Goal: Task Accomplishment & Management: Manage account settings

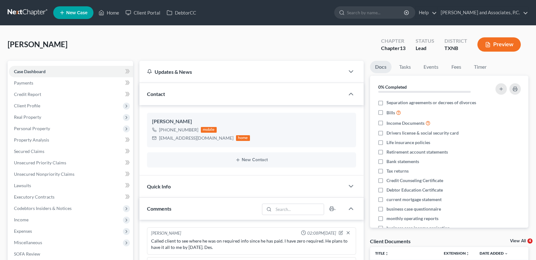
select select "0"
click at [27, 153] on span "Secured Claims" at bounding box center [29, 150] width 30 height 5
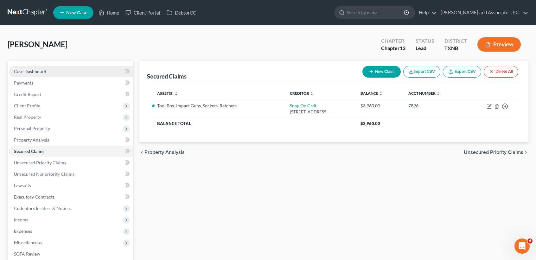
click at [20, 70] on span "Case Dashboard" at bounding box center [30, 71] width 32 height 5
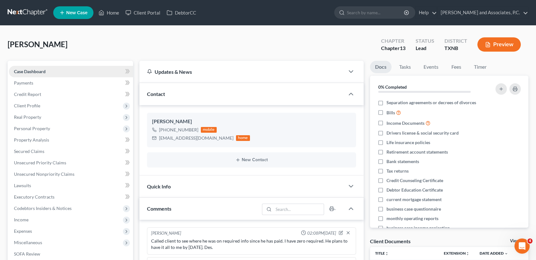
scroll to position [1323, 0]
click at [110, 15] on link "Home" at bounding box center [108, 12] width 27 height 11
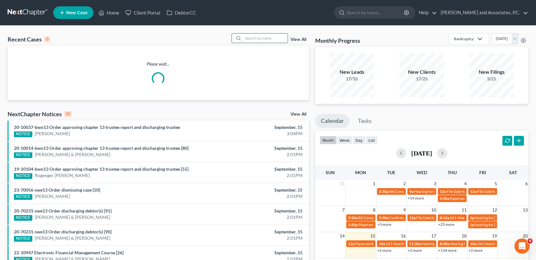
click at [272, 39] on input "search" at bounding box center [265, 38] width 44 height 9
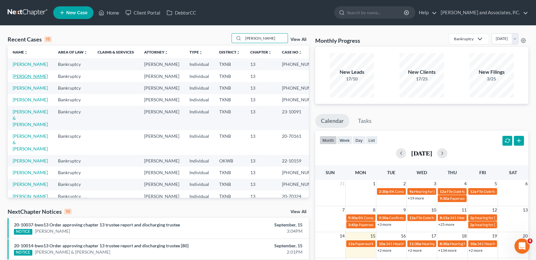
type input "[PERSON_NAME]"
click at [20, 79] on link "[PERSON_NAME]" at bounding box center [30, 75] width 35 height 5
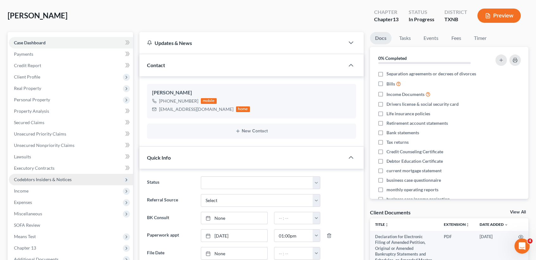
scroll to position [42, 0]
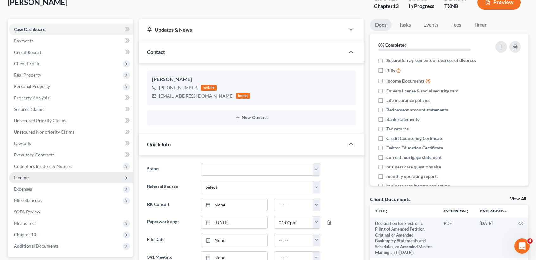
click at [36, 180] on span "Income" at bounding box center [71, 177] width 124 height 11
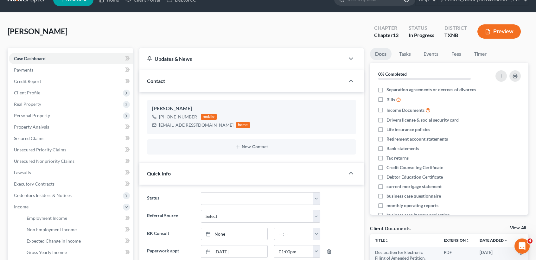
scroll to position [0, 0]
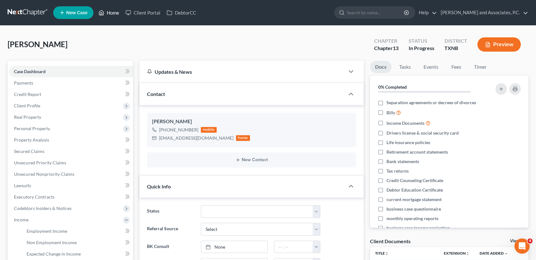
drag, startPoint x: 43, startPoint y: 138, endPoint x: 111, endPoint y: 16, distance: 140.0
click at [111, 16] on link "Home" at bounding box center [108, 12] width 27 height 11
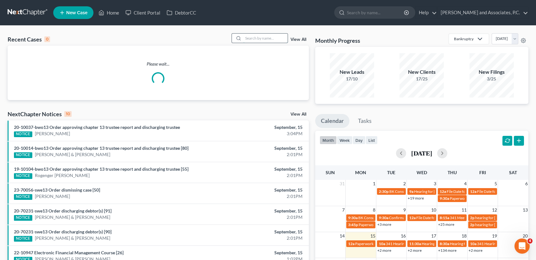
click at [276, 41] on input "search" at bounding box center [265, 38] width 44 height 9
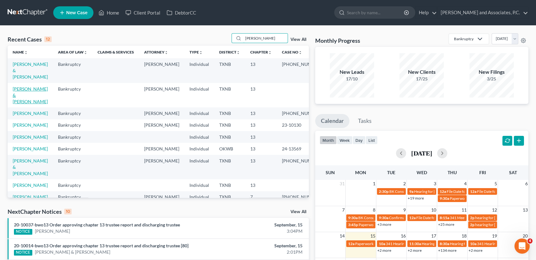
type input "[PERSON_NAME]"
click at [22, 97] on link "[PERSON_NAME] & [PERSON_NAME]" at bounding box center [30, 95] width 35 height 18
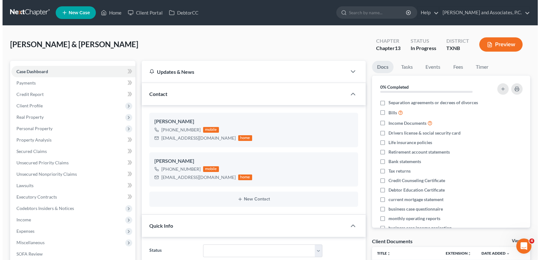
scroll to position [402, 0]
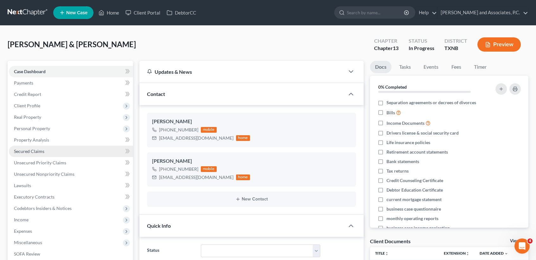
click at [53, 150] on link "Secured Claims" at bounding box center [71, 151] width 124 height 11
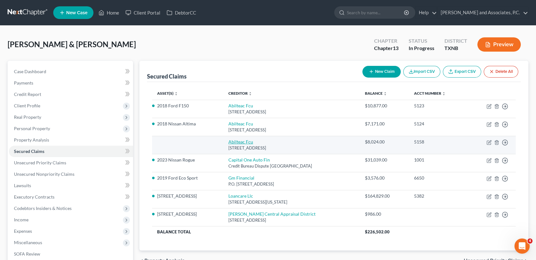
click at [238, 143] on link "Abilteac Fcu" at bounding box center [240, 141] width 25 height 5
select select "45"
select select "0"
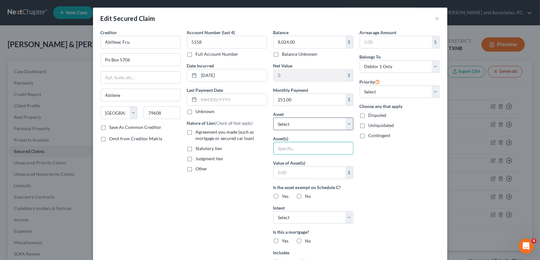
drag, startPoint x: 316, startPoint y: 150, endPoint x: 342, endPoint y: 119, distance: 40.2
click at [318, 149] on input "text" at bounding box center [313, 148] width 79 height 12
type input "cross collateral"
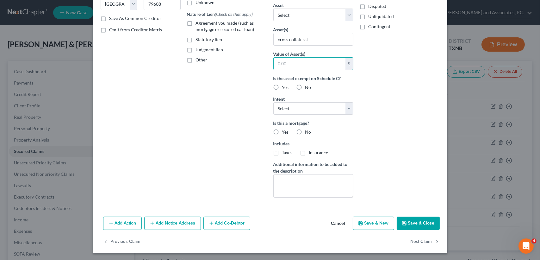
click at [407, 220] on button "Save & Close" at bounding box center [418, 222] width 43 height 13
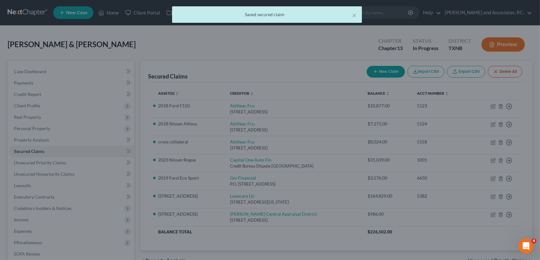
type input "0"
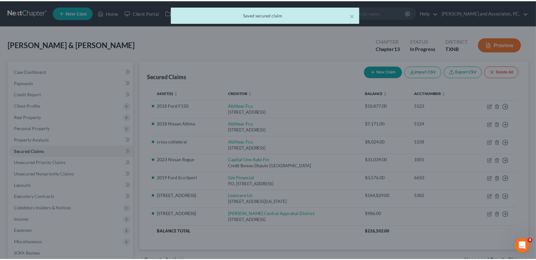
scroll to position [40, 0]
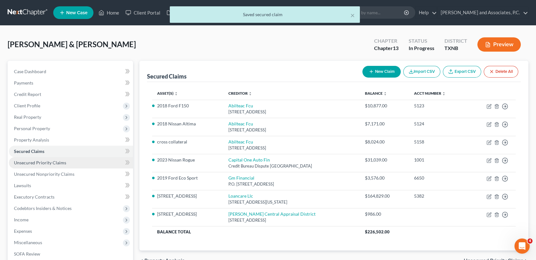
click at [53, 165] on link "Unsecured Priority Claims" at bounding box center [71, 162] width 124 height 11
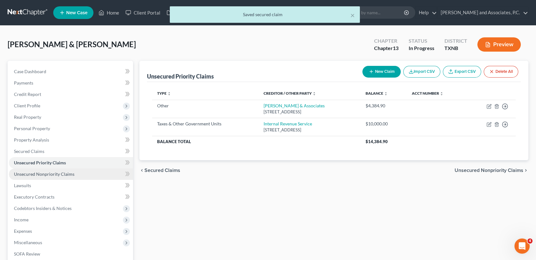
click at [60, 175] on span "Unsecured Nonpriority Claims" at bounding box center [44, 173] width 60 height 5
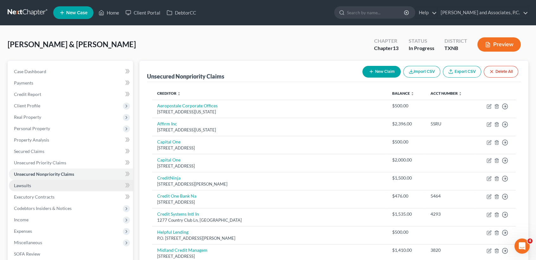
click at [52, 186] on link "Lawsuits" at bounding box center [71, 185] width 124 height 11
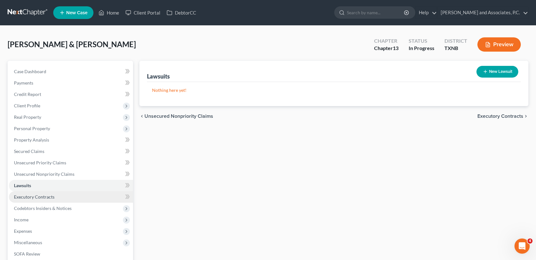
click at [52, 192] on link "Executory Contracts" at bounding box center [71, 196] width 124 height 11
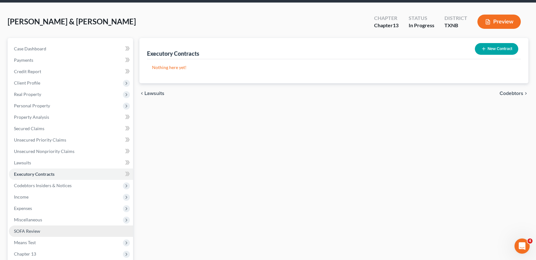
scroll to position [42, 0]
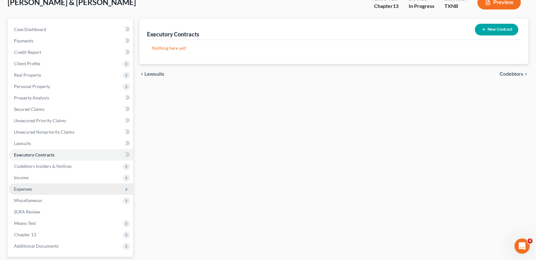
click at [37, 189] on span "Expenses" at bounding box center [71, 188] width 124 height 11
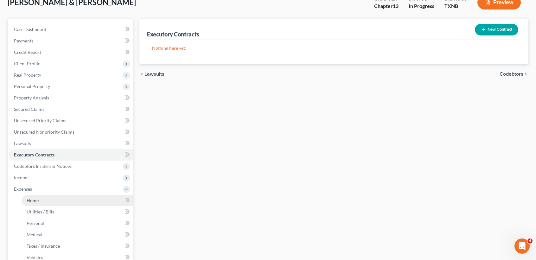
click at [38, 197] on span "Home" at bounding box center [33, 199] width 12 height 5
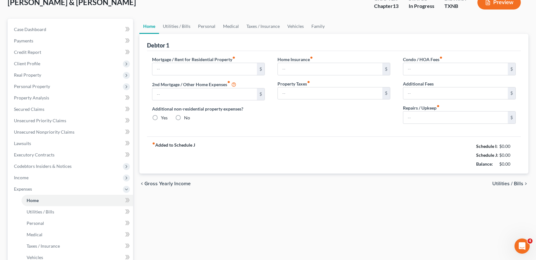
scroll to position [16, 0]
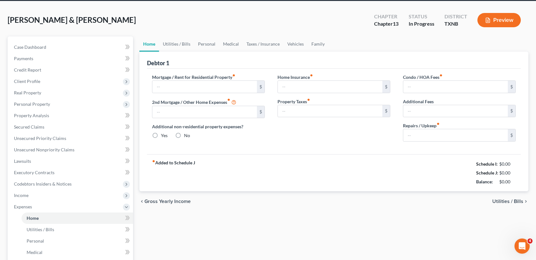
type input "1,845.00"
type input "0.00"
radio input "true"
type input "0.00"
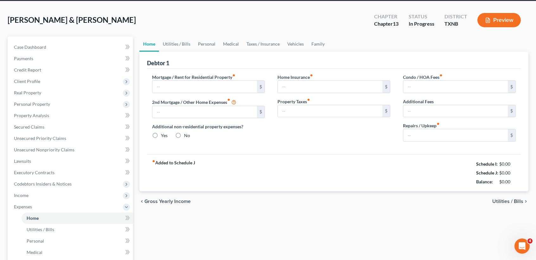
type input "0.00"
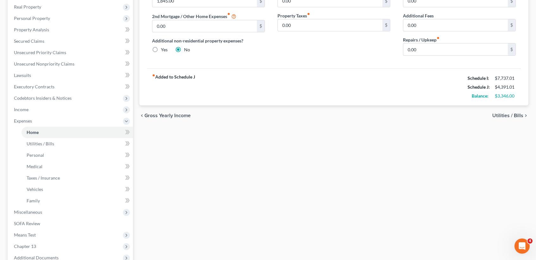
scroll to position [127, 0]
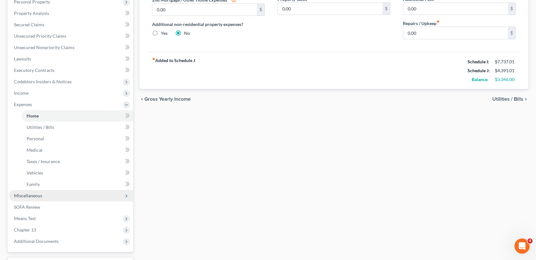
click at [43, 197] on span "Miscellaneous" at bounding box center [71, 195] width 124 height 11
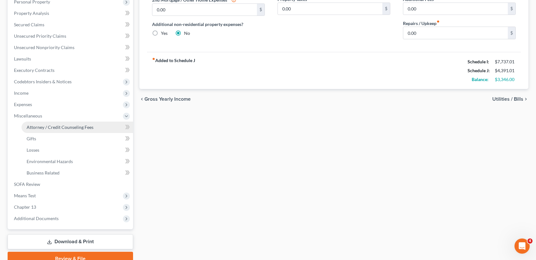
click at [51, 128] on span "Attorney / Credit Counseling Fees" at bounding box center [60, 126] width 67 height 5
select select "1"
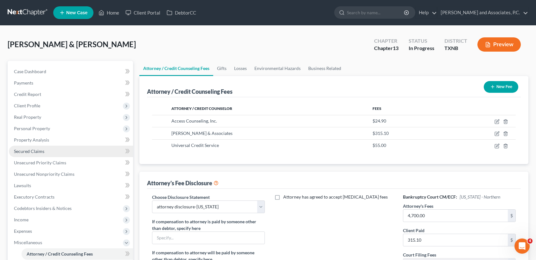
click at [30, 153] on span "Secured Claims" at bounding box center [29, 150] width 30 height 5
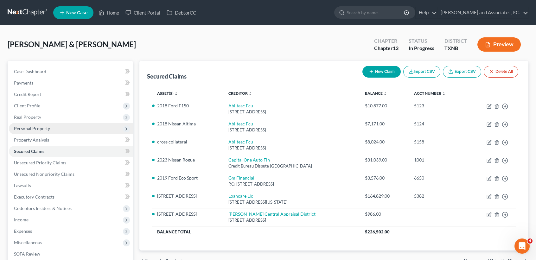
click at [47, 128] on span "Personal Property" at bounding box center [32, 128] width 36 height 5
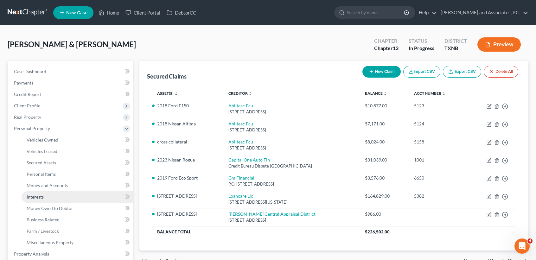
click at [60, 199] on link "Interests" at bounding box center [77, 196] width 111 height 11
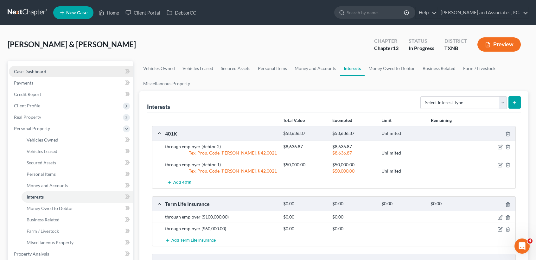
click at [35, 72] on span "Case Dashboard" at bounding box center [30, 71] width 32 height 5
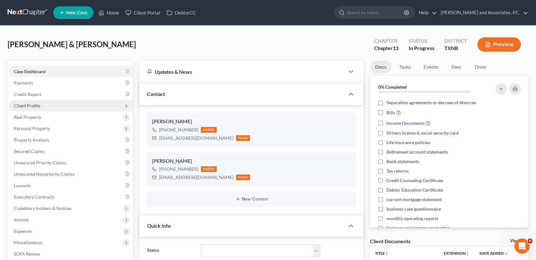
click at [36, 104] on span "Client Profile" at bounding box center [27, 105] width 26 height 5
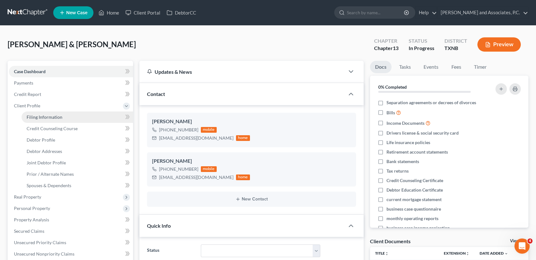
click at [34, 117] on span "Filing Information" at bounding box center [45, 116] width 36 height 5
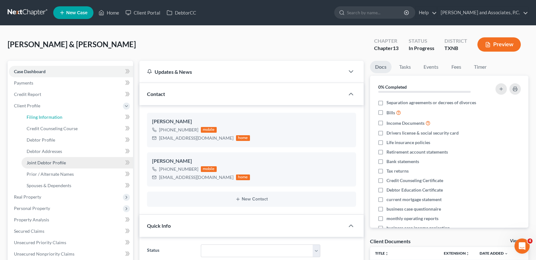
select select "1"
select select "3"
select select "78"
select select "0"
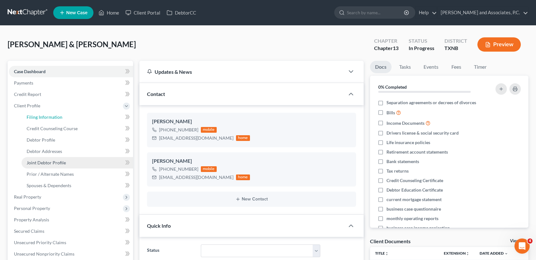
select select "45"
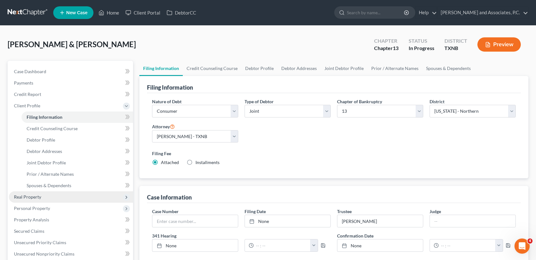
click at [30, 199] on span "Real Property" at bounding box center [27, 196] width 27 height 5
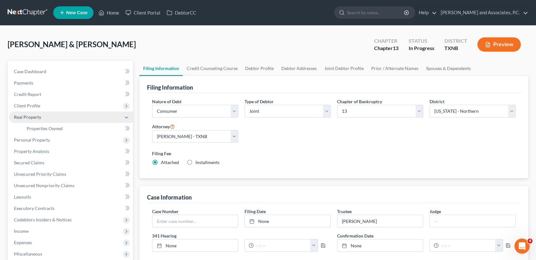
click at [50, 120] on span "Real Property" at bounding box center [71, 116] width 124 height 11
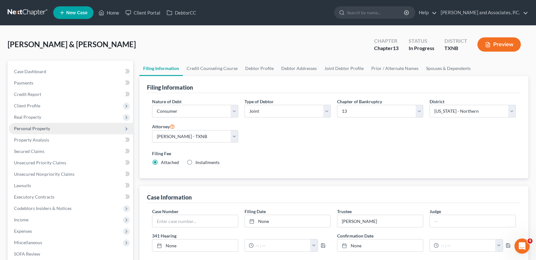
drag, startPoint x: 58, startPoint y: 115, endPoint x: 58, endPoint y: 125, distance: 9.5
click at [58, 115] on span "Real Property" at bounding box center [71, 116] width 124 height 11
click at [58, 125] on link "Properties Owned" at bounding box center [77, 128] width 111 height 11
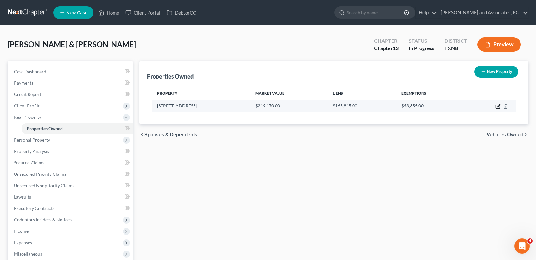
click at [498, 106] on icon "button" at bounding box center [497, 106] width 5 height 5
select select "45"
select select "2"
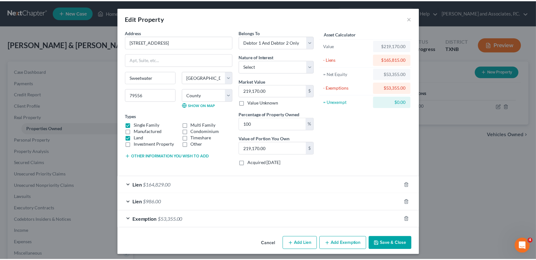
scroll to position [2, 0]
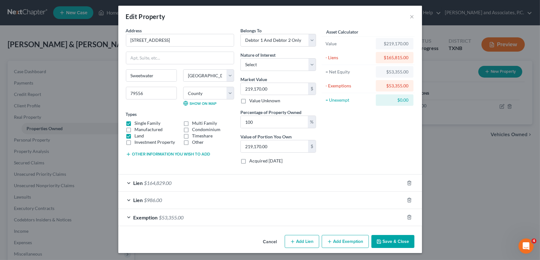
click at [392, 239] on button "Save & Close" at bounding box center [393, 241] width 43 height 13
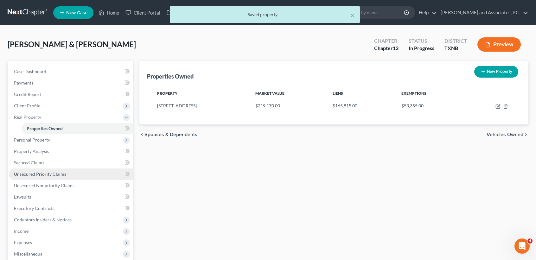
click at [47, 174] on span "Unsecured Priority Claims" at bounding box center [40, 173] width 52 height 5
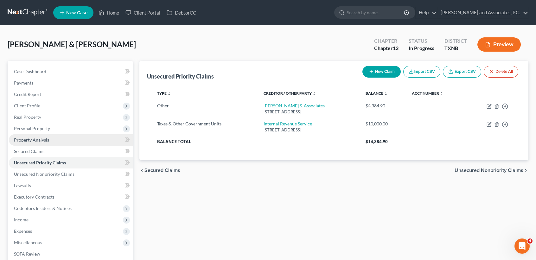
click at [59, 138] on link "Property Analysis" at bounding box center [71, 139] width 124 height 11
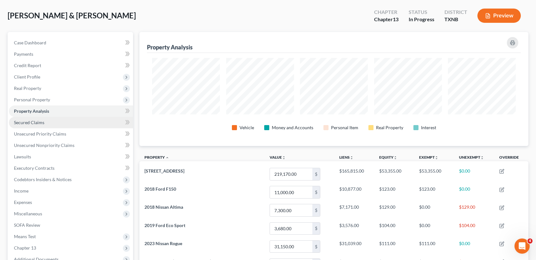
scroll to position [42, 0]
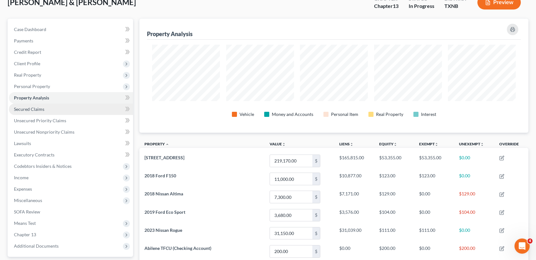
click at [31, 108] on span "Secured Claims" at bounding box center [29, 108] width 30 height 5
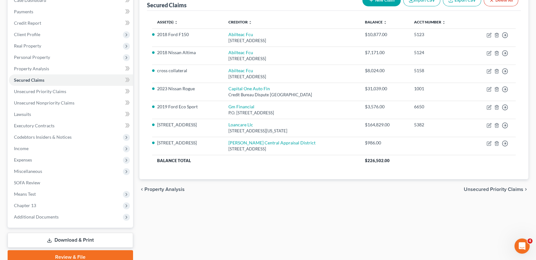
scroll to position [84, 0]
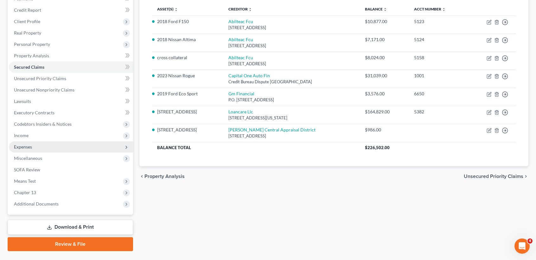
click at [34, 145] on span "Expenses" at bounding box center [71, 146] width 124 height 11
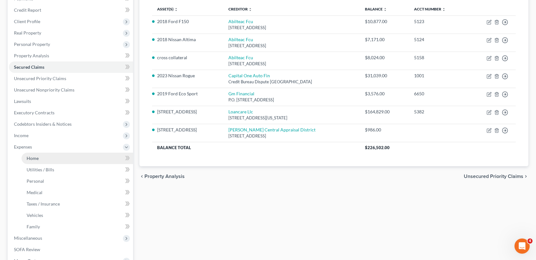
click at [33, 159] on span "Home" at bounding box center [33, 157] width 12 height 5
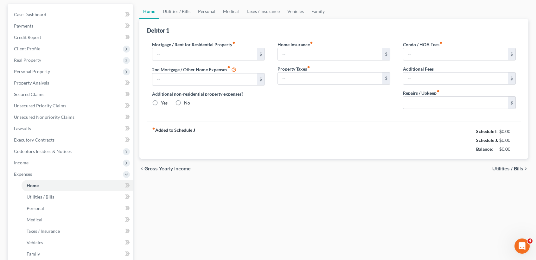
type input "1,845.00"
type input "0.00"
radio input "true"
type input "0.00"
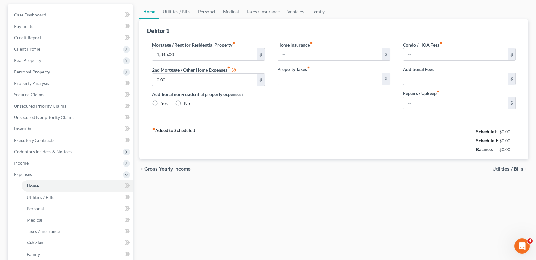
type input "0.00"
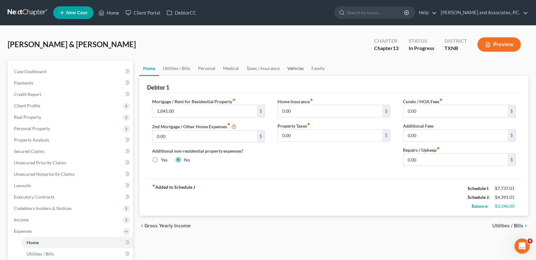
click at [290, 68] on link "Vehicles" at bounding box center [295, 68] width 24 height 15
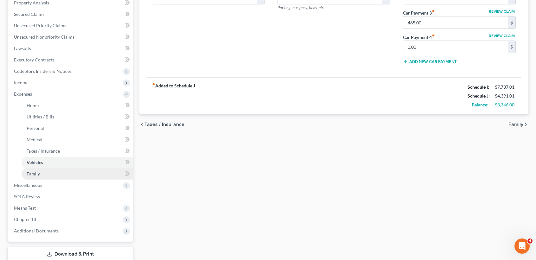
scroll to position [136, 0]
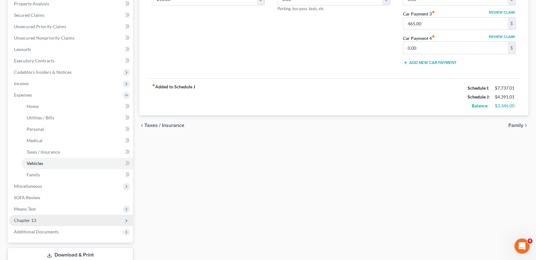
click at [57, 219] on span "Chapter 13" at bounding box center [71, 220] width 124 height 11
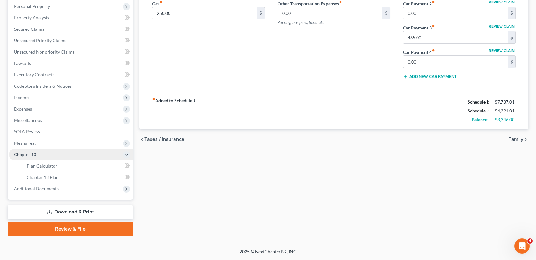
scroll to position [121, 0]
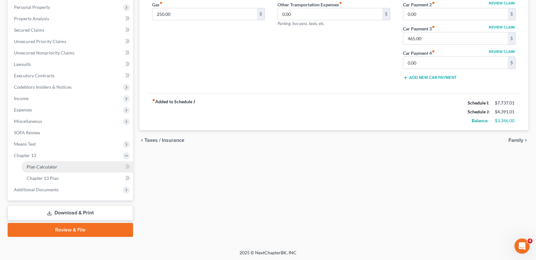
click at [48, 165] on span "Plan Calculator" at bounding box center [42, 166] width 31 height 5
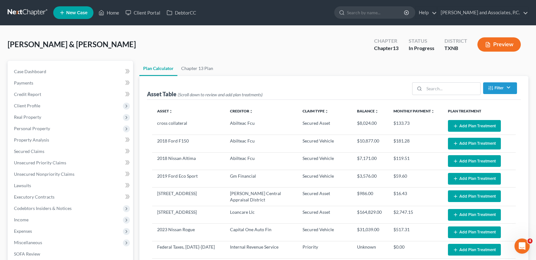
select select "59"
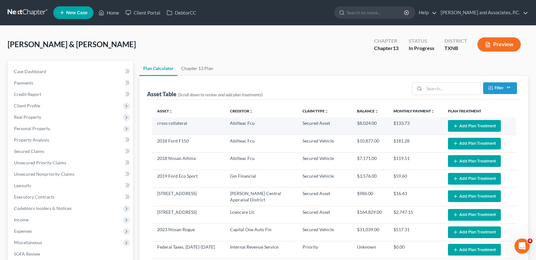
click at [475, 126] on button "Add Plan Treatment" at bounding box center [474, 126] width 53 height 12
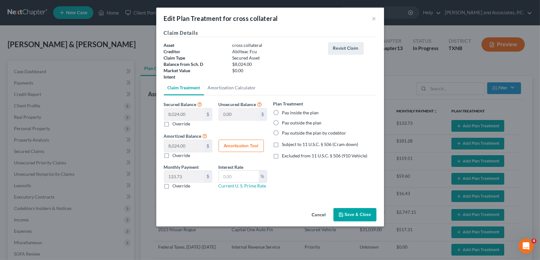
click at [282, 112] on label "Pay inside the plan" at bounding box center [300, 113] width 37 height 6
click at [285, 112] on input "Pay inside the plan" at bounding box center [287, 112] width 4 height 4
radio input "true"
click at [352, 211] on button "Save & Close" at bounding box center [355, 214] width 43 height 13
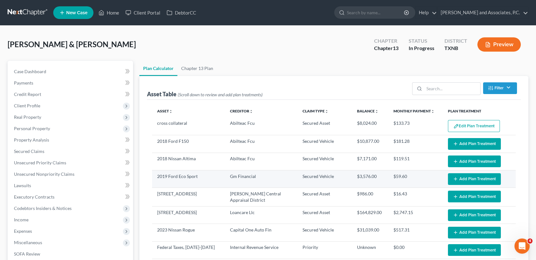
select select "59"
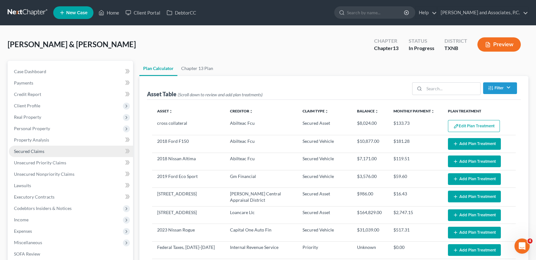
click at [18, 151] on span "Secured Claims" at bounding box center [29, 150] width 30 height 5
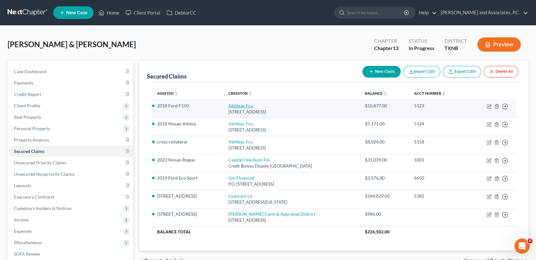
click at [240, 105] on link "Abilteac Fcu" at bounding box center [240, 105] width 25 height 5
select select "45"
select select "0"
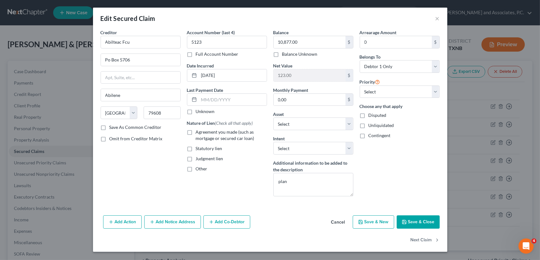
drag, startPoint x: 417, startPoint y: 223, endPoint x: 413, endPoint y: 216, distance: 8.5
click at [417, 222] on button "Save & Close" at bounding box center [418, 221] width 43 height 13
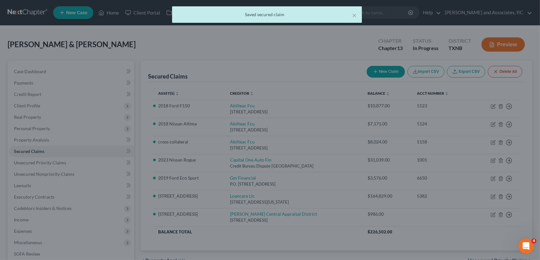
select select "13"
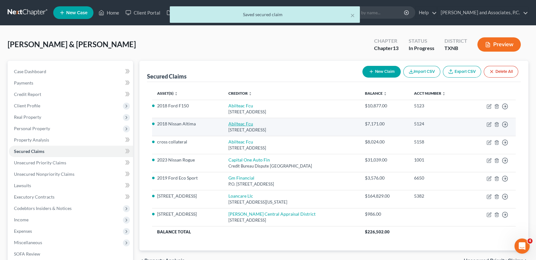
click at [232, 122] on link "Abilteac Fcu" at bounding box center [240, 123] width 25 height 5
select select "45"
select select "2"
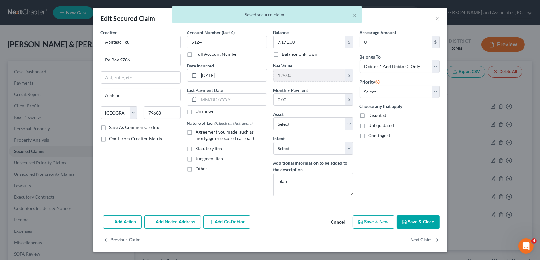
click at [418, 221] on button "Save & Close" at bounding box center [418, 221] width 43 height 13
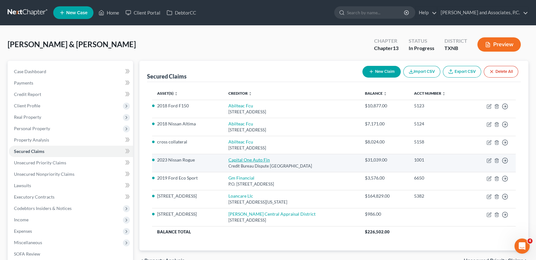
click at [236, 161] on link "Capital One Auto Fin" at bounding box center [248, 159] width 41 height 5
select select "45"
select select "2"
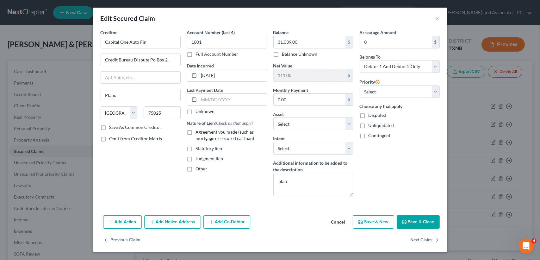
click at [425, 220] on button "Save & Close" at bounding box center [418, 221] width 43 height 13
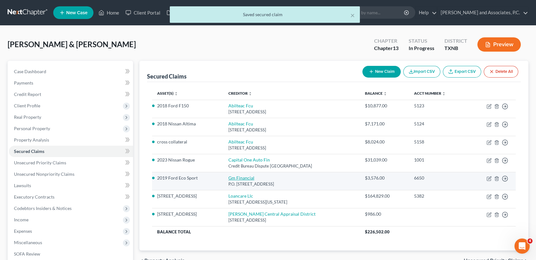
click at [241, 178] on link "Gm Financial" at bounding box center [241, 177] width 26 height 5
select select "45"
select select "0"
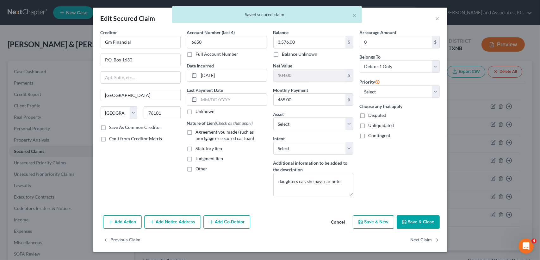
click at [411, 220] on button "Save & Close" at bounding box center [418, 221] width 43 height 13
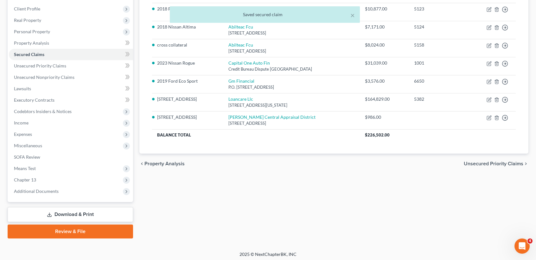
scroll to position [98, 0]
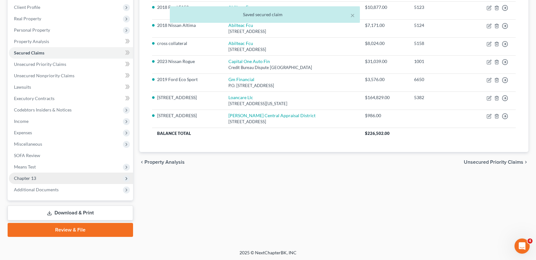
click at [41, 172] on span "Chapter 13" at bounding box center [71, 177] width 124 height 11
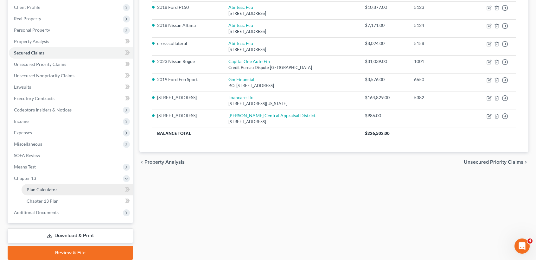
click at [39, 189] on span "Plan Calculator" at bounding box center [42, 189] width 31 height 5
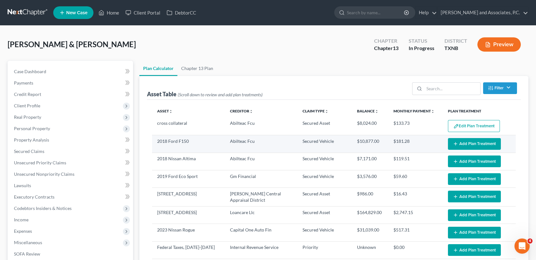
select select "59"
click at [463, 141] on button "Add Plan Treatment" at bounding box center [474, 144] width 53 height 12
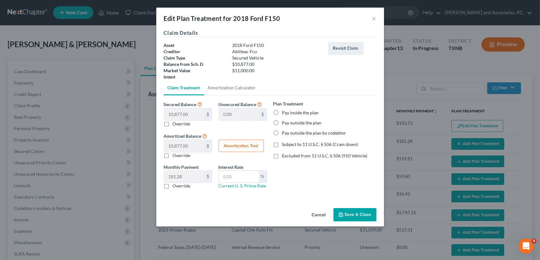
click at [295, 112] on label "Pay inside the plan" at bounding box center [300, 113] width 37 height 6
click at [289, 112] on input "Pay inside the plan" at bounding box center [287, 112] width 4 height 4
radio input "true"
click at [241, 144] on button "Amortization Tool" at bounding box center [241, 146] width 45 height 13
type input "10,877.00"
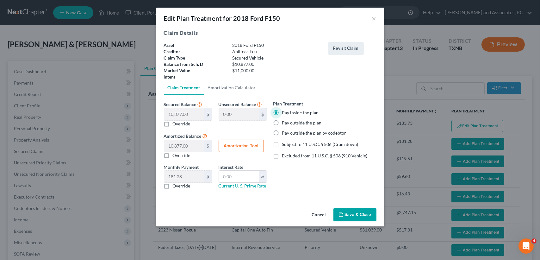
type input "60"
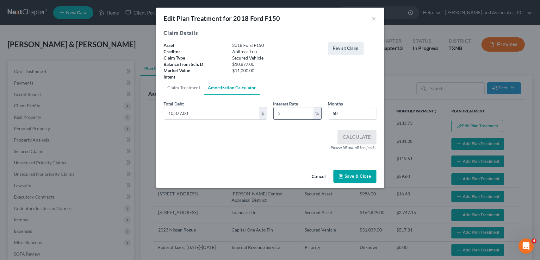
click at [298, 115] on input "text" at bounding box center [294, 113] width 40 height 12
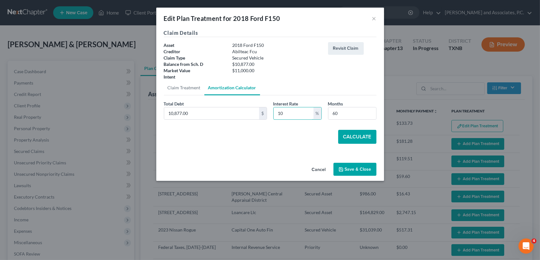
type input "10"
click at [368, 138] on button "Calculate" at bounding box center [357, 137] width 38 height 14
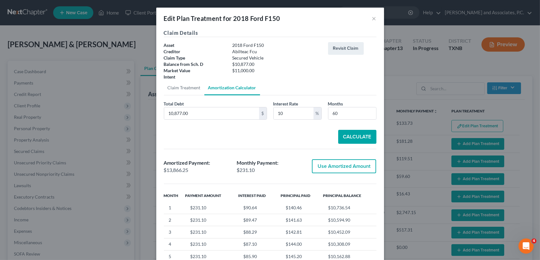
click at [360, 170] on button "Use Amortized Amount" at bounding box center [344, 166] width 64 height 14
type input "13,866.24"
checkbox input "true"
type input "231.10"
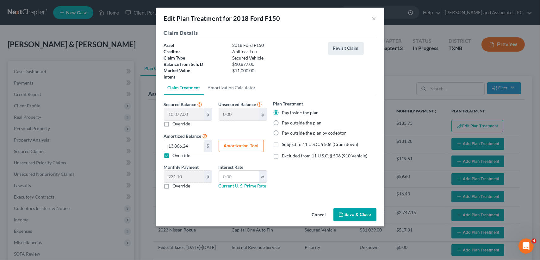
drag, startPoint x: 355, startPoint y: 217, endPoint x: 368, endPoint y: 211, distance: 14.0
click at [354, 217] on button "Save & Close" at bounding box center [355, 214] width 43 height 13
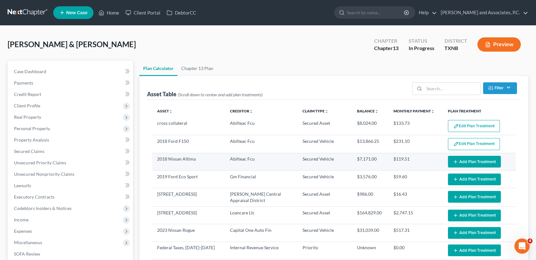
click at [459, 162] on button "Add Plan Treatment" at bounding box center [474, 162] width 53 height 12
select select "59"
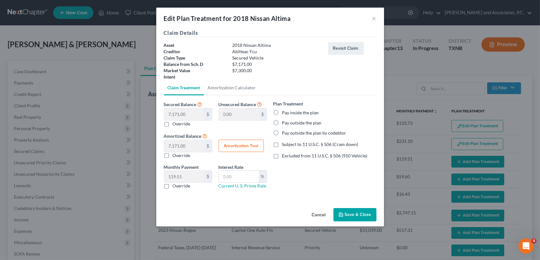
click at [282, 110] on label "Pay inside the plan" at bounding box center [300, 113] width 37 height 6
click at [285, 110] on input "Pay inside the plan" at bounding box center [287, 112] width 4 height 4
radio input "true"
drag, startPoint x: 260, startPoint y: 138, endPoint x: 256, endPoint y: 142, distance: 5.6
click at [259, 140] on div "Amortized Balance 7,171.00 $ $ Override Amortization Tool" at bounding box center [216, 145] width 110 height 27
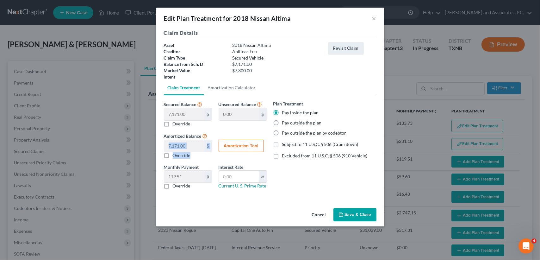
click at [256, 142] on button "Amortization Tool" at bounding box center [241, 146] width 45 height 13
type input "7,171.00"
type input "60"
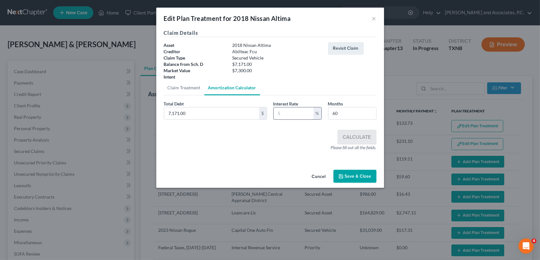
click at [304, 114] on input "text" at bounding box center [294, 113] width 40 height 12
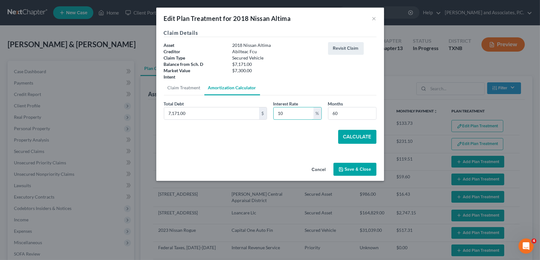
type input "10"
click at [352, 130] on button "Calculate" at bounding box center [357, 137] width 38 height 14
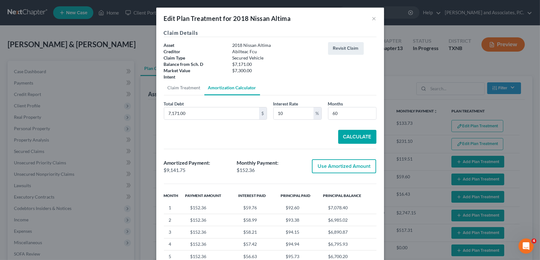
click at [354, 168] on button "Use Amortized Amount" at bounding box center [344, 166] width 64 height 14
type input "9,141.75"
checkbox input "true"
type input "152.36"
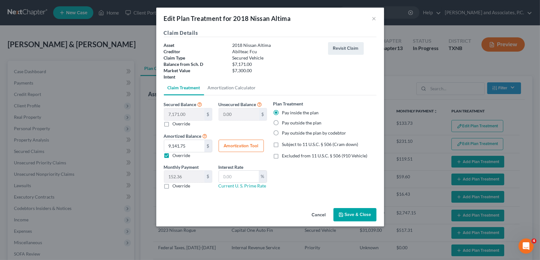
click at [359, 215] on button "Save & Close" at bounding box center [355, 214] width 43 height 13
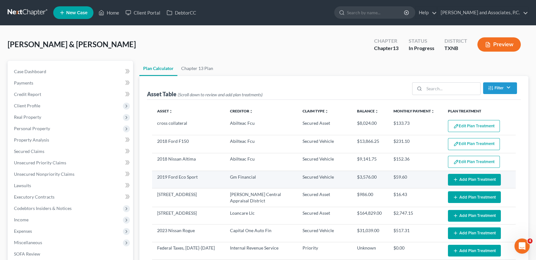
select select "59"
click at [473, 177] on button "Add Plan Treatment" at bounding box center [474, 180] width 53 height 12
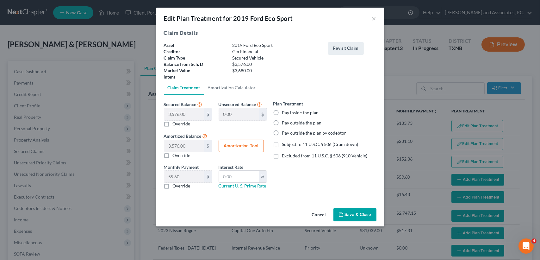
click at [282, 122] on label "Pay outside the plan" at bounding box center [302, 123] width 40 height 6
click at [285, 122] on input "Pay outside the plan" at bounding box center [287, 122] width 4 height 4
radio input "true"
click at [350, 219] on button "Save & Close" at bounding box center [355, 214] width 43 height 13
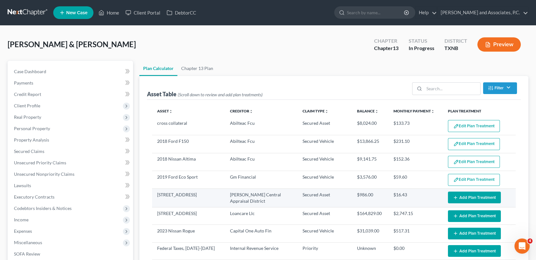
click at [465, 194] on button "Add Plan Treatment" at bounding box center [474, 197] width 53 height 12
select select "59"
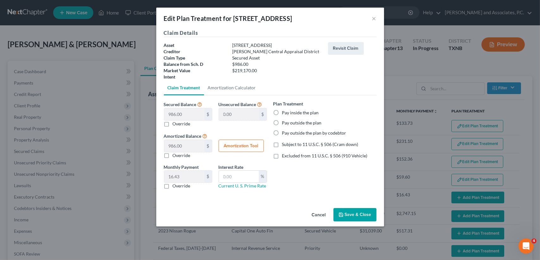
click at [282, 120] on label "Pay outside the plan" at bounding box center [302, 123] width 40 height 6
click at [285, 120] on input "Pay outside the plan" at bounding box center [287, 122] width 4 height 4
radio input "true"
drag, startPoint x: 357, startPoint y: 211, endPoint x: 356, endPoint y: 220, distance: 9.2
click at [357, 211] on button "Save & Close" at bounding box center [355, 214] width 43 height 13
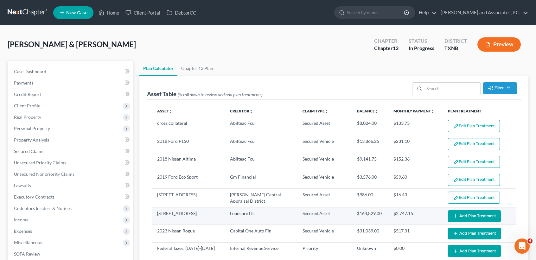
select select "59"
click at [470, 220] on button "Add Plan Treatment" at bounding box center [474, 216] width 53 height 12
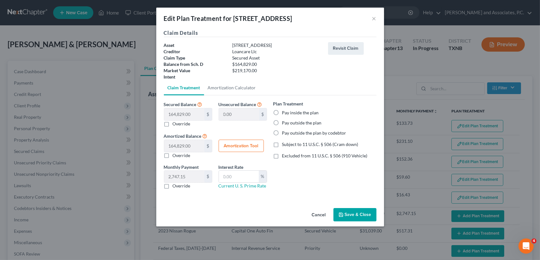
click at [304, 132] on label "Pay outside the plan by codebtor" at bounding box center [314, 133] width 64 height 6
click at [289, 132] on input "Pay outside the plan by codebtor" at bounding box center [287, 132] width 4 height 4
radio input "true"
click at [304, 133] on label "Pay outside the plan by codebtor" at bounding box center [314, 133] width 64 height 6
click at [289, 133] on input "Pay outside the plan by codebtor" at bounding box center [287, 132] width 4 height 4
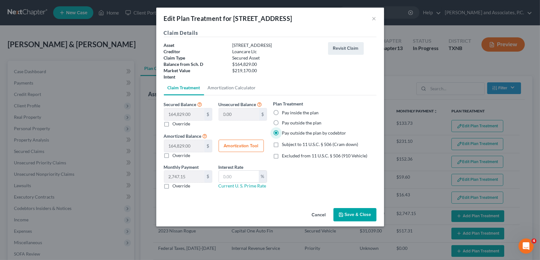
click at [282, 132] on label "Pay outside the plan by codebtor" at bounding box center [314, 133] width 64 height 6
click at [285, 132] on input "Pay outside the plan by codebtor" at bounding box center [287, 132] width 4 height 4
click at [282, 112] on label "Pay inside the plan" at bounding box center [300, 113] width 37 height 6
click at [285, 112] on input "Pay inside the plan" at bounding box center [287, 112] width 4 height 4
radio input "true"
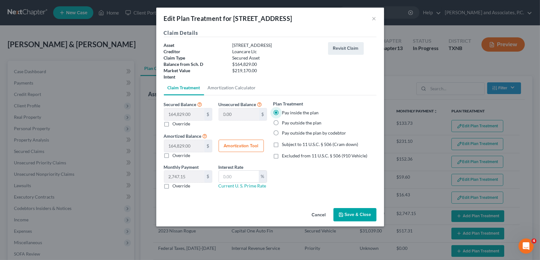
click at [356, 212] on button "Save & Close" at bounding box center [355, 214] width 43 height 13
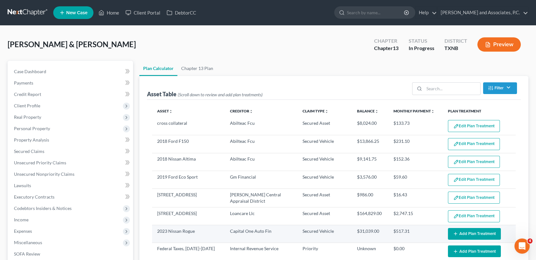
select select "59"
click at [469, 234] on button "Add Plan Treatment" at bounding box center [474, 234] width 53 height 12
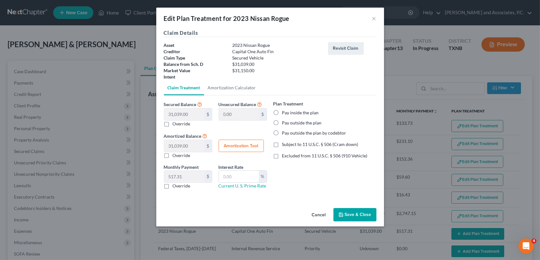
drag, startPoint x: 287, startPoint y: 112, endPoint x: 270, endPoint y: 135, distance: 28.7
click at [286, 114] on label "Pay inside the plan" at bounding box center [300, 113] width 37 height 6
click at [286, 114] on input "Pay inside the plan" at bounding box center [287, 112] width 4 height 4
radio input "true"
click at [250, 145] on button "Amortization Tool" at bounding box center [241, 146] width 45 height 13
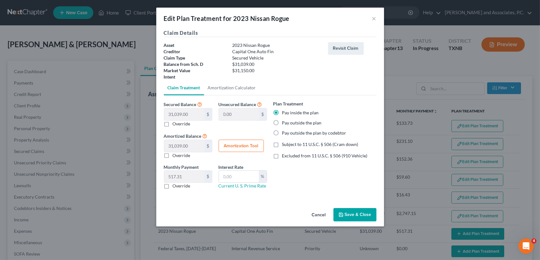
type input "31,039.00"
type input "60"
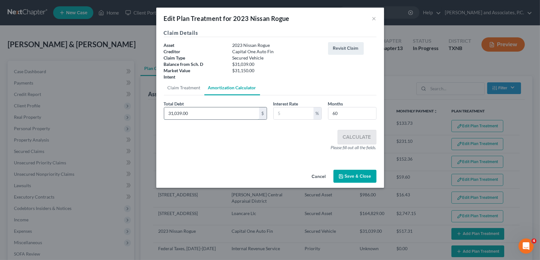
click at [239, 112] on input "31,039.00" at bounding box center [211, 113] width 95 height 12
type input "31,150.00"
click at [299, 111] on input "text" at bounding box center [294, 113] width 40 height 12
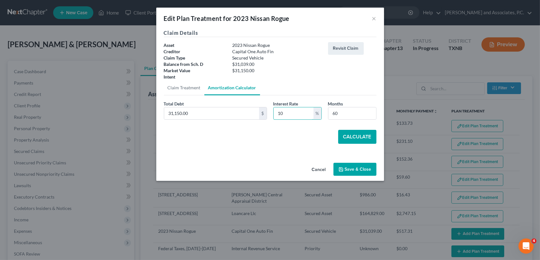
type input "10"
click at [353, 133] on button "Calculate" at bounding box center [357, 137] width 38 height 14
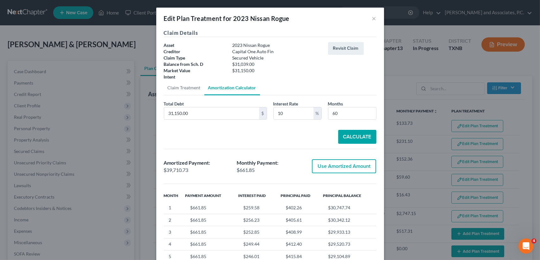
click at [361, 168] on button "Use Amortized Amount" at bounding box center [344, 166] width 64 height 14
type input "39,710.72"
checkbox input "true"
type input "661.84"
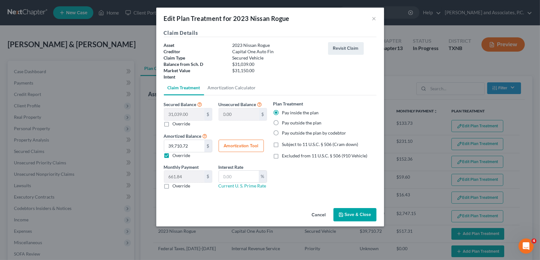
click at [352, 209] on button "Save & Close" at bounding box center [355, 214] width 43 height 13
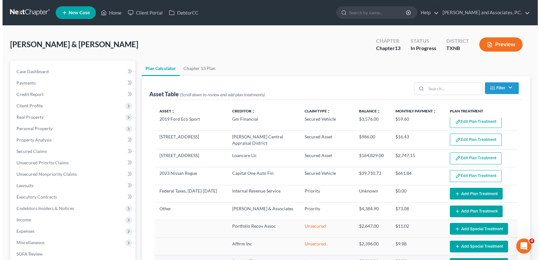
scroll to position [84, 0]
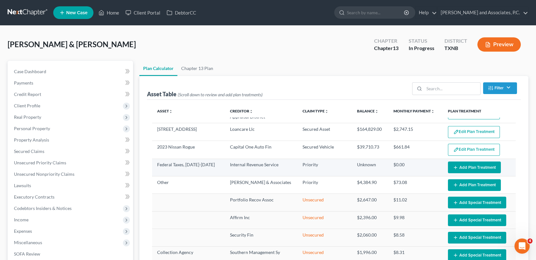
select select "59"
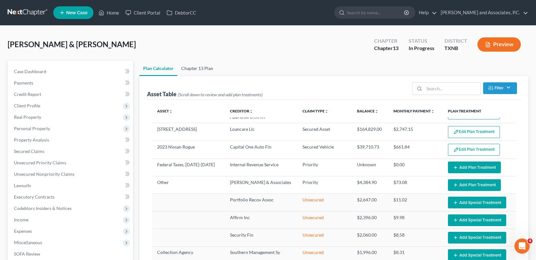
click at [204, 65] on link "Chapter 13 Plan" at bounding box center [197, 68] width 40 height 15
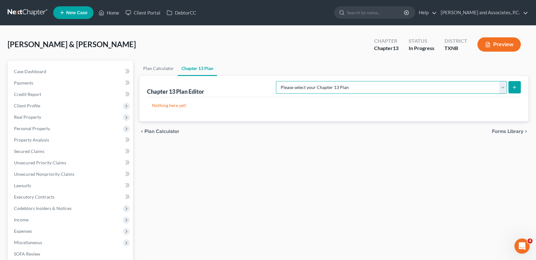
drag, startPoint x: 422, startPoint y: 83, endPoint x: 413, endPoint y: 90, distance: 11.3
click at [422, 83] on select "Please select your Chapter 13 Plan AUTHORIZATION FOR ADEQUATE PROTECTION DISBUR…" at bounding box center [391, 87] width 231 height 13
select select "5"
click at [282, 81] on select "Please select your Chapter 13 Plan AUTHORIZATION FOR ADEQUATE PROTECTION DISBUR…" at bounding box center [391, 87] width 231 height 13
click at [516, 83] on button "submit" at bounding box center [514, 87] width 12 height 12
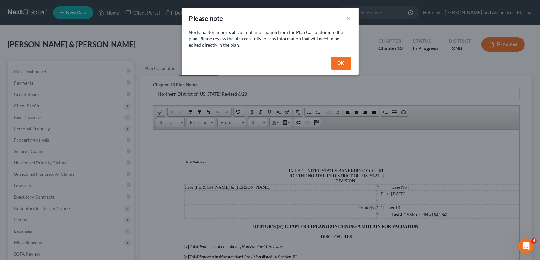
drag, startPoint x: 336, startPoint y: 66, endPoint x: 201, endPoint y: 131, distance: 150.5
click at [336, 66] on button "OK" at bounding box center [341, 63] width 20 height 13
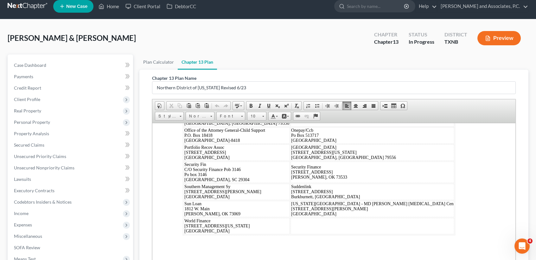
scroll to position [121, 0]
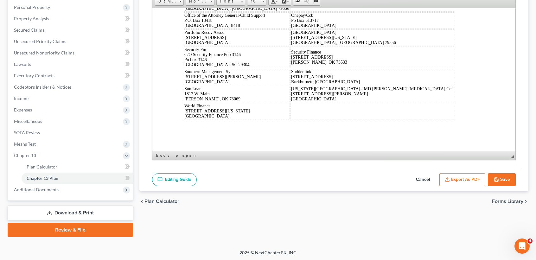
drag, startPoint x: 184, startPoint y: 39, endPoint x: 528, endPoint y: 257, distance: 408.2
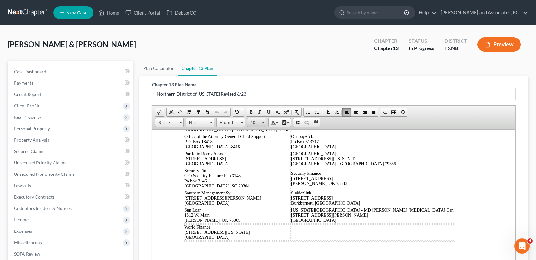
click at [261, 122] on link "10" at bounding box center [256, 122] width 19 height 9
drag, startPoint x: 254, startPoint y: 150, endPoint x: 293, endPoint y: 173, distance: 45.1
click at [254, 150] on span "16" at bounding box center [251, 146] width 5 height 5
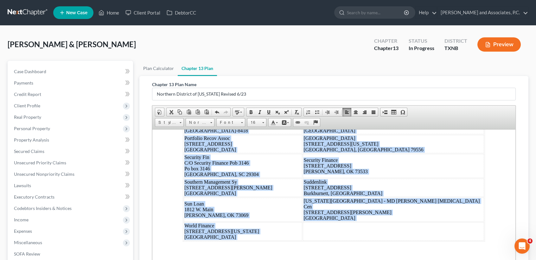
scroll to position [6, 0]
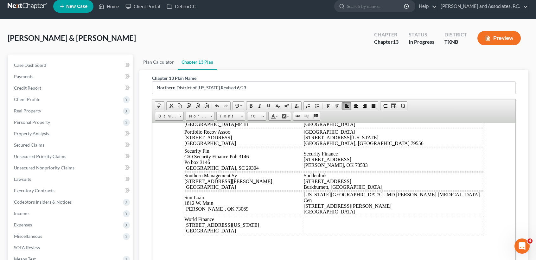
click at [466, 207] on div "Dated: [DATE] /s/ [PERSON_NAME] Debtor's(s') Counsel Abilteac [GEOGRAPHIC_DATA]…" at bounding box center [334, 59] width 302 height 351
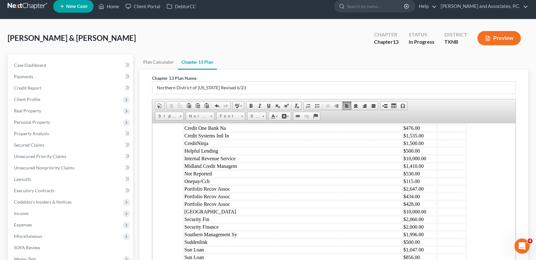
scroll to position [0, 0]
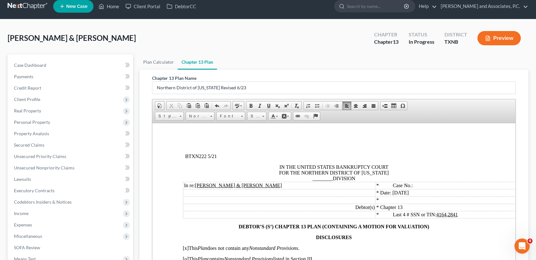
drag, startPoint x: 512, startPoint y: 251, endPoint x: 681, endPoint y: 246, distance: 168.8
click at [327, 179] on span "________" at bounding box center [322, 177] width 20 height 5
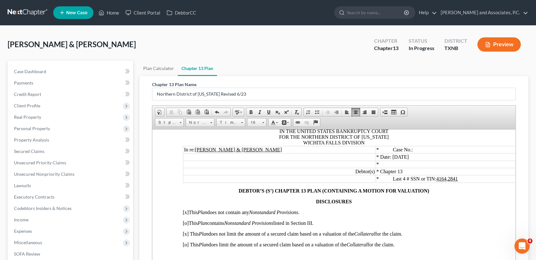
scroll to position [84, 0]
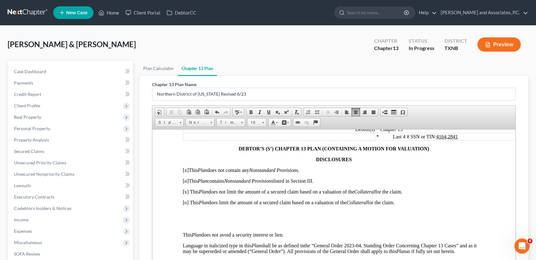
click at [245, 227] on p at bounding box center [334, 224] width 302 height 6
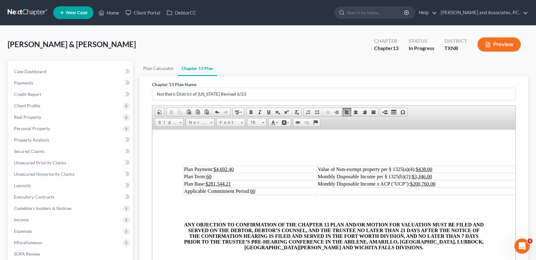
scroll to position [211, 0]
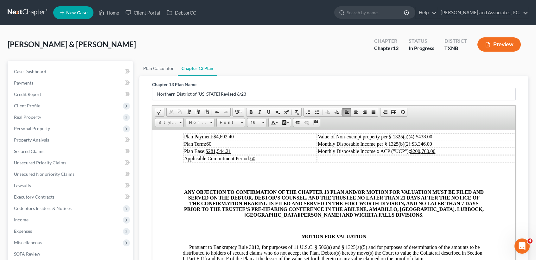
click at [259, 140] on td "Plan Payment: $4,692.40" at bounding box center [249, 136] width 133 height 7
click at [267, 154] on td "Plan Base: $281,544.21" at bounding box center [249, 150] width 133 height 7
click at [449, 140] on td "Value of Non-exempt property per § 1325(a)(4): $438.00" at bounding box center [426, 136] width 219 height 7
click at [456, 154] on td "Monthly Disposable Income x ACP ("UCP"): $200,760.00" at bounding box center [426, 150] width 219 height 7
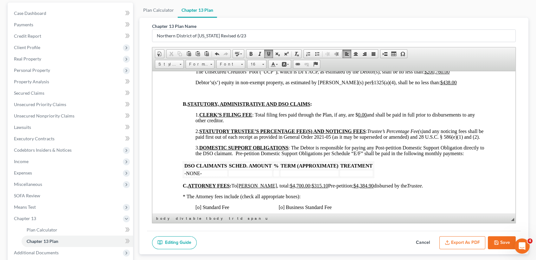
scroll to position [121, 0]
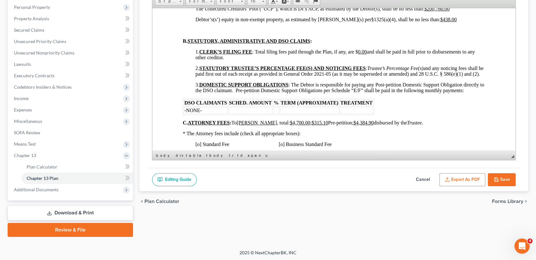
click at [426, 178] on button "Cancel" at bounding box center [423, 179] width 28 height 13
select select "5"
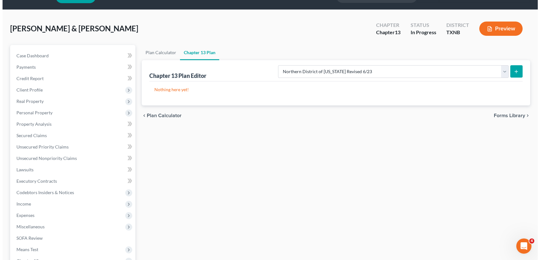
scroll to position [0, 0]
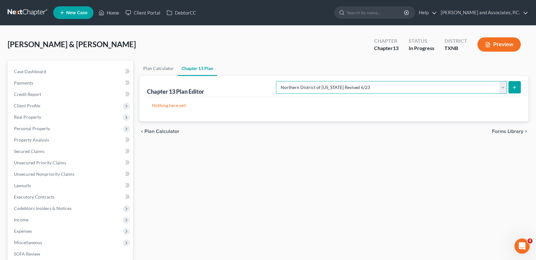
click at [341, 79] on div "Please select your Chapter 13 Plan AUTHORIZATION FOR ADEQUATE PROTECTION DISBUR…" at bounding box center [396, 86] width 247 height 17
click at [282, 81] on select "Please select your Chapter 13 Plan AUTHORIZATION FOR ADEQUATE PROTECTION DISBUR…" at bounding box center [391, 87] width 231 height 13
click at [310, 89] on select "Please select your Chapter 13 Plan AUTHORIZATION FOR ADEQUATE PROTECTION DISBUR…" at bounding box center [391, 87] width 231 height 13
click at [282, 81] on select "Please select your Chapter 13 Plan AUTHORIZATION FOR ADEQUATE PROTECTION DISBUR…" at bounding box center [391, 87] width 231 height 13
click at [518, 89] on button "submit" at bounding box center [514, 87] width 12 height 12
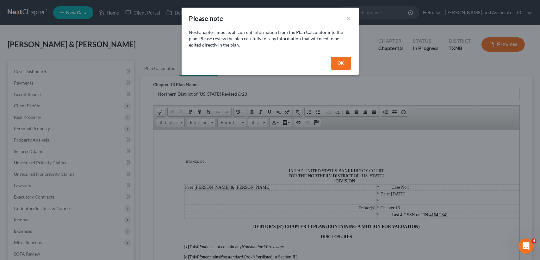
click at [342, 67] on button "OK" at bounding box center [341, 63] width 20 height 13
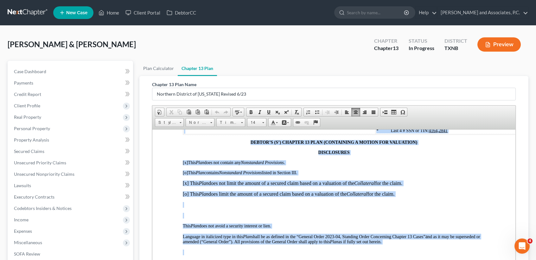
scroll to position [6, 0]
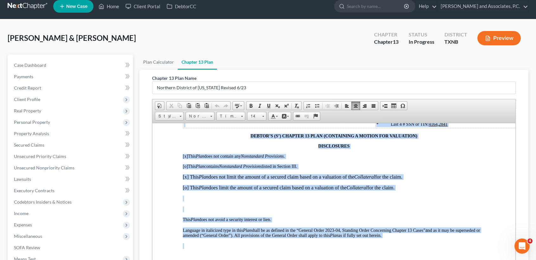
drag, startPoint x: 178, startPoint y: 159, endPoint x: 352, endPoint y: 258, distance: 200.3
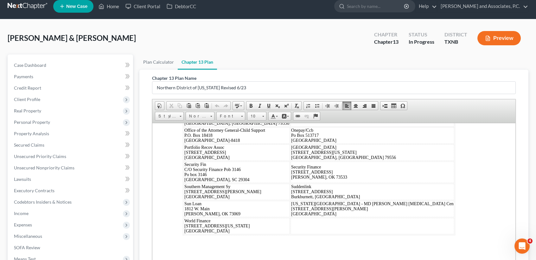
scroll to position [121, 0]
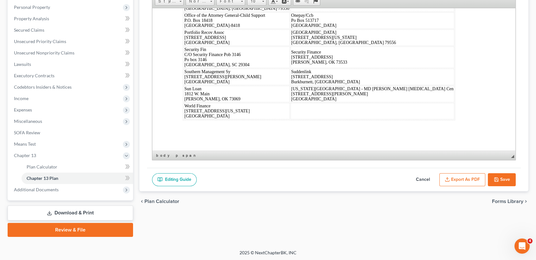
drag, startPoint x: 205, startPoint y: 39, endPoint x: 386, endPoint y: 265, distance: 289.6
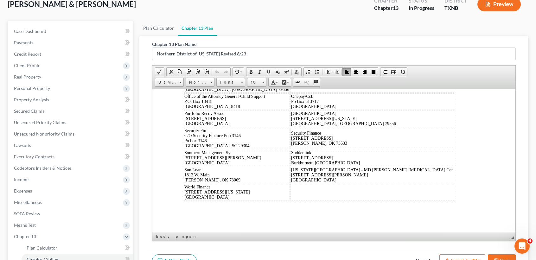
scroll to position [0, 0]
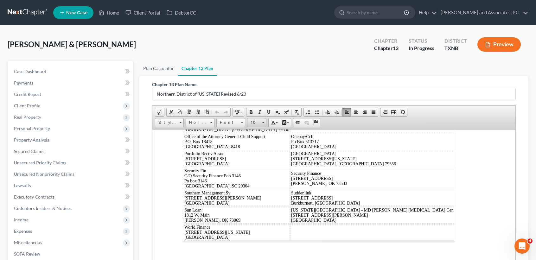
click at [263, 124] on link "10" at bounding box center [256, 122] width 19 height 9
drag, startPoint x: 269, startPoint y: 152, endPoint x: 305, endPoint y: 142, distance: 37.9
click at [269, 151] on link "16" at bounding box center [266, 147] width 36 height 8
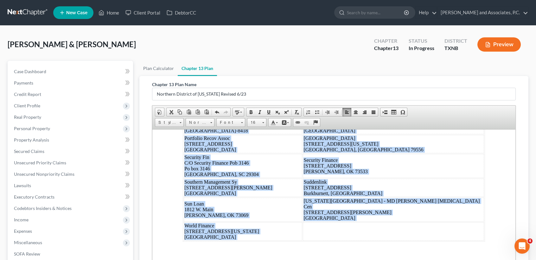
scroll to position [6, 0]
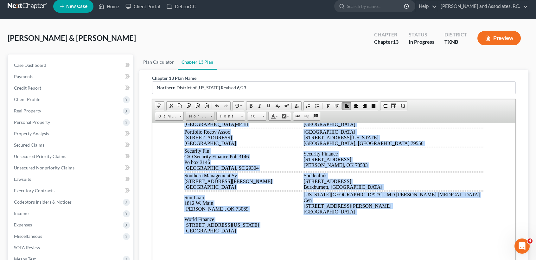
click at [210, 116] on span at bounding box center [211, 115] width 2 height 6
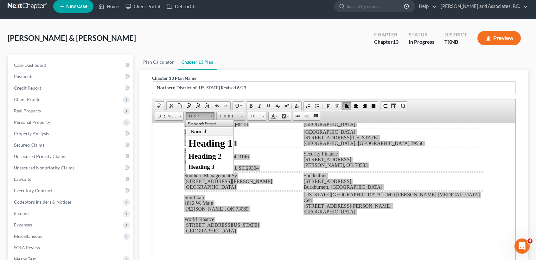
click at [223, 116] on span "Font" at bounding box center [227, 116] width 22 height 8
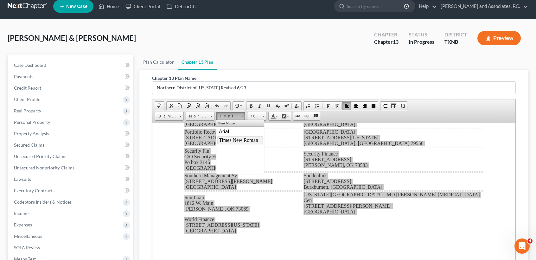
click at [238, 142] on span "Times New Roman" at bounding box center [238, 139] width 39 height 5
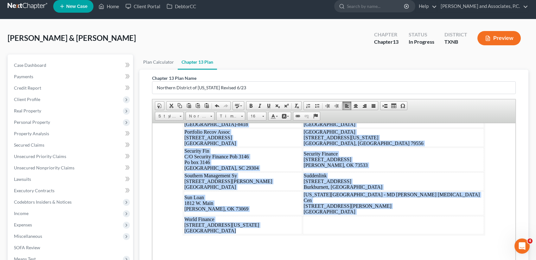
scroll to position [4783, 0]
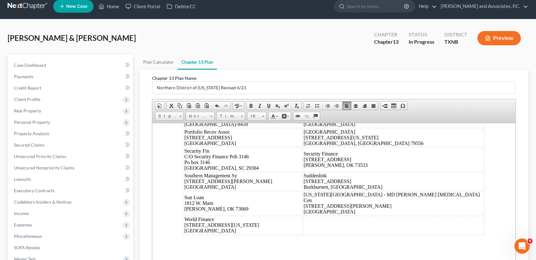
click at [440, 188] on div "Dated: [DATE] /s/ [PERSON_NAME] Debtor's(s') Counsel Abilteac [GEOGRAPHIC_DATA]…" at bounding box center [334, 59] width 302 height 351
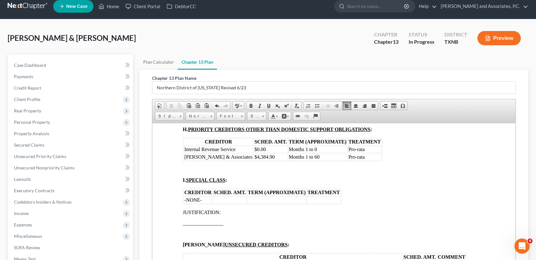
scroll to position [0, 0]
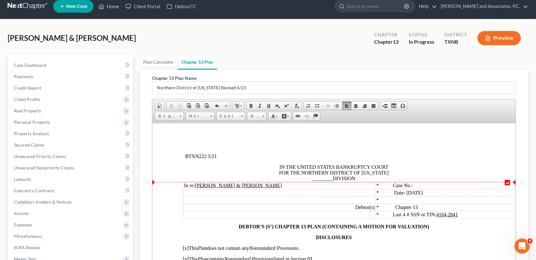
drag, startPoint x: 329, startPoint y: 178, endPoint x: 335, endPoint y: 177, distance: 7.1
click at [329, 178] on span "________" at bounding box center [322, 177] width 20 height 5
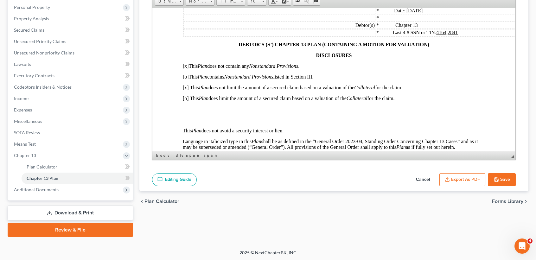
scroll to position [84, 0]
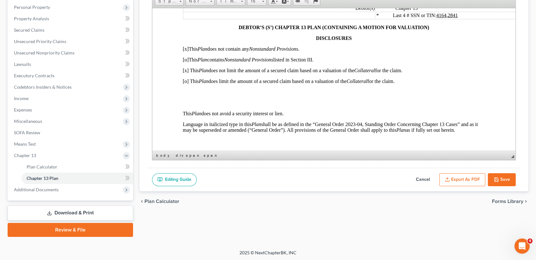
click at [244, 105] on p at bounding box center [334, 103] width 302 height 6
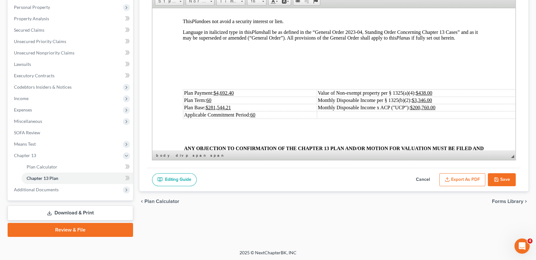
scroll to position [169, 0]
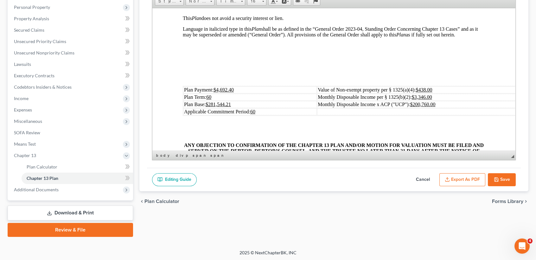
click at [256, 80] on p at bounding box center [334, 78] width 302 height 6
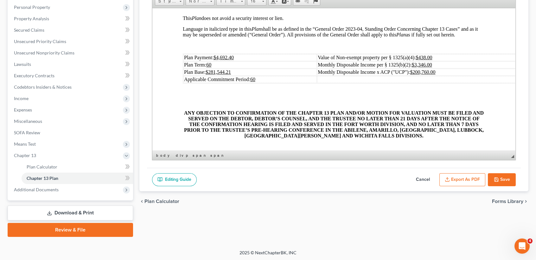
click at [250, 61] on td "Plan Payment: $4,692.40" at bounding box center [249, 57] width 133 height 7
click at [263, 75] on td "Plan Base: $281,544.21" at bounding box center [249, 71] width 133 height 7
click at [296, 83] on td "Applicable Commitment Period: 60" at bounding box center [249, 79] width 133 height 7
click at [458, 61] on td "Value of Non-exempt property per § 1325(a)(4): $438.00" at bounding box center [426, 57] width 219 height 7
click at [456, 73] on td "Monthly Disposable Income x ACP ("UCP"): $200,760.00" at bounding box center [426, 71] width 219 height 7
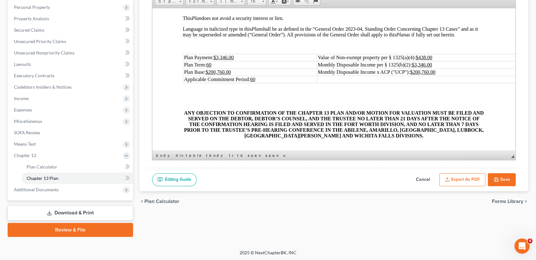
click at [458, 68] on td "Monthly Disposable Income per § 1325(b)(2): $3,346.00" at bounding box center [426, 64] width 219 height 7
drag, startPoint x: 450, startPoint y: 75, endPoint x: 417, endPoint y: 75, distance: 32.9
click at [415, 75] on td "Monthly Disposable Income x ACP ("UCP"): $200,760.00" at bounding box center [426, 71] width 219 height 7
click at [404, 105] on p at bounding box center [334, 102] width 302 height 6
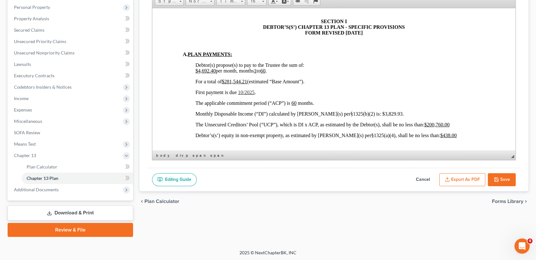
scroll to position [380, 0]
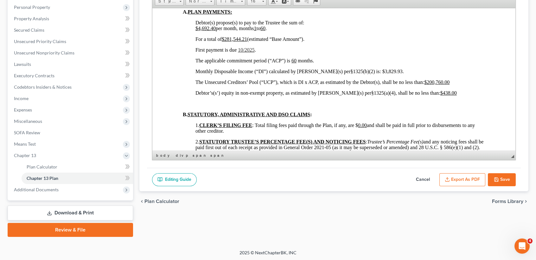
click at [216, 31] on span "Debtor(s) propose(s) to pay to the Trustee the sum of: $4,692.40 per month, mon…" at bounding box center [249, 25] width 109 height 11
click at [248, 41] on span "For a total of $281,544.21 (estimated “Base Amount”)." at bounding box center [249, 38] width 109 height 5
click at [245, 53] on p "First payment is due 10/2025 ." at bounding box center [339, 50] width 289 height 6
click at [388, 74] on p "Monthly Disposable Income (“DI”) calculated by [PERSON_NAME](s) per§1325(b)(2) …" at bounding box center [339, 71] width 289 height 6
drag, startPoint x: 366, startPoint y: 80, endPoint x: 357, endPoint y: 79, distance: 8.9
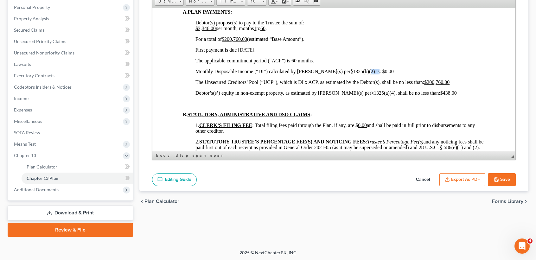
click at [357, 74] on p "Monthly Disposable Income (“DI”) calculated by [PERSON_NAME](s) per§1325(b)(2) …" at bounding box center [339, 71] width 289 height 6
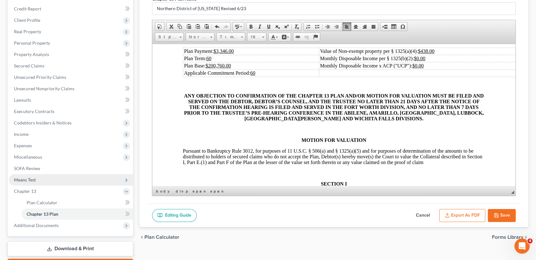
scroll to position [37, 0]
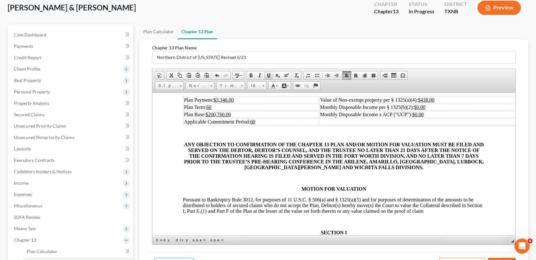
click at [268, 73] on span at bounding box center [268, 75] width 5 height 5
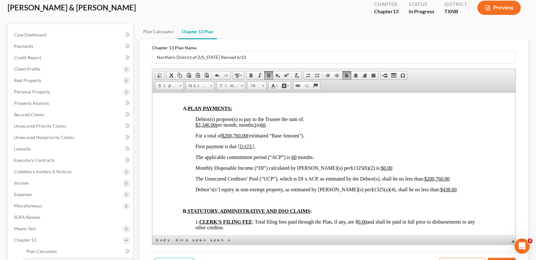
scroll to position [380, 0]
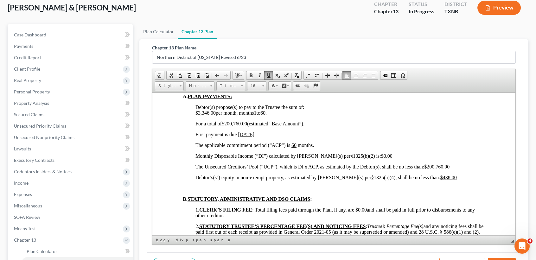
click at [459, 169] on p "The Unsecured Creditors’ Pool (“UCP”), which is DI x ACP, as estimated by the D…" at bounding box center [339, 167] width 289 height 6
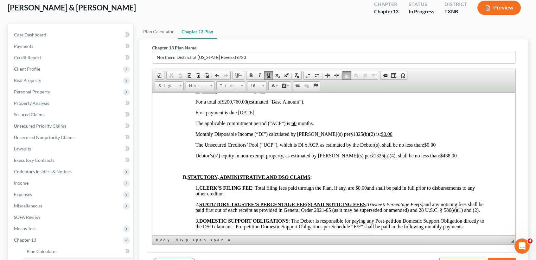
scroll to position [506, 0]
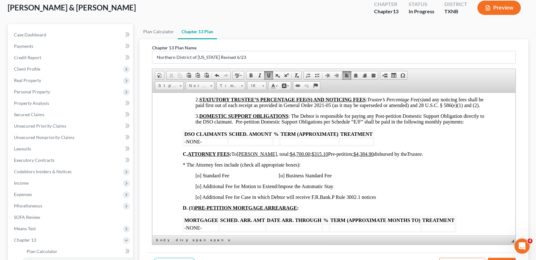
drag, startPoint x: 199, startPoint y: 201, endPoint x: 239, endPoint y: 197, distance: 40.0
click at [200, 178] on span "[o] Standard Fee [o] Business Standard Fee" at bounding box center [263, 174] width 136 height 5
click at [199, 199] on span "[o] Additional Fee for Case in which Debtor will receive F.R.Bank.P Rule 3002.1…" at bounding box center [285, 196] width 180 height 5
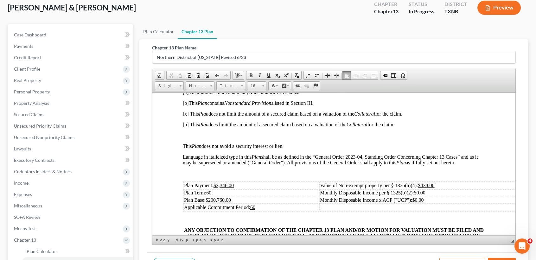
scroll to position [127, 0]
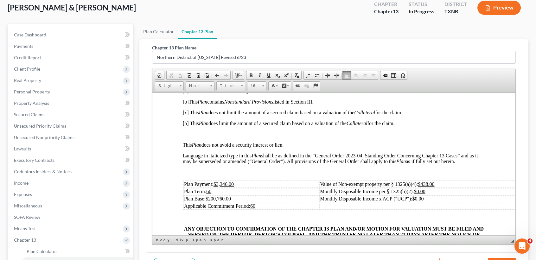
click at [253, 187] on td "Plan Payment: $3,346.00" at bounding box center [250, 183] width 135 height 7
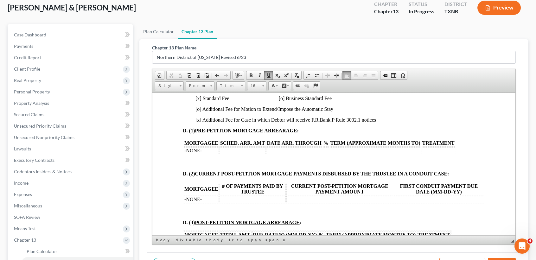
scroll to position [591, 0]
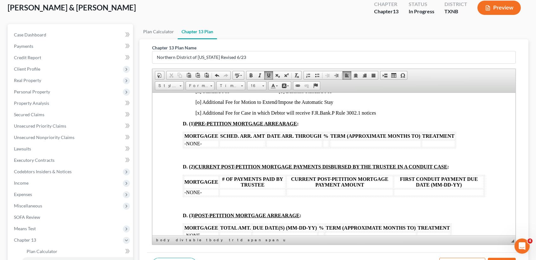
click at [210, 147] on td "-NONE-" at bounding box center [201, 143] width 35 height 7
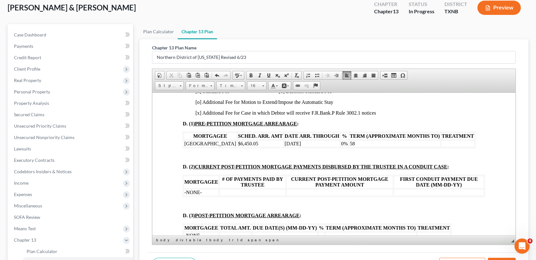
click at [441, 147] on td at bounding box center [458, 143] width 34 height 7
drag, startPoint x: 363, startPoint y: 168, endPoint x: 366, endPoint y: 161, distance: 7.6
click at [363, 147] on td "58" at bounding box center [394, 143] width 91 height 7
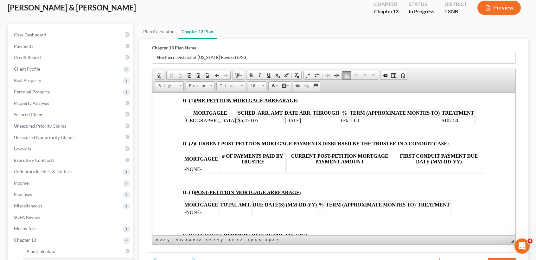
scroll to position [633, 0]
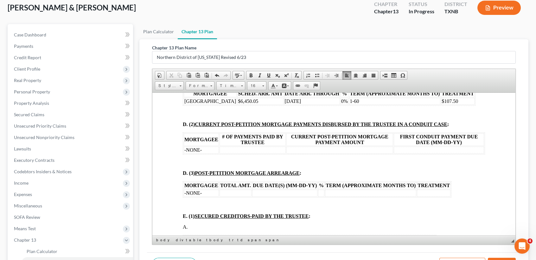
drag, startPoint x: 213, startPoint y: 175, endPoint x: 223, endPoint y: 178, distance: 10.7
click at [213, 153] on td "-NONE-" at bounding box center [201, 149] width 35 height 7
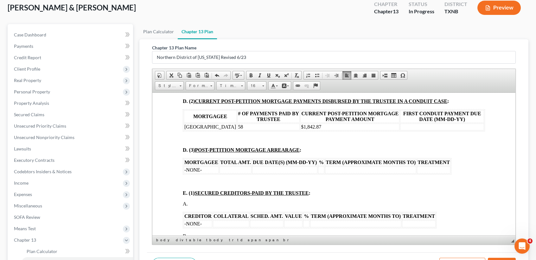
scroll to position [675, 0]
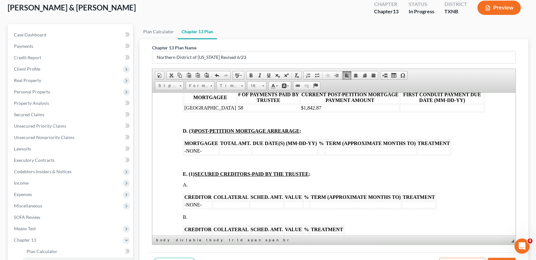
click at [428, 111] on td at bounding box center [442, 107] width 84 height 7
click at [210, 154] on td "-NONE-" at bounding box center [201, 150] width 35 height 7
click at [237, 154] on td at bounding box center [253, 150] width 32 height 7
click at [245, 154] on td "$" at bounding box center [253, 150] width 32 height 7
click at [270, 154] on td at bounding box center [302, 150] width 65 height 7
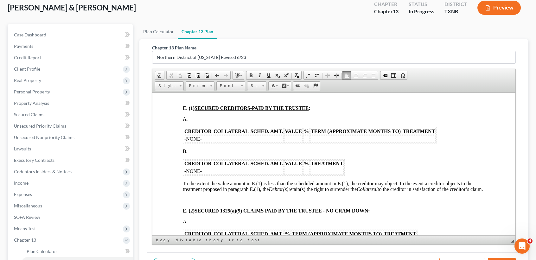
scroll to position [760, 0]
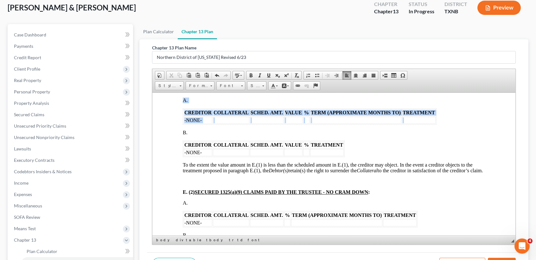
drag, startPoint x: 184, startPoint y: 159, endPoint x: 171, endPoint y: 142, distance: 21.4
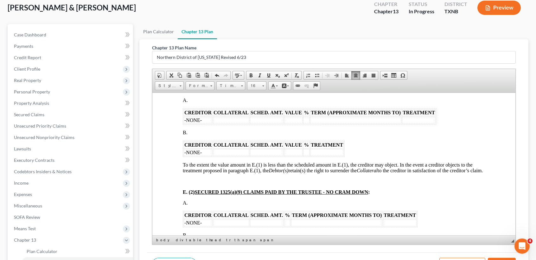
drag, startPoint x: 190, startPoint y: 161, endPoint x: 177, endPoint y: 149, distance: 17.7
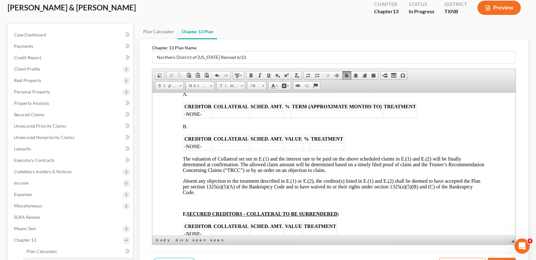
scroll to position [844, 0]
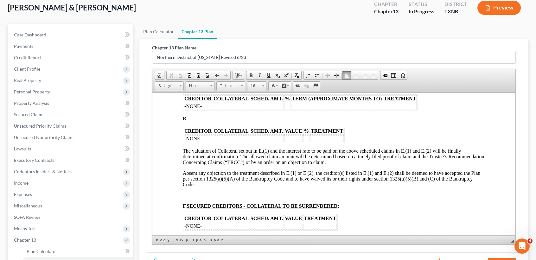
drag, startPoint x: 194, startPoint y: 153, endPoint x: 177, endPoint y: 138, distance: 22.6
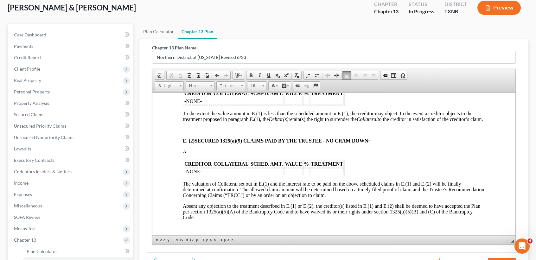
scroll to position [760, 0]
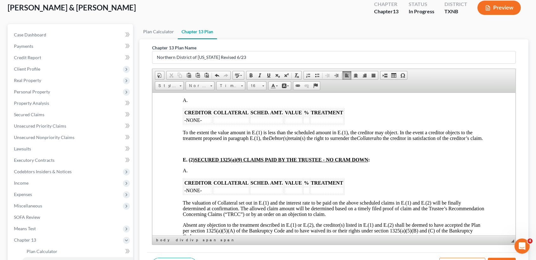
click at [205, 123] on td "-NONE-" at bounding box center [198, 119] width 28 height 7
drag, startPoint x: 289, startPoint y: 150, endPoint x: 295, endPoint y: 147, distance: 6.7
click at [289, 123] on td at bounding box center [293, 119] width 18 height 7
click at [309, 123] on td at bounding box center [309, 119] width 6 height 7
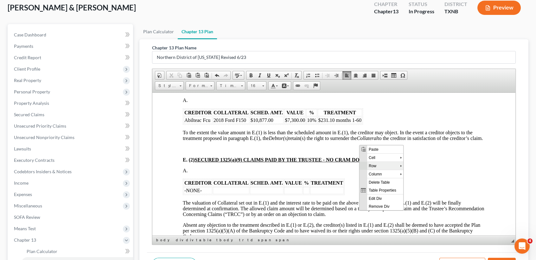
click at [367, 161] on div "Context Menu Options" at bounding box center [381, 161] width 44 height 0
drag, startPoint x: 379, startPoint y: 166, endPoint x: 398, endPoint y: 168, distance: 19.2
click at [380, 166] on span "Row" at bounding box center [383, 165] width 33 height 8
click at [416, 173] on span "Insert Row After" at bounding box center [429, 174] width 39 height 8
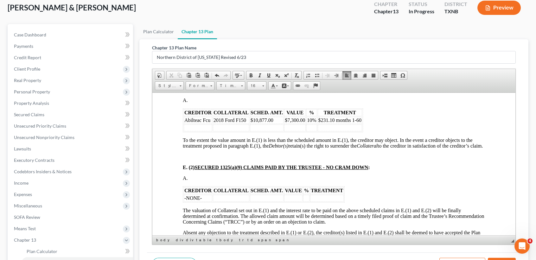
click at [210, 131] on td at bounding box center [198, 127] width 28 height 7
click at [201, 131] on td at bounding box center [198, 127] width 28 height 7
drag, startPoint x: 294, startPoint y: 155, endPoint x: 184, endPoint y: 158, distance: 110.2
click at [184, 131] on tr "Abilteac Fcu cross collateral $8,024.00 $" at bounding box center [273, 127] width 178 height 7
click at [310, 123] on td "$7,300.00" at bounding box center [300, 119] width 22 height 7
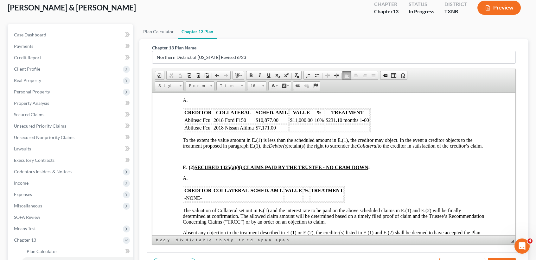
click at [284, 131] on td "$7,171.00" at bounding box center [272, 127] width 34 height 7
click at [345, 131] on td at bounding box center [347, 127] width 44 height 7
click at [324, 131] on td at bounding box center [319, 127] width 10 height 7
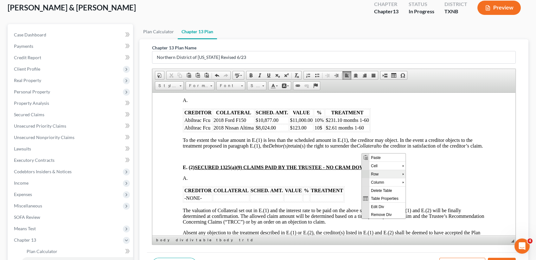
click at [375, 176] on span "Row" at bounding box center [385, 174] width 33 height 8
click at [415, 181] on span "Insert Row After" at bounding box center [431, 182] width 39 height 8
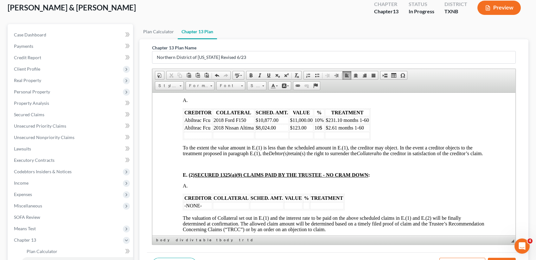
click at [254, 131] on td "2018 Nissan Altima" at bounding box center [233, 127] width 41 height 7
click at [205, 139] on td at bounding box center [198, 135] width 28 height 7
click at [308, 139] on td at bounding box center [301, 135] width 24 height 7
drag, startPoint x: 327, startPoint y: 158, endPoint x: 332, endPoint y: 156, distance: 4.7
click at [324, 131] on td "10$" at bounding box center [319, 127] width 10 height 7
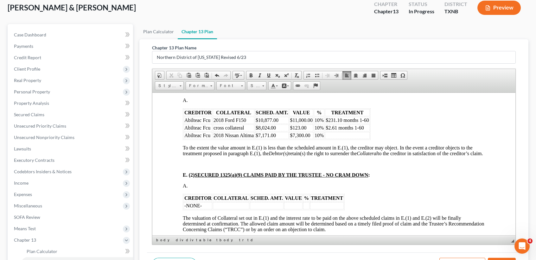
click at [358, 139] on td at bounding box center [347, 135] width 44 height 7
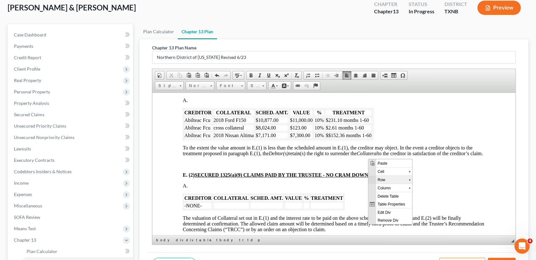
click at [384, 178] on span "Row" at bounding box center [391, 179] width 33 height 8
click at [426, 187] on span "Insert Row After" at bounding box center [438, 188] width 39 height 8
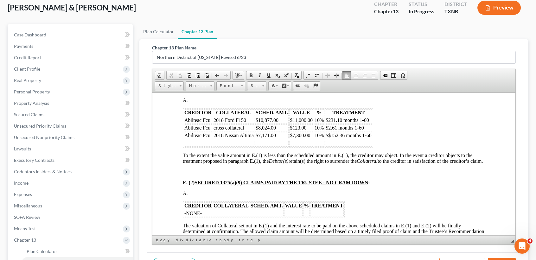
drag, startPoint x: 196, startPoint y: 171, endPoint x: 206, endPoint y: 173, distance: 10.4
click at [196, 146] on td at bounding box center [198, 142] width 28 height 7
click at [204, 146] on td at bounding box center [198, 142] width 28 height 7
click at [247, 131] on td "cross collateral" at bounding box center [233, 127] width 41 height 7
click at [218, 146] on td at bounding box center [233, 142] width 41 height 7
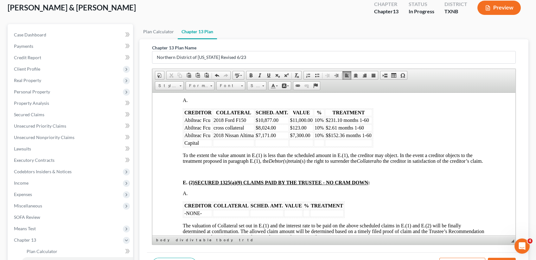
click at [200, 146] on td "Capital" at bounding box center [198, 142] width 28 height 7
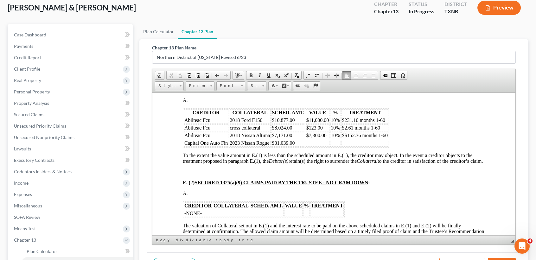
click at [324, 146] on td at bounding box center [317, 142] width 24 height 7
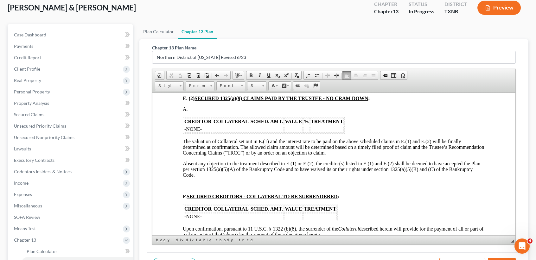
scroll to position [802, 0]
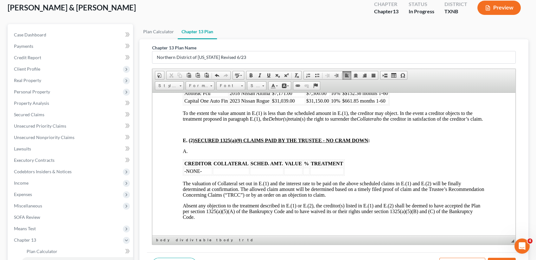
drag, startPoint x: 204, startPoint y: 207, endPoint x: 220, endPoint y: 205, distance: 15.9
click at [207, 174] on td "-NONE-" at bounding box center [198, 170] width 28 height 7
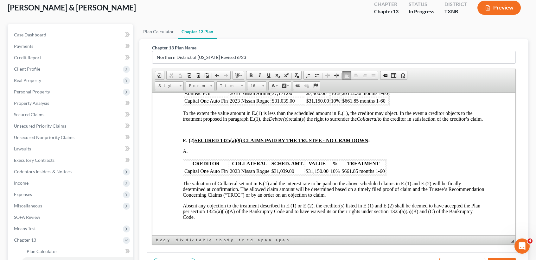
drag, startPoint x: 186, startPoint y: 129, endPoint x: 350, endPoint y: 130, distance: 164.0
click at [350, 104] on tr "Capital One Auto Fin 2023 Nissan Rogue $31,039.00 $31,150.00 10% $661.85 months…" at bounding box center [286, 100] width 205 height 7
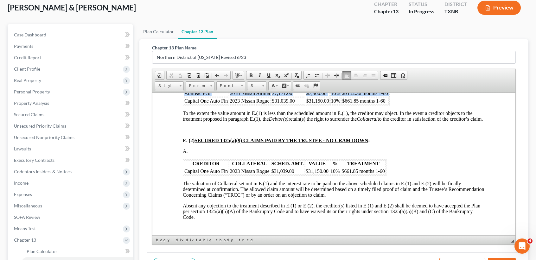
drag, startPoint x: 184, startPoint y: 128, endPoint x: 411, endPoint y: 133, distance: 227.0
click at [411, 133] on div "CREDITOR COLLATERAL SCHED. AMT. VALUE % TREATMENT Abilteac Fcu 2018 Ford F150 $…" at bounding box center [334, 226] width 302 height 320
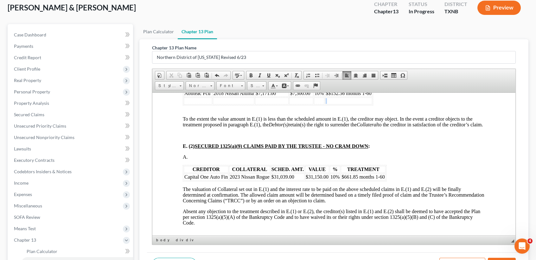
drag, startPoint x: 186, startPoint y: 129, endPoint x: 370, endPoint y: 131, distance: 183.9
click at [370, 104] on tr at bounding box center [278, 100] width 188 height 7
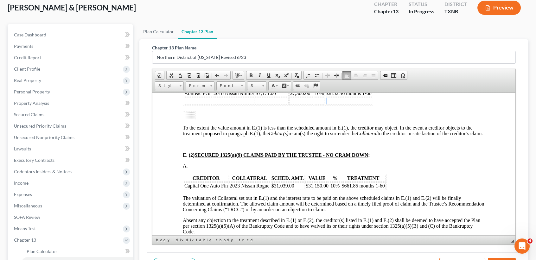
drag, startPoint x: 191, startPoint y: 128, endPoint x: 367, endPoint y: 129, distance: 176.0
click at [367, 104] on tr at bounding box center [278, 100] width 188 height 7
click at [353, 146] on div "CREDITOR COLLATERAL SCHED. AMT. VALUE % TREATMENT Abilteac Fcu 2018 Ford F150 $…" at bounding box center [334, 233] width 302 height 335
click at [359, 104] on td at bounding box center [348, 100] width 47 height 7
click at [198, 143] on div "CREDITOR COLLATERAL SCHED. AMT. VALUE % TREATMENT Abilteac Fcu 2018 Ford F150 $…" at bounding box center [334, 233] width 302 height 335
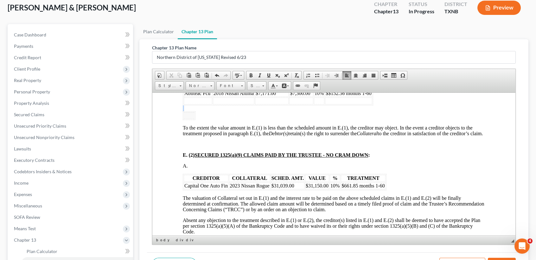
drag, startPoint x: 199, startPoint y: 143, endPoint x: 179, endPoint y: 145, distance: 20.3
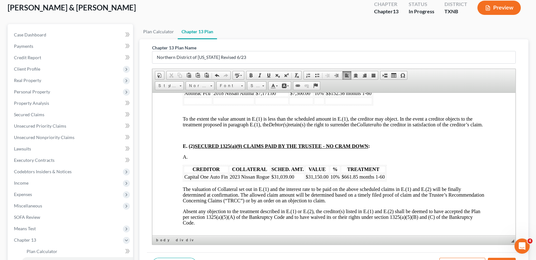
click at [191, 104] on td at bounding box center [198, 100] width 28 height 7
drag, startPoint x: 181, startPoint y: 129, endPoint x: 280, endPoint y: 133, distance: 99.1
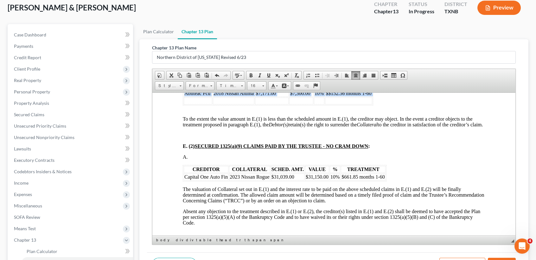
drag, startPoint x: 279, startPoint y: 135, endPoint x: 188, endPoint y: 137, distance: 90.2
click at [278, 135] on div "CREDITOR COLLATERAL SCHED. AMT. VALUE % TREATMENT Abilteac Fcu 2018 Ford F150 $…" at bounding box center [334, 229] width 302 height 326
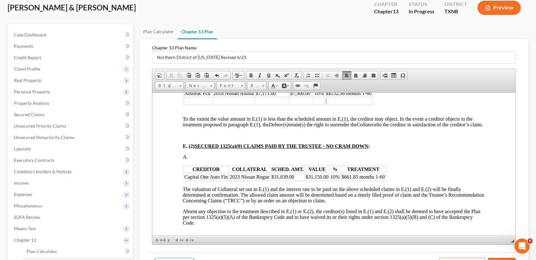
drag, startPoint x: 186, startPoint y: 131, endPoint x: 371, endPoint y: 129, distance: 184.9
click at [371, 104] on tr at bounding box center [278, 100] width 188 height 7
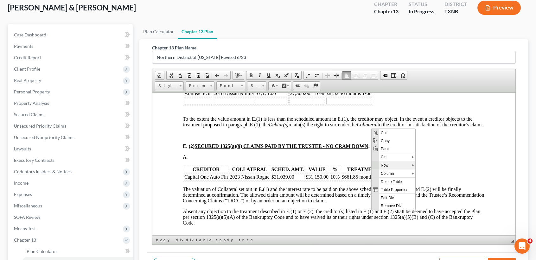
click at [381, 163] on span "Row" at bounding box center [395, 165] width 33 height 8
click at [440, 179] on span "Delete Rows" at bounding box center [441, 181] width 39 height 8
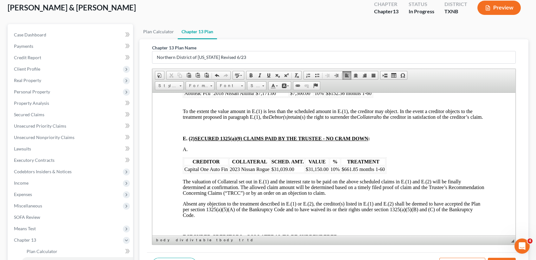
click at [409, 120] on div "CREDITOR COLLATERAL SCHED. AMT. VALUE % TREATMENT Abilteac Fcu 2018 Ford F150 $…" at bounding box center [334, 225] width 302 height 318
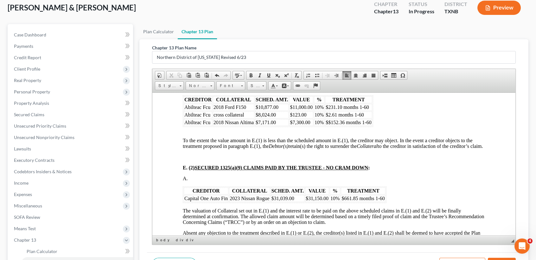
scroll to position [760, 0]
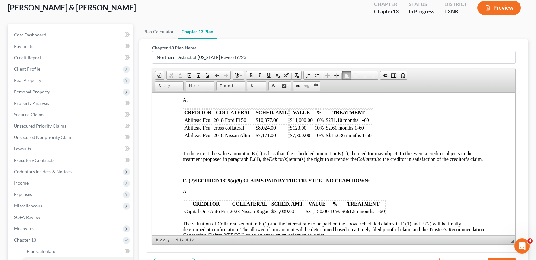
drag, startPoint x: 258, startPoint y: 163, endPoint x: 215, endPoint y: 163, distance: 43.7
click at [215, 139] on td "2018 Nissan Altima" at bounding box center [233, 135] width 41 height 7
drag, startPoint x: 254, startPoint y: 157, endPoint x: 212, endPoint y: 153, distance: 41.6
click at [212, 131] on tr "Abilteac Fcu cross collateral $8,024.00 $123.00 10% $2.61 months 1-60" at bounding box center [278, 127] width 188 height 7
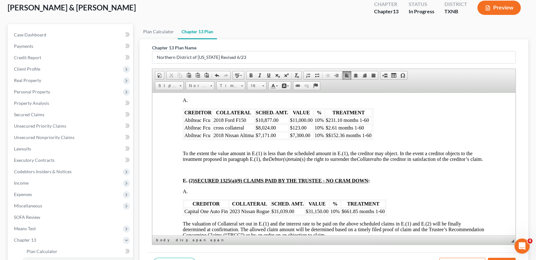
drag, startPoint x: 229, startPoint y: 156, endPoint x: 214, endPoint y: 157, distance: 14.6
click at [214, 131] on td "cross collateral" at bounding box center [233, 127] width 41 height 7
drag, startPoint x: 382, startPoint y: 163, endPoint x: 333, endPoint y: 163, distance: 49.1
click at [333, 138] on p "$$152.36 months 1-60" at bounding box center [348, 135] width 46 height 6
click at [364, 131] on td "$1" at bounding box center [347, 127] width 44 height 7
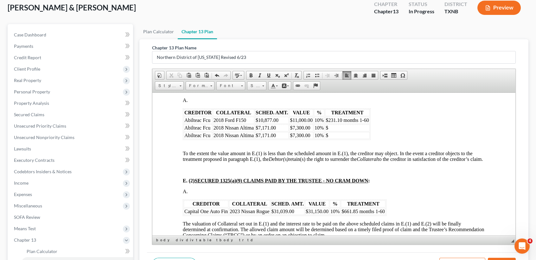
click at [254, 139] on td "2018 Nissan Altima" at bounding box center [233, 135] width 41 height 7
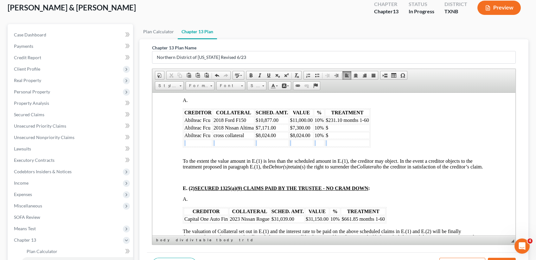
drag, startPoint x: 197, startPoint y: 172, endPoint x: 341, endPoint y: 174, distance: 143.7
click at [340, 147] on table "CREDITOR COLLATERAL SCHED. AMT. VALUE % TREATMENT Abilteac Fcu 2018 Ford F150 $…" at bounding box center [277, 127] width 188 height 39
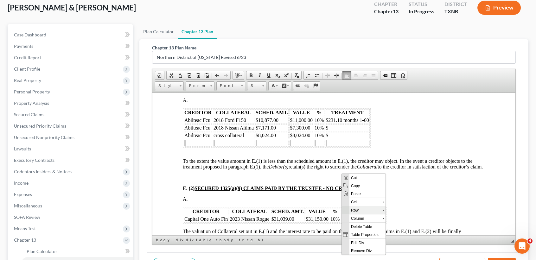
drag, startPoint x: 366, startPoint y: 207, endPoint x: 370, endPoint y: 208, distance: 4.8
click at [366, 207] on span "Row" at bounding box center [365, 210] width 33 height 8
click at [403, 225] on span "Delete Rows" at bounding box center [411, 226] width 39 height 8
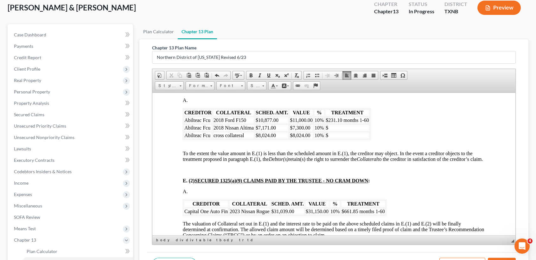
click at [358, 131] on td "$" at bounding box center [347, 127] width 44 height 7
drag, startPoint x: 317, startPoint y: 154, endPoint x: 321, endPoint y: 155, distance: 4.1
click at [313, 131] on td "$7,300.00" at bounding box center [301, 127] width 24 height 7
click at [351, 131] on td "$" at bounding box center [347, 127] width 44 height 7
click at [313, 139] on td "$8,024.00" at bounding box center [301, 135] width 24 height 7
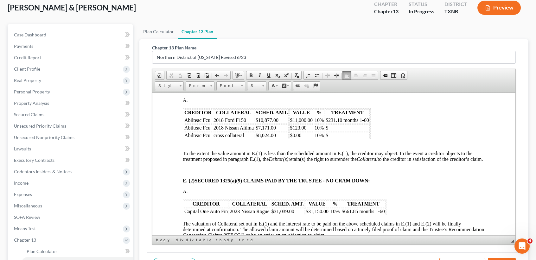
click at [366, 138] on p "$" at bounding box center [346, 135] width 43 height 6
click at [367, 122] on span "$231.10 months 1-60" at bounding box center [346, 119] width 43 height 5
click at [364, 131] on td "$" at bounding box center [347, 127] width 44 height 7
click at [367, 131] on td "$" at bounding box center [347, 127] width 44 height 7
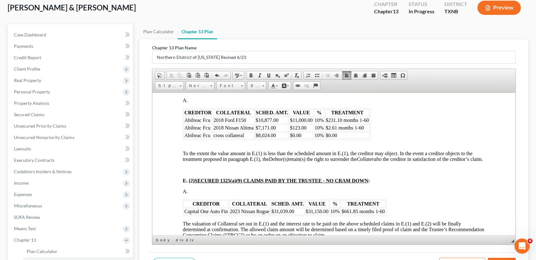
click at [355, 140] on table "CREDITOR COLLATERAL SCHED. AMT. VALUE % TREATMENT Abilteac Fcu 2018 Ford F150 $…" at bounding box center [277, 124] width 188 height 32
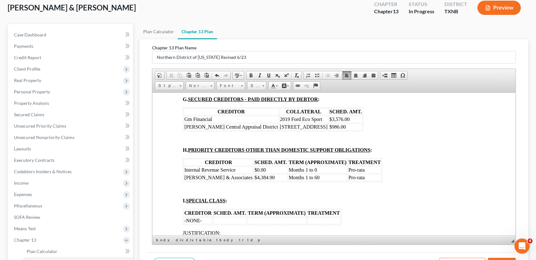
scroll to position [1097, 0]
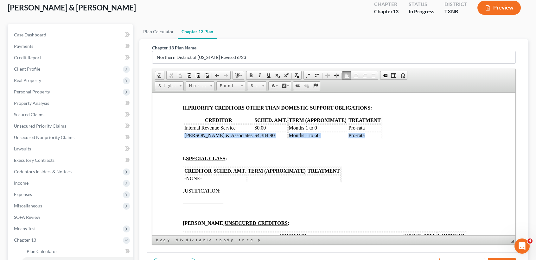
drag, startPoint x: 184, startPoint y: 176, endPoint x: 358, endPoint y: 179, distance: 174.1
click at [358, 139] on tr "[PERSON_NAME] & Associates $4,384.90 Months 1 to 60 Pro-rata" at bounding box center [282, 135] width 197 height 7
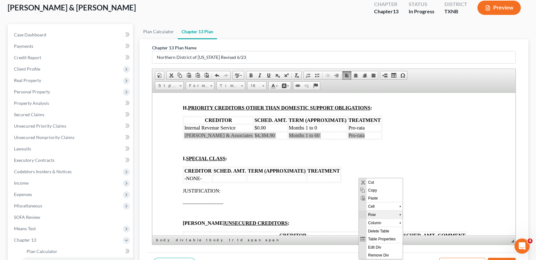
click at [371, 212] on span "Row" at bounding box center [382, 214] width 33 height 8
click at [425, 230] on span "Delete Rows" at bounding box center [429, 230] width 39 height 8
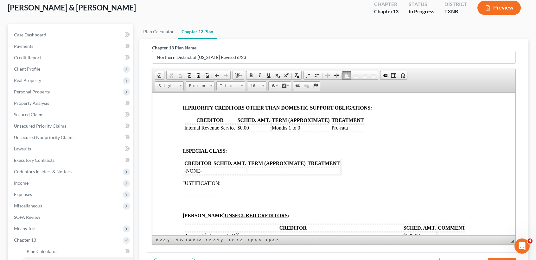
click at [316, 132] on table "CREDITOR SCHED. AMT. TERM (APPROXIMATE) TREATMENT Internal Revenue Service $0.0…" at bounding box center [274, 124] width 182 height 16
click at [353, 132] on table "CREDITOR SCHED. AMT. TERM (APPROXIMATE) TREATMENT Internal Revenue Service $0.0…" at bounding box center [274, 124] width 182 height 16
drag, startPoint x: 353, startPoint y: 173, endPoint x: 329, endPoint y: 172, distance: 24.4
click at [329, 132] on table "CREDITOR SCHED. AMT. TERM (APPROXIMATE) TREATMENT Internal Revenue Service $0.0…" at bounding box center [274, 124] width 182 height 16
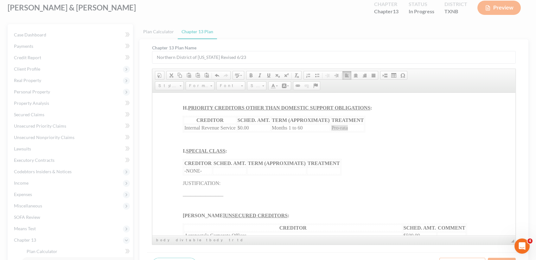
select select "row"
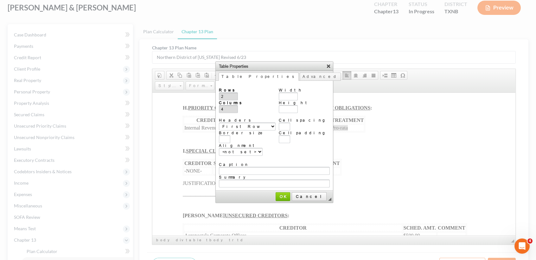
click at [325, 66] on link "X" at bounding box center [328, 66] width 6 height 6
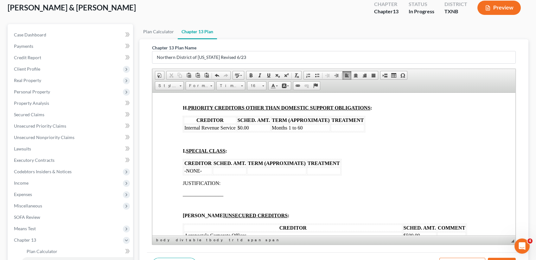
click at [336, 131] on td at bounding box center [347, 127] width 34 height 7
click at [349, 131] on td at bounding box center [347, 127] width 34 height 7
click at [267, 131] on td "$0.00" at bounding box center [254, 127] width 34 height 7
click at [361, 131] on td "$10,000.00" at bounding box center [347, 127] width 34 height 7
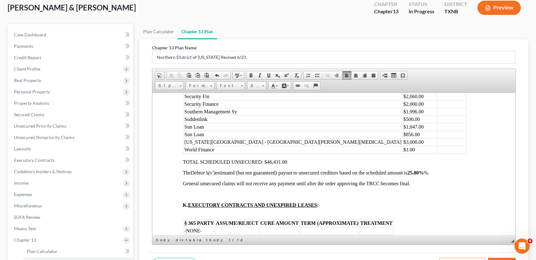
scroll to position [1308, 0]
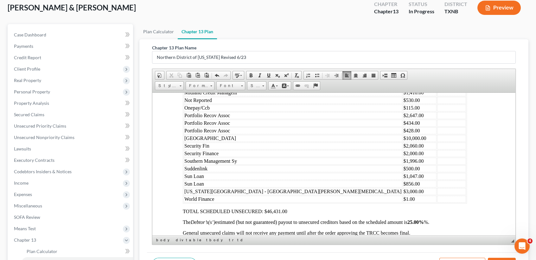
drag, startPoint x: 185, startPoint y: 129, endPoint x: 290, endPoint y: 130, distance: 105.1
click at [294, 88] on tr "Internal Revenue Service $10,000.00" at bounding box center [325, 84] width 282 height 7
drag, startPoint x: 183, startPoint y: 128, endPoint x: 336, endPoint y: 130, distance: 153.5
click at [336, 130] on table "CREDITOR SCHED. AMT. COMMENT Aeropostale Corporate Offices $500.00 Affirm Inc $…" at bounding box center [325, 107] width 284 height 191
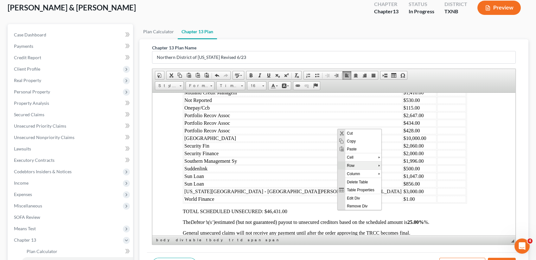
click at [366, 164] on span "Row" at bounding box center [361, 165] width 33 height 8
click at [416, 180] on span "Delete Rows" at bounding box center [407, 181] width 39 height 8
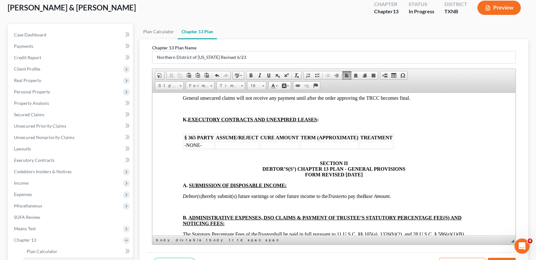
scroll to position [1435, 0]
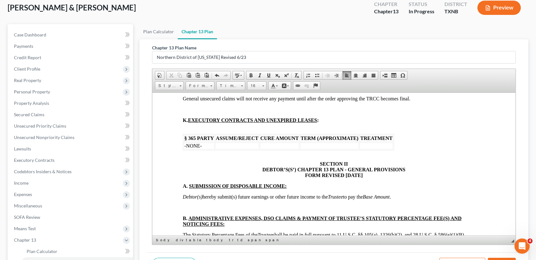
drag, startPoint x: 311, startPoint y: 117, endPoint x: 317, endPoint y: 120, distance: 6.2
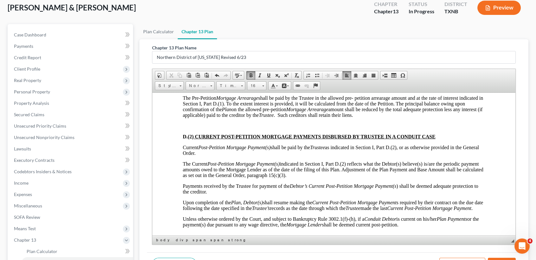
scroll to position [1646, 0]
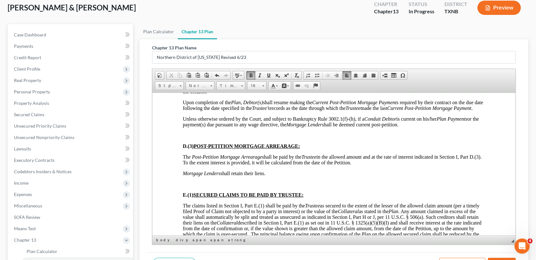
scroll to position [1730, 0]
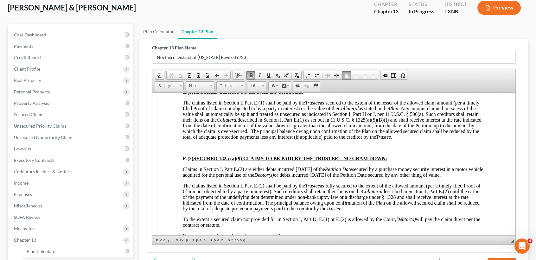
scroll to position [1815, 0]
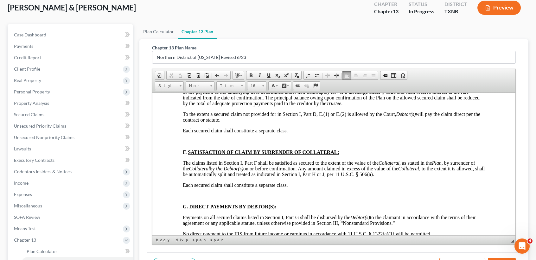
scroll to position [1983, 0]
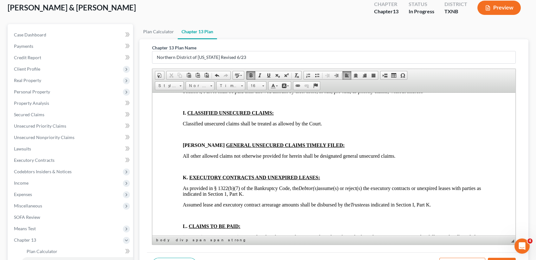
scroll to position [2068, 0]
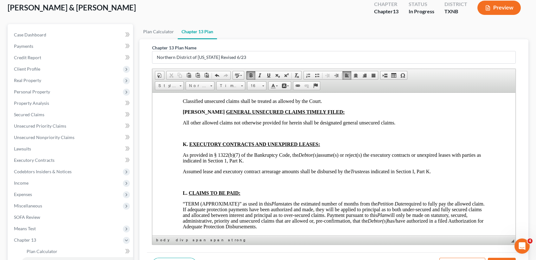
scroll to position [2110, 0]
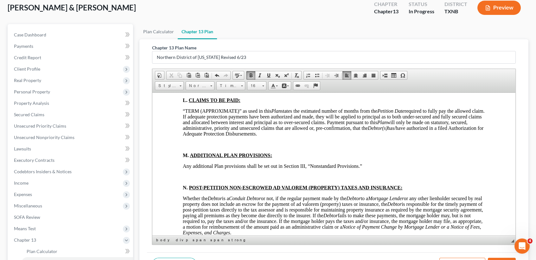
scroll to position [2152, 0]
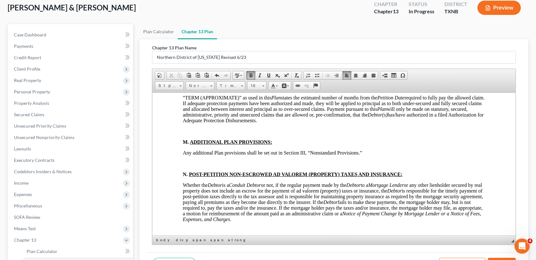
click at [181, 216] on html "BTXN222 5/21 IN THE UNITED STATES BANKRUPTCY COURT FOR THE NORTHERN DISTRICT OF…" at bounding box center [333, 241] width 363 height 4603
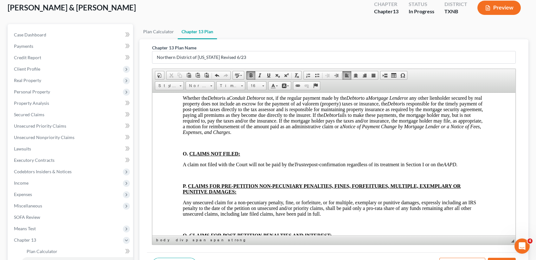
scroll to position [2236, 0]
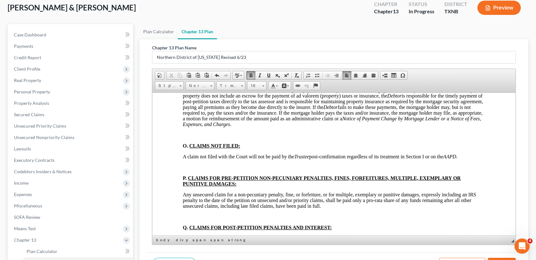
click at [178, 160] on html "BTXN222 5/21 IN THE UNITED STATES BANKRUPTCY COURT FOR THE NORTHERN DISTRICT OF…" at bounding box center [333, 152] width 363 height 4592
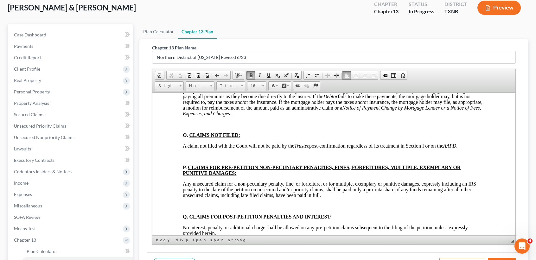
click at [181, 213] on html "BTXN222 5/21 IN THE UNITED STATES BANKRUPTCY COURT FOR THE NORTHERN DISTRICT OF…" at bounding box center [333, 146] width 363 height 4581
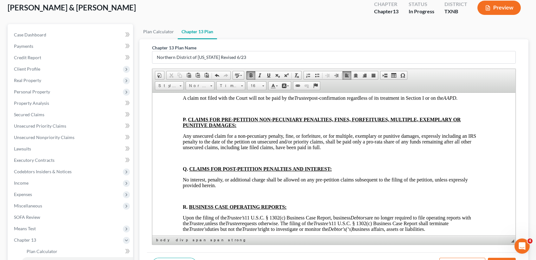
scroll to position [2321, 0]
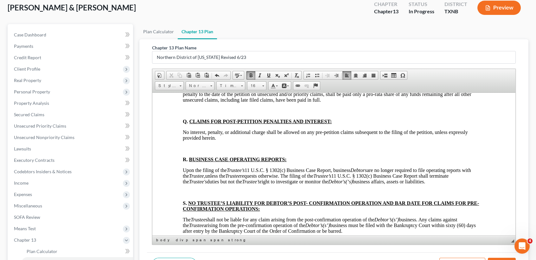
click at [177, 150] on html "BTXN222 5/21 IN THE UNITED STATES BANKRUPTCY COURT FOR THE NORTHERN DISTRICT OF…" at bounding box center [333, 57] width 363 height 4570
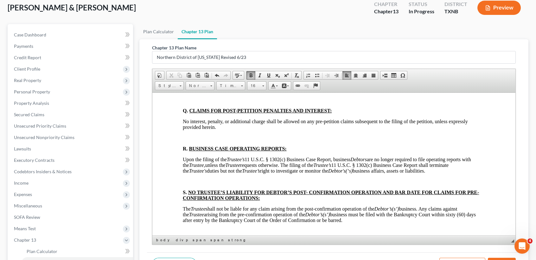
click at [178, 194] on html "BTXN222 5/21 IN THE UNITED STATES BANKRUPTCY COURT FOR THE NORTHERN DISTRICT OF…" at bounding box center [333, 52] width 363 height 4560
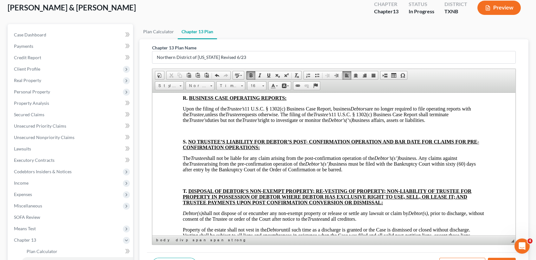
scroll to position [2405, 0]
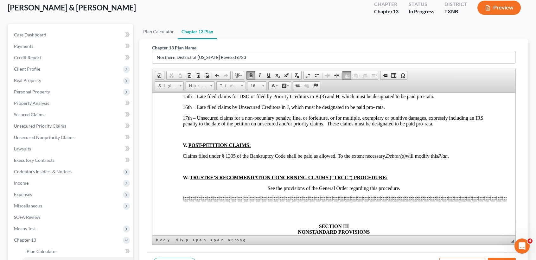
scroll to position [2869, 0]
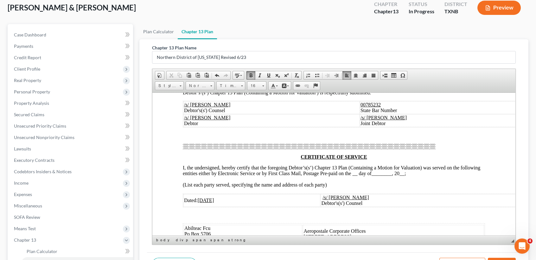
scroll to position [2954, 0]
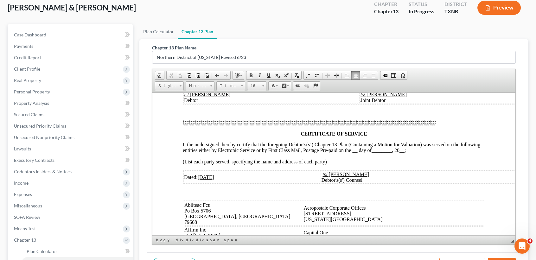
scroll to position [2996, 0]
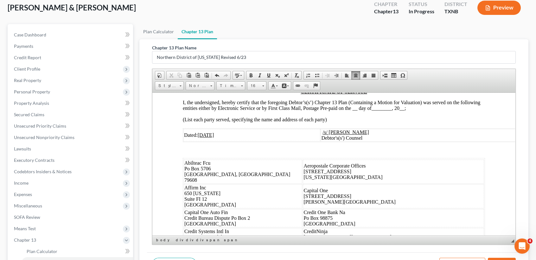
drag, startPoint x: 356, startPoint y: 208, endPoint x: 359, endPoint y: 208, distance: 3.5
click at [356, 110] on span "__" at bounding box center [354, 107] width 5 height 5
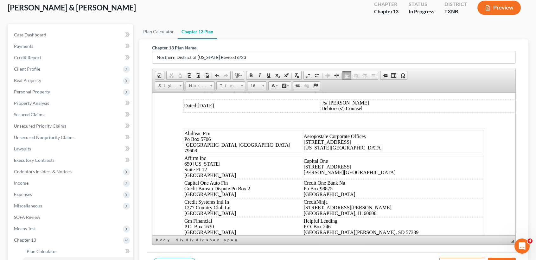
scroll to position [3081, 0]
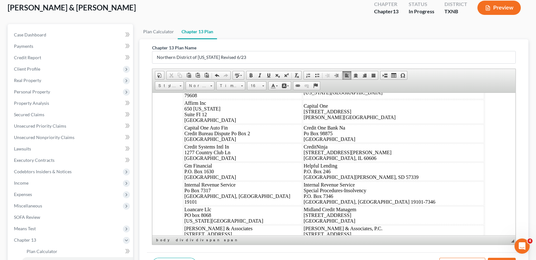
click at [209, 53] on span "[DATE]" at bounding box center [205, 49] width 16 height 5
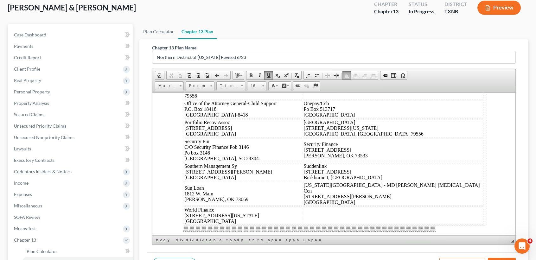
scroll to position [3292, 0]
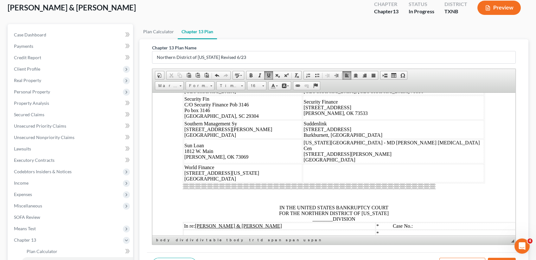
drag, startPoint x: 308, startPoint y: 144, endPoint x: 279, endPoint y: 141, distance: 28.9
click at [303, 57] on td "Not Reported [GEOGRAPHIC_DATA], [GEOGRAPHIC_DATA]" at bounding box center [393, 45] width 181 height 24
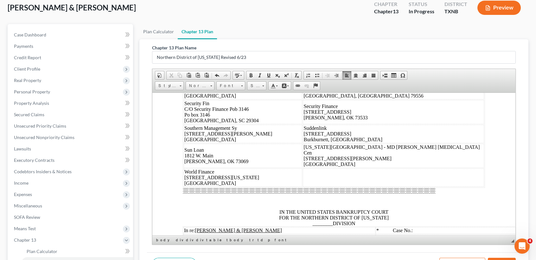
drag, startPoint x: 315, startPoint y: 160, endPoint x: 278, endPoint y: 139, distance: 42.8
click at [303, 61] on td "MD [PERSON_NAME][GEOGRAPHIC_DATA][MEDICAL_DATA] [STREET_ADDRESS][PERSON_NAME]" at bounding box center [393, 47] width 181 height 28
drag, startPoint x: 205, startPoint y: 85, endPoint x: 210, endPoint y: 90, distance: 6.5
click at [206, 85] on span "Normal" at bounding box center [197, 86] width 22 height 8
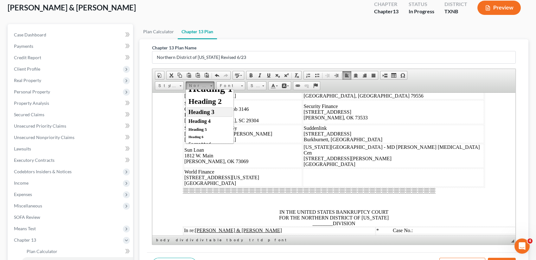
scroll to position [42, 0]
click at [177, 88] on link "Styles" at bounding box center [169, 85] width 29 height 9
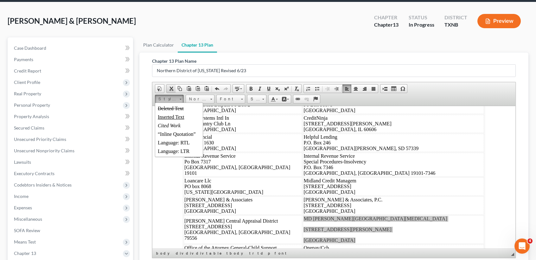
scroll to position [0, 0]
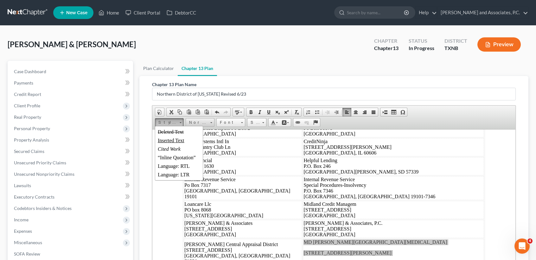
click at [189, 119] on span "Normal" at bounding box center [197, 122] width 22 height 8
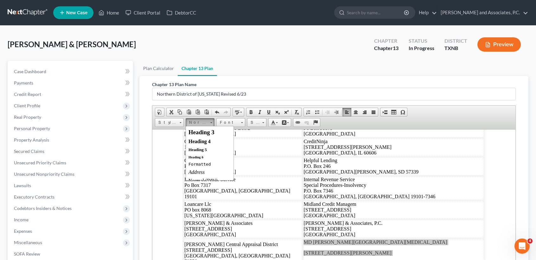
scroll to position [52, 0]
click at [215, 173] on div "Normal (DIV)" at bounding box center [209, 175] width 42 height 6
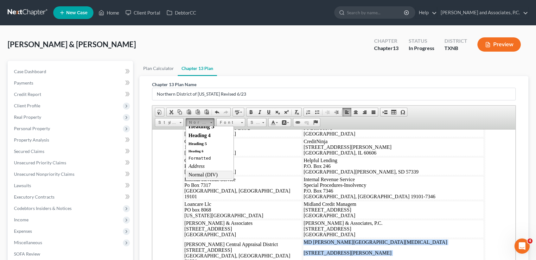
scroll to position [0, 0]
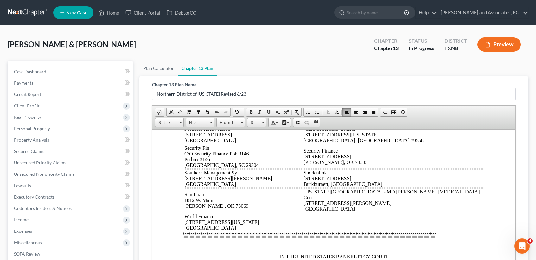
click at [413, 220] on div "Dated: [DATE] /s/ [PERSON_NAME] Debtor's(s') Counsel Abilteac [GEOGRAPHIC_DATA]…" at bounding box center [334, 144] width 302 height 526
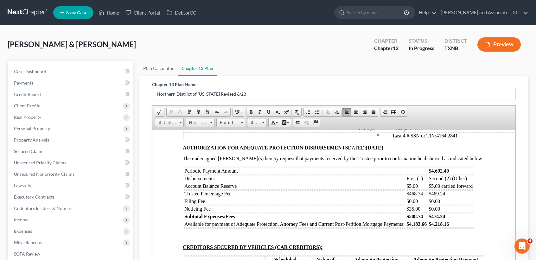
scroll to position [3448, 0]
click at [329, 102] on span "IN THE UNITED STATES BANKRUPTCY COURT FOR THE NORTHERN DISTRICT OF [US_STATE] _…" at bounding box center [334, 93] width 110 height 17
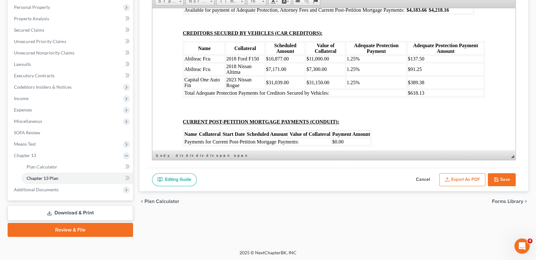
scroll to position [3532, 0]
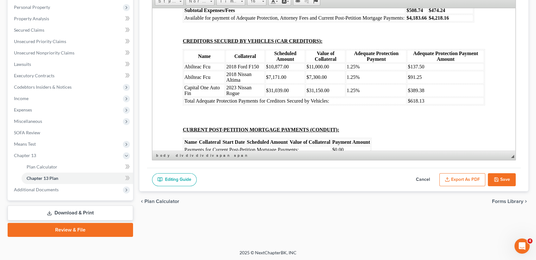
drag, startPoint x: 380, startPoint y: 37, endPoint x: 397, endPoint y: 38, distance: 17.1
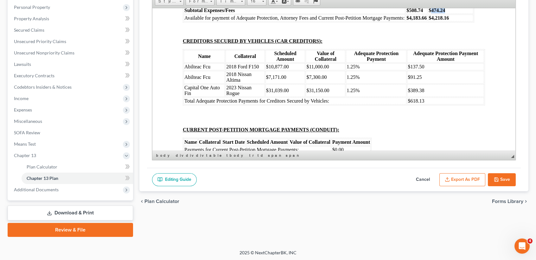
drag, startPoint x: 450, startPoint y: 110, endPoint x: 431, endPoint y: 107, distance: 19.5
click at [431, 14] on td "$474.24" at bounding box center [450, 10] width 45 height 7
drag, startPoint x: 454, startPoint y: 116, endPoint x: 431, endPoint y: 116, distance: 23.7
click at [431, 21] on td "$4,218.16" at bounding box center [450, 17] width 45 height 7
drag, startPoint x: 423, startPoint y: 107, endPoint x: 409, endPoint y: 106, distance: 13.6
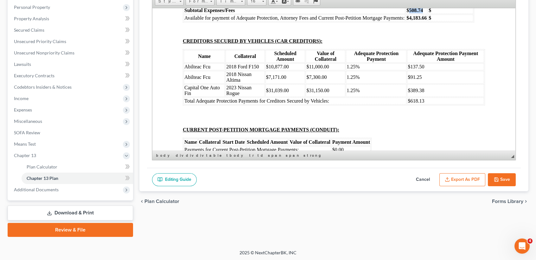
click at [409, 14] on td "$508.74" at bounding box center [416, 10] width 22 height 7
drag, startPoint x: 426, startPoint y: 114, endPoint x: 410, endPoint y: 115, distance: 16.2
click at [409, 20] on strong "$4,183.66" at bounding box center [416, 17] width 20 height 5
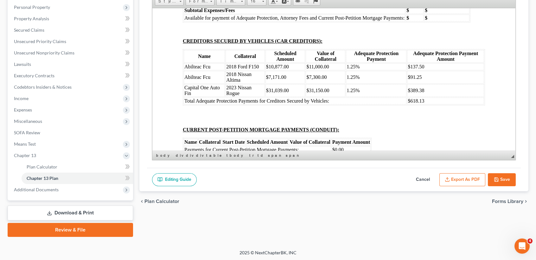
click at [421, 14] on td "$" at bounding box center [414, 10] width 18 height 7
click at [417, 21] on td "$" at bounding box center [414, 17] width 18 height 7
click at [449, 14] on td "$" at bounding box center [450, 10] width 45 height 7
click at [460, 21] on td "$" at bounding box center [450, 17] width 45 height 7
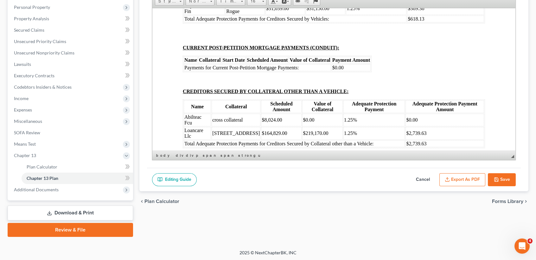
scroll to position [3617, 0]
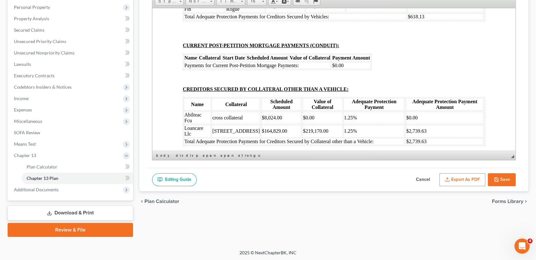
click at [431, 20] on td "$618.13" at bounding box center [445, 16] width 77 height 7
drag, startPoint x: 431, startPoint y: 116, endPoint x: 427, endPoint y: 116, distance: 4.4
click at [427, 20] on td "$618.13" at bounding box center [445, 16] width 77 height 7
drag, startPoint x: 433, startPoint y: 105, endPoint x: 185, endPoint y: 82, distance: 249.2
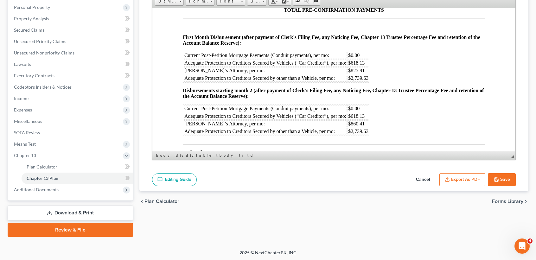
scroll to position [3743, 0]
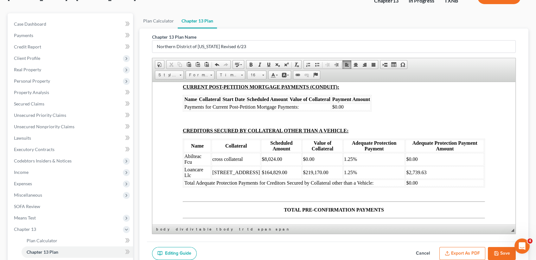
scroll to position [0, 0]
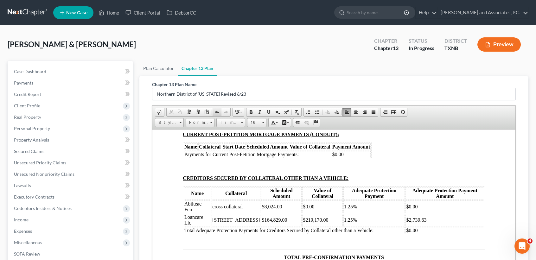
click at [217, 110] on span at bounding box center [216, 112] width 5 height 5
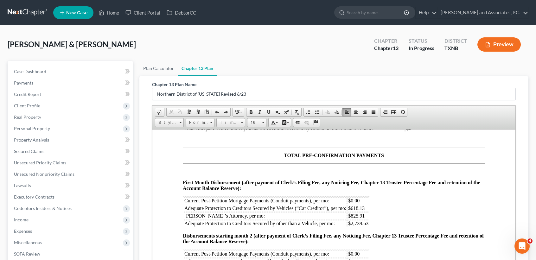
scroll to position [3701, 0]
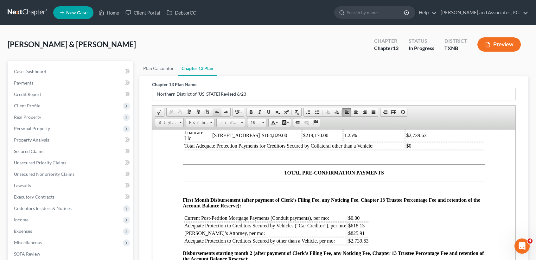
click at [217, 112] on span at bounding box center [216, 112] width 5 height 5
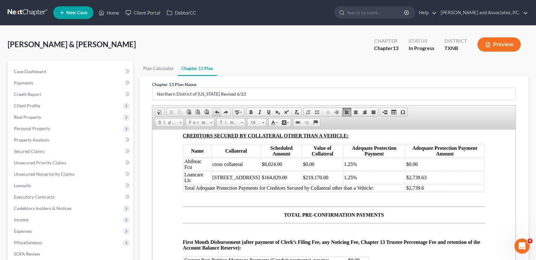
click at [217, 113] on span at bounding box center [216, 112] width 5 height 5
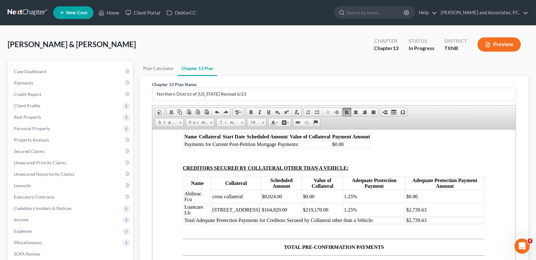
click at [441, 127] on p "CURRENT POST-PETITION MORTGAGE PAYMENTS (CONDUIT):" at bounding box center [334, 124] width 302 height 6
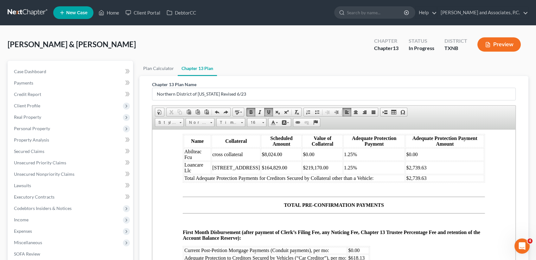
scroll to position [3743, 0]
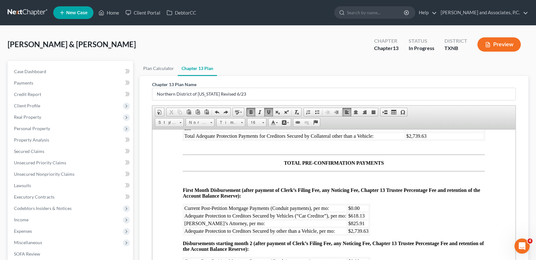
click at [440, 139] on td "$2,739.63" at bounding box center [444, 135] width 78 height 7
drag, startPoint x: 425, startPoint y: 221, endPoint x: 184, endPoint y: 211, distance: 241.0
click at [184, 139] on tbody "Abilteac Fcu cross collateral $8,024.00 $0.00 1.25% $0.00 Loancare Llc [STREET_…" at bounding box center [334, 123] width 300 height 34
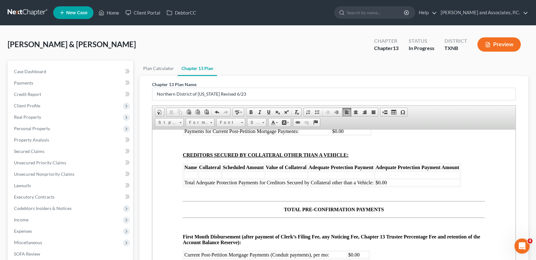
scroll to position [3659, 0]
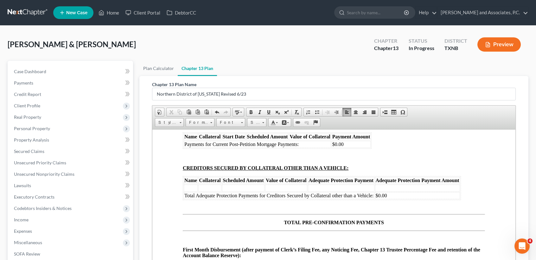
drag, startPoint x: 333, startPoint y: 182, endPoint x: 186, endPoint y: 159, distance: 149.2
click at [186, 99] on tbody "Abilteac Fcu 2018 Ford F150 $10,877.00 $11,000.00 1.25% $137.50 Abilteac Fcu 20…" at bounding box center [334, 78] width 300 height 41
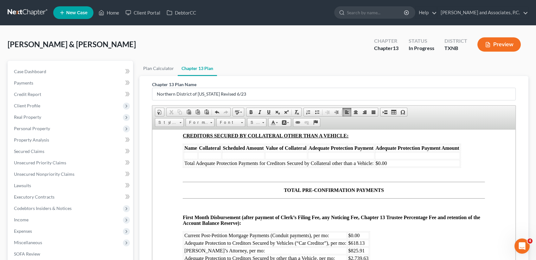
click at [363, 115] on td "$0.00" at bounding box center [350, 111] width 39 height 7
click at [195, 114] on span "Payments for Current Post-Petition Mortgage Payments:" at bounding box center [241, 111] width 114 height 5
drag, startPoint x: 305, startPoint y: 213, endPoint x: 187, endPoint y: 213, distance: 118.1
click at [187, 115] on td "Payments for Current Post-Petition Mortgage Payments:" at bounding box center [257, 111] width 147 height 7
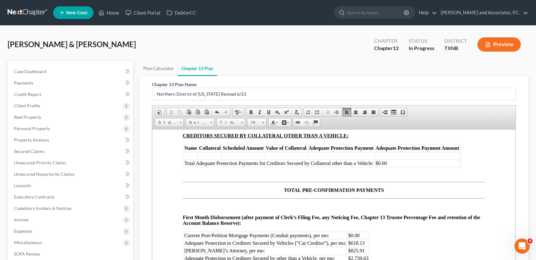
drag, startPoint x: 347, startPoint y: 212, endPoint x: 181, endPoint y: 214, distance: 165.2
drag, startPoint x: 364, startPoint y: 210, endPoint x: 184, endPoint y: 211, distance: 180.4
click at [184, 115] on tr "Payments for Current Post-Petition Mortgage Payments: $0.00" at bounding box center [277, 111] width 187 height 7
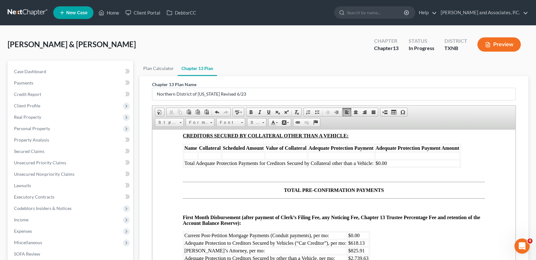
click at [198, 115] on td at bounding box center [257, 111] width 147 height 7
click at [127, 216] on span "Income" at bounding box center [71, 219] width 124 height 11
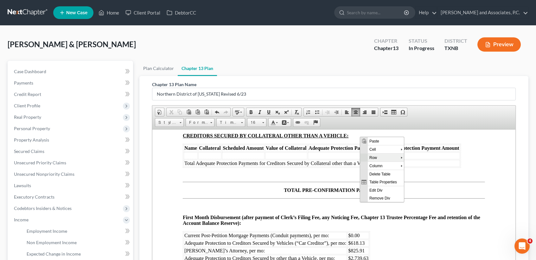
click at [374, 157] on span "Row" at bounding box center [383, 158] width 33 height 8
click at [417, 168] on span "Insert Row After" at bounding box center [430, 165] width 39 height 8
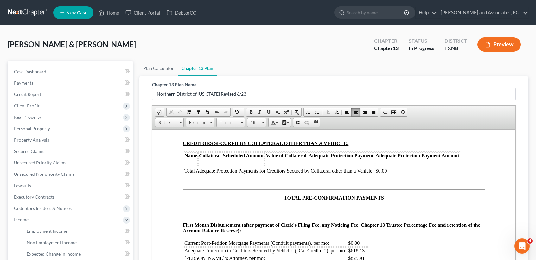
click at [195, 115] on th at bounding box center [191, 111] width 14 height 7
drag, startPoint x: 208, startPoint y: 211, endPoint x: 213, endPoint y: 210, distance: 4.8
click at [208, 115] on th "[GEOGRAPHIC_DATA]" at bounding box center [212, 111] width 56 height 7
click at [270, 115] on th at bounding box center [281, 111] width 24 height 7
click at [322, 123] on td at bounding box center [281, 119] width 194 height 7
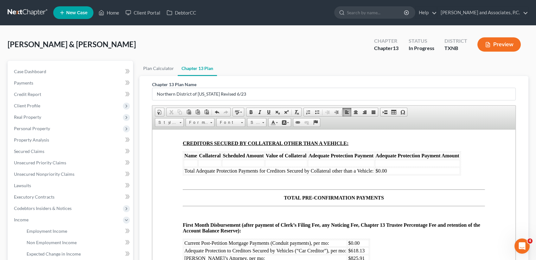
click at [313, 115] on th at bounding box center [314, 111] width 42 height 7
click at [356, 115] on th at bounding box center [357, 111] width 42 height 7
click at [361, 115] on th at bounding box center [357, 111] width 42 height 7
click at [418, 115] on th at bounding box center [398, 111] width 39 height 7
click at [368, 123] on td at bounding box center [281, 119] width 194 height 7
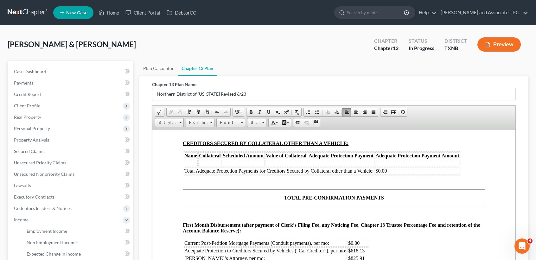
click at [261, 123] on td at bounding box center [281, 119] width 194 height 7
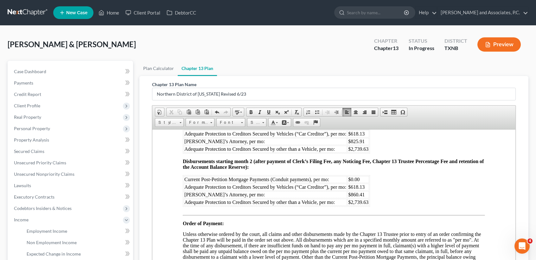
scroll to position [3828, 0]
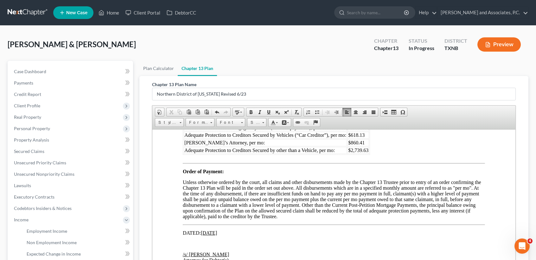
drag, startPoint x: 362, startPoint y: 230, endPoint x: 387, endPoint y: 229, distance: 24.7
click at [368, 131] on td "$0.00" at bounding box center [358, 127] width 22 height 7
click at [367, 85] on td "$618.13" at bounding box center [358, 81] width 22 height 7
click at [367, 93] on td "$825.91" at bounding box center [358, 89] width 22 height 7
click at [366, 138] on td "$618.13" at bounding box center [358, 134] width 22 height 7
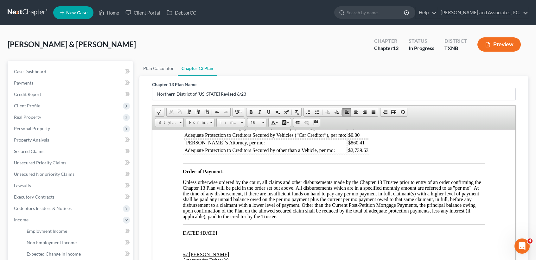
click at [367, 146] on td "$860.41" at bounding box center [358, 142] width 22 height 7
drag, startPoint x: 368, startPoint y: 253, endPoint x: 375, endPoint y: 249, distance: 7.8
click at [368, 154] on table "Current Post-Petition Mortgage Payments (Conduit payments), per mo: $1,842.87 A…" at bounding box center [276, 139] width 187 height 32
click at [364, 93] on td "$" at bounding box center [358, 89] width 22 height 7
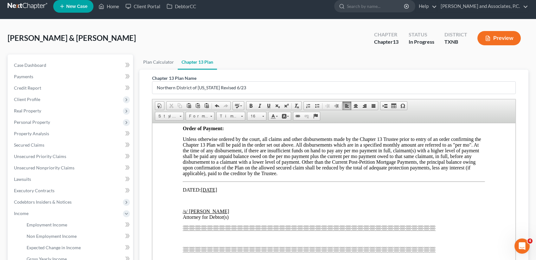
scroll to position [3882, 0]
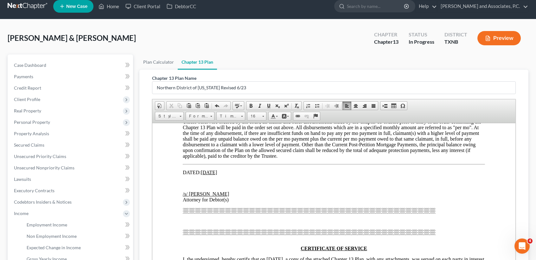
click at [364, 85] on td "$" at bounding box center [358, 81] width 22 height 7
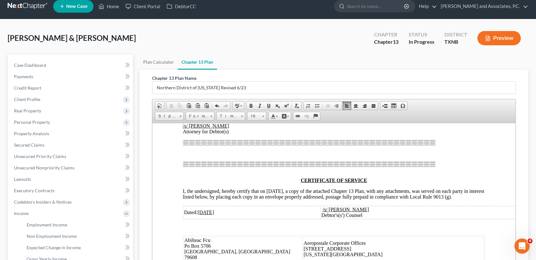
scroll to position [4009, 0]
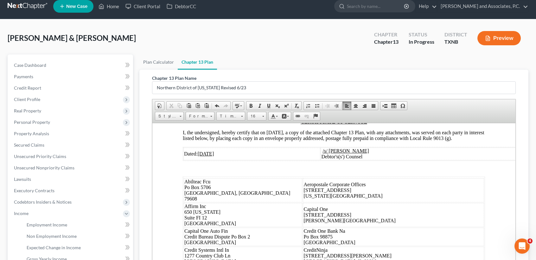
click at [213, 48] on u "[DATE]" at bounding box center [209, 45] width 16 height 5
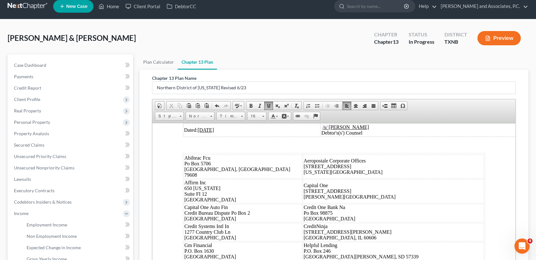
scroll to position [4051, 0]
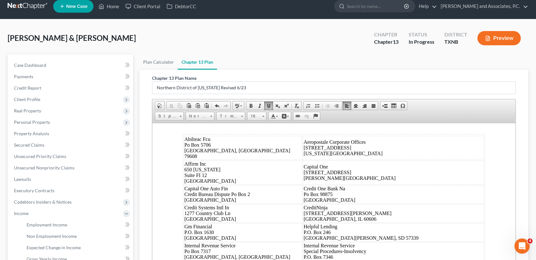
click at [357, 71] on div at bounding box center [334, 69] width 302 height 6
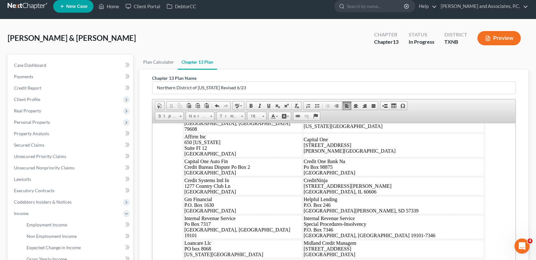
click at [293, 71] on span "I, the undersigned, hereby certify that on [DATE], a copy of the attached Chapt…" at bounding box center [333, 65] width 301 height 11
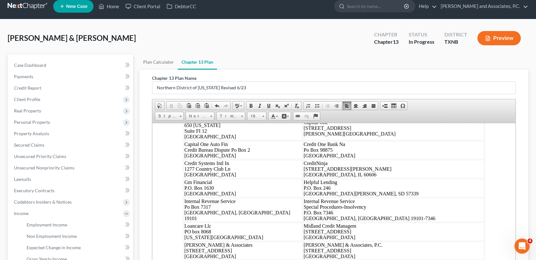
scroll to position [4093, 0]
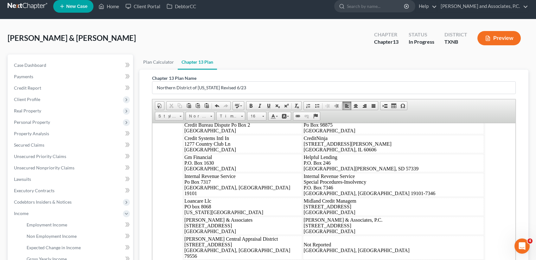
click at [210, 44] on u "[DATE]" at bounding box center [205, 41] width 16 height 5
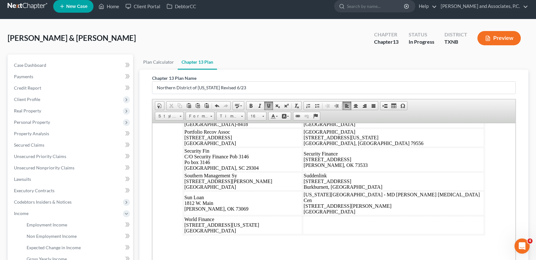
scroll to position [4304, 0]
drag, startPoint x: 306, startPoint y: 147, endPoint x: 279, endPoint y: 142, distance: 27.8
click at [303, 109] on td "Not Reported [GEOGRAPHIC_DATA], [GEOGRAPHIC_DATA]" at bounding box center [393, 97] width 181 height 24
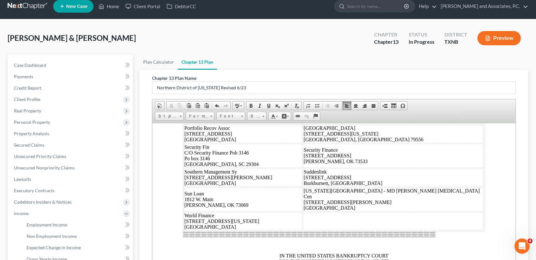
scroll to position [3291, 0]
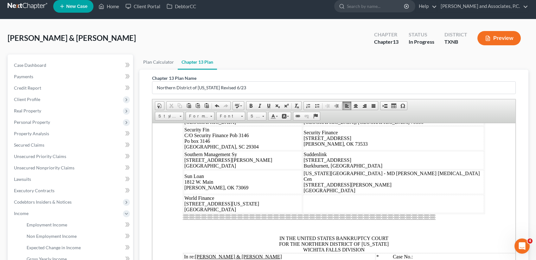
drag, startPoint x: 325, startPoint y: 180, endPoint x: 276, endPoint y: 168, distance: 50.8
click at [276, 87] on tr "[PERSON_NAME] Central Appraisal District [STREET_ADDRESS] [GEOGRAPHIC_DATA][PER…" at bounding box center [334, 75] width 300 height 24
click at [326, 78] on div "[STREET_ADDRESS][PERSON_NAME]" at bounding box center [393, 75] width 180 height 6
drag, startPoint x: 314, startPoint y: 180, endPoint x: 279, endPoint y: 170, distance: 36.7
click at [303, 87] on td "MD [PERSON_NAME][GEOGRAPHIC_DATA][MEDICAL_DATA] [STREET_ADDRESS][PERSON_NAME]" at bounding box center [393, 75] width 181 height 24
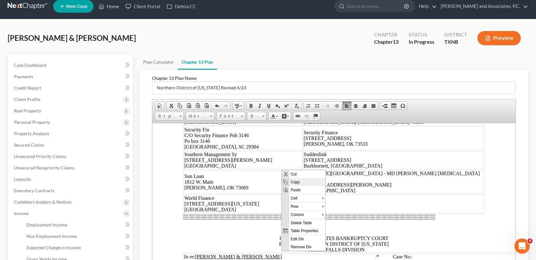
click at [301, 180] on span "Copy" at bounding box center [307, 182] width 36 height 8
copy td "MD [PERSON_NAME][GEOGRAPHIC_DATA][MEDICAL_DATA] [STREET_ADDRESS][PERSON_NAME]"
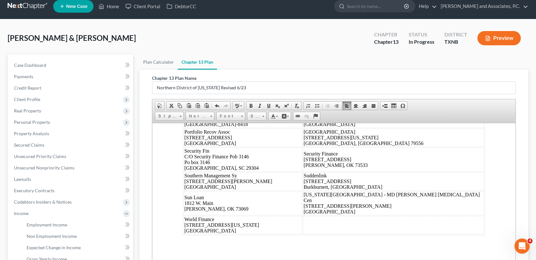
scroll to position [4262, 0]
click at [310, 109] on td at bounding box center [393, 97] width 181 height 24
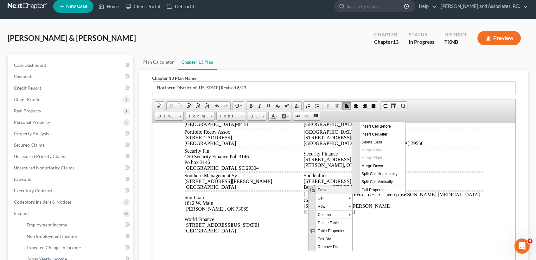
click at [321, 191] on span "Paste" at bounding box center [334, 189] width 36 height 8
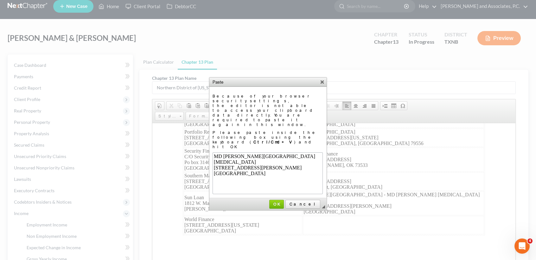
scroll to position [0, 0]
drag, startPoint x: 292, startPoint y: 175, endPoint x: 141, endPoint y: 52, distance: 195.3
click at [283, 202] on span "OK" at bounding box center [276, 204] width 13 height 5
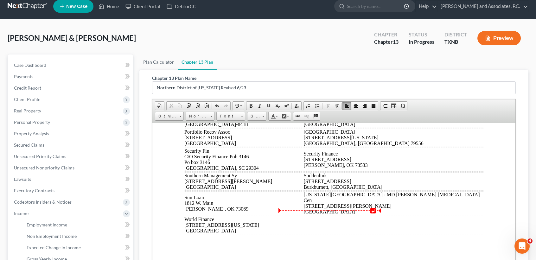
click at [367, 105] on div "[GEOGRAPHIC_DATA]" at bounding box center [393, 102] width 180 height 6
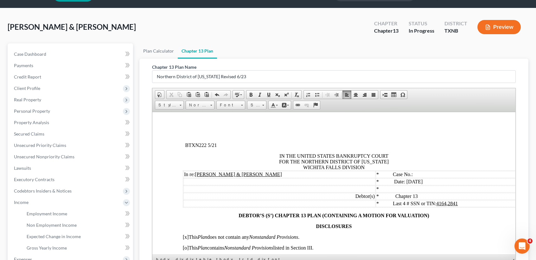
drag, startPoint x: 412, startPoint y: 181, endPoint x: 421, endPoint y: 179, distance: 9.5
click at [413, 181] on span "* Date: [DATE]" at bounding box center [399, 181] width 46 height 5
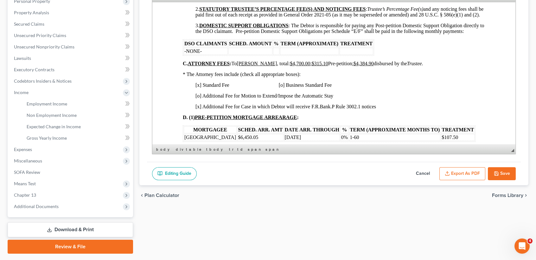
scroll to position [144, 0]
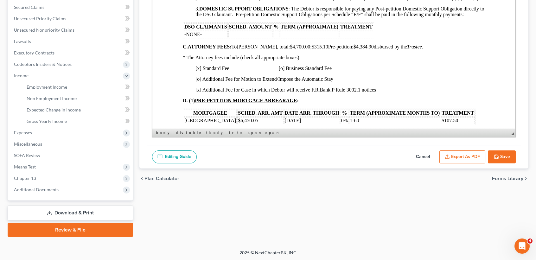
click at [497, 149] on div "Editing Guide Cancel Export as PDF Save" at bounding box center [333, 157] width 373 height 24
click at [497, 153] on button "Save" at bounding box center [501, 156] width 28 height 13
select select "5"
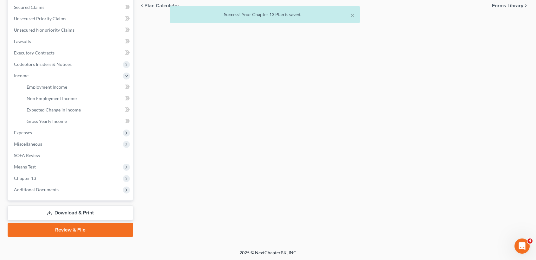
scroll to position [0, 0]
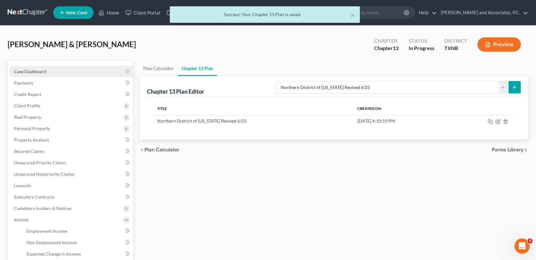
click at [22, 68] on link "Case Dashboard" at bounding box center [71, 71] width 124 height 11
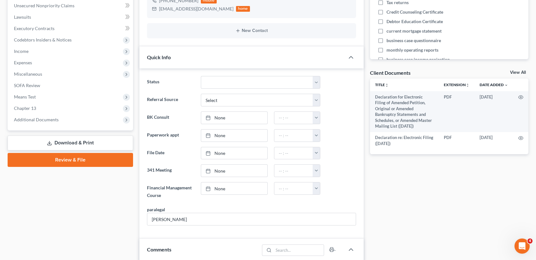
scroll to position [169, 0]
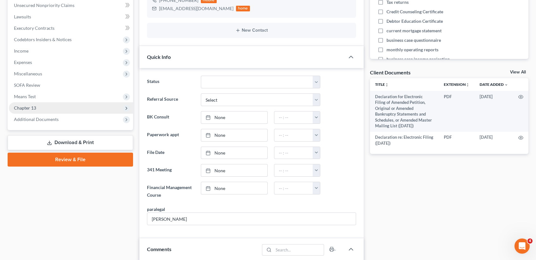
click at [38, 103] on span "Chapter 13" at bounding box center [71, 107] width 124 height 11
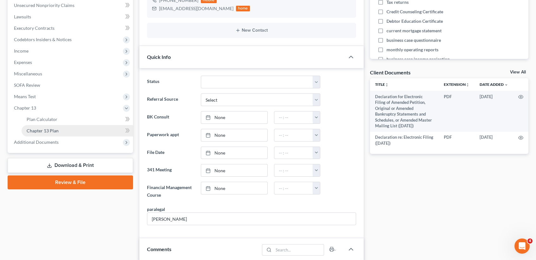
click at [35, 128] on span "Chapter 13 Plan" at bounding box center [43, 130] width 32 height 5
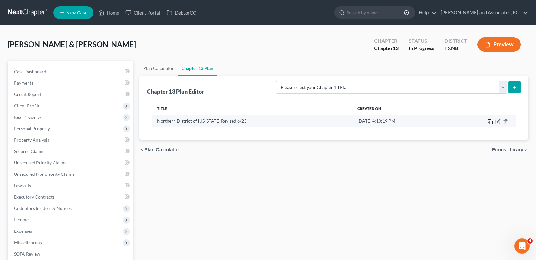
click at [490, 119] on icon "button" at bounding box center [489, 121] width 5 height 5
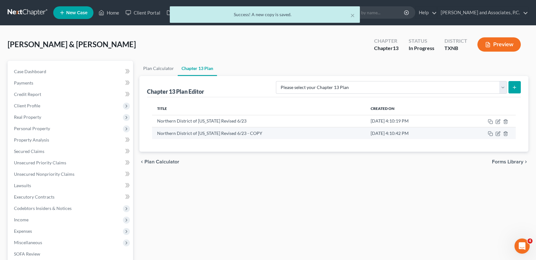
click at [509, 133] on td at bounding box center [484, 133] width 61 height 12
click at [506, 134] on icon "button" at bounding box center [505, 133] width 5 height 5
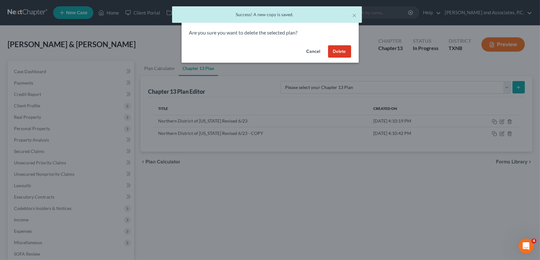
drag, startPoint x: 349, startPoint y: 53, endPoint x: 508, endPoint y: 126, distance: 174.6
click at [349, 54] on button "Delete" at bounding box center [339, 51] width 23 height 13
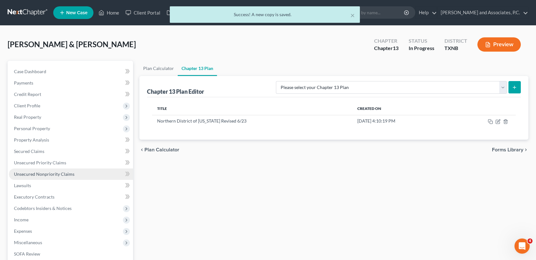
click at [42, 170] on link "Unsecured Nonpriority Claims" at bounding box center [71, 173] width 124 height 11
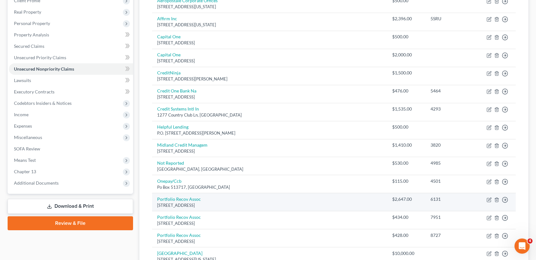
scroll to position [127, 0]
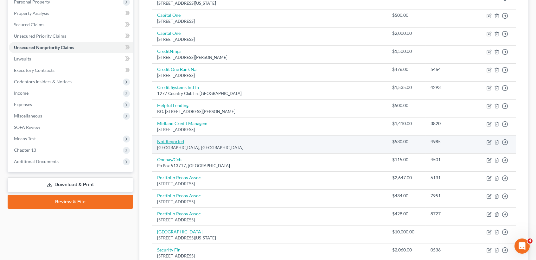
click at [181, 142] on link "Not Reported" at bounding box center [170, 141] width 27 height 5
select select "45"
select select "9"
select select "1"
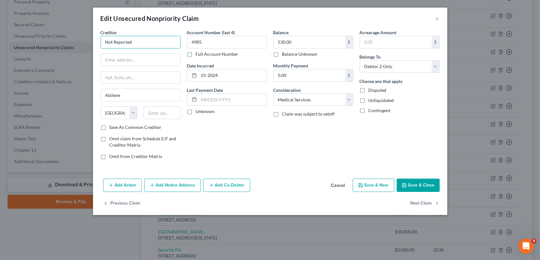
drag, startPoint x: 144, startPoint y: 45, endPoint x: 13, endPoint y: 49, distance: 131.1
click at [14, 41] on div "Edit Unsecured Nonpriority Claim × Creditor * Not Reported Abilene State [US_ST…" at bounding box center [270, 130] width 540 height 260
drag, startPoint x: 182, startPoint y: 43, endPoint x: 169, endPoint y: 44, distance: 13.0
click at [182, 43] on div "Creditor * MD [PERSON_NAME] Abilene State [US_STATE] AK AR AZ CA CO [GEOGRAPHIC…" at bounding box center [140, 96] width 86 height 135
click at [169, 44] on input "MD [PERSON_NAME]" at bounding box center [141, 42] width 80 height 13
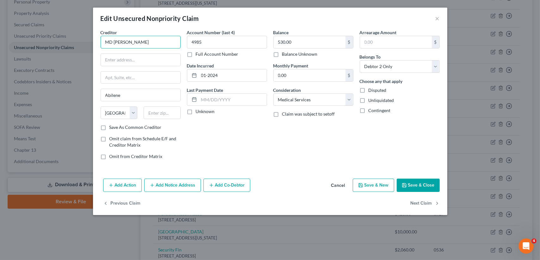
click at [169, 44] on input "MD [PERSON_NAME]" at bounding box center [141, 42] width 80 height 13
type input "MD [PERSON_NAME][GEOGRAPHIC_DATA][MEDICAL_DATA]"
type input "[STREET_ADDRESS][PERSON_NAME]"
type input "77030"
type input "[GEOGRAPHIC_DATA]"
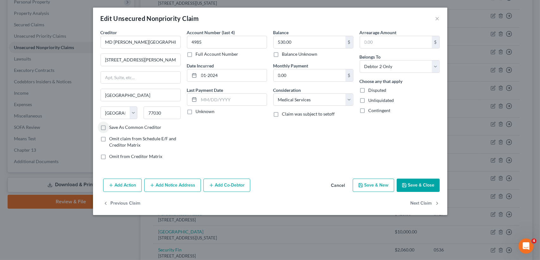
drag, startPoint x: 103, startPoint y: 128, endPoint x: 425, endPoint y: 158, distance: 323.7
click at [110, 127] on label "Save As Common Creditor" at bounding box center [136, 127] width 52 height 6
click at [112, 127] on input "Save As Common Creditor" at bounding box center [114, 126] width 4 height 4
checkbox input "true"
click at [424, 183] on button "Save & Close" at bounding box center [418, 185] width 43 height 13
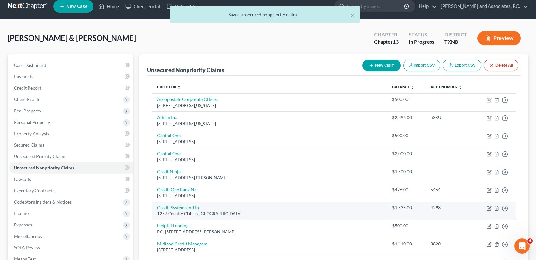
scroll to position [0, 0]
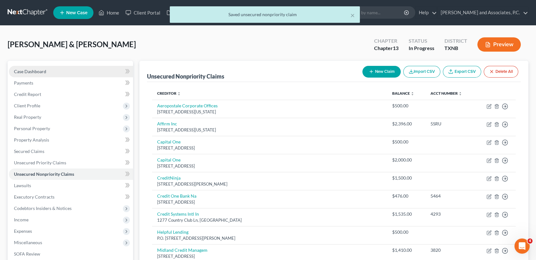
click at [35, 66] on link "Case Dashboard" at bounding box center [71, 71] width 124 height 11
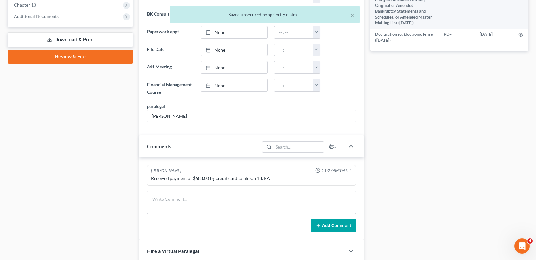
scroll to position [253, 0]
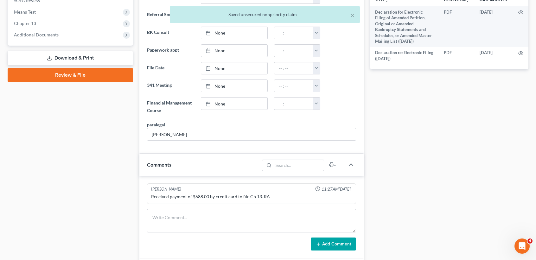
click at [29, 25] on div "× Saved unsecured nonpriority claim" at bounding box center [265, 16] width 536 height 20
click at [32, 21] on span "Chapter 13" at bounding box center [25, 23] width 22 height 5
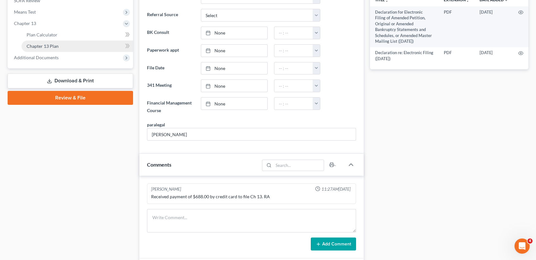
click at [49, 47] on span "Chapter 13 Plan" at bounding box center [43, 45] width 32 height 5
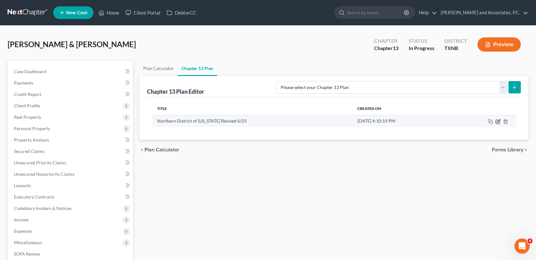
click at [497, 120] on icon "button" at bounding box center [497, 122] width 4 height 4
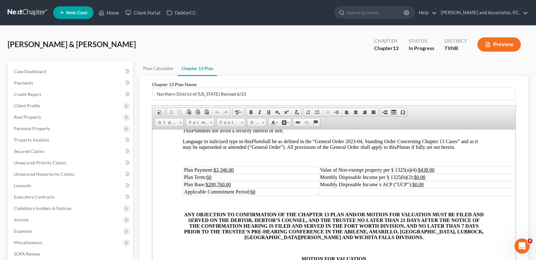
scroll to position [211, 0]
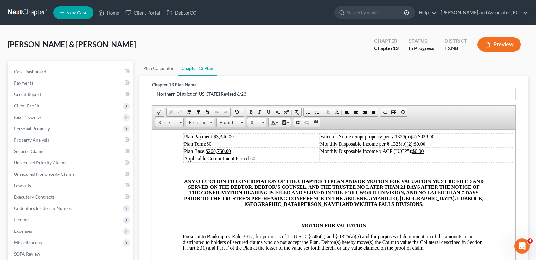
click at [262, 140] on td "Plan Payment: $3,346.00" at bounding box center [250, 136] width 135 height 7
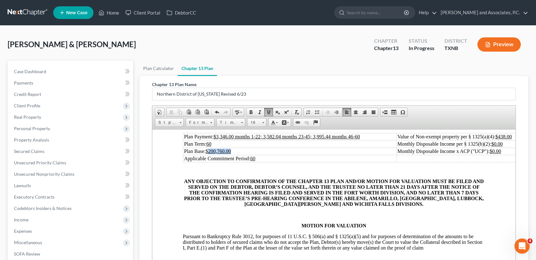
drag, startPoint x: 249, startPoint y: 157, endPoint x: 210, endPoint y: 157, distance: 38.6
click at [210, 154] on td "Plan Base: $200,760.00" at bounding box center [289, 150] width 213 height 7
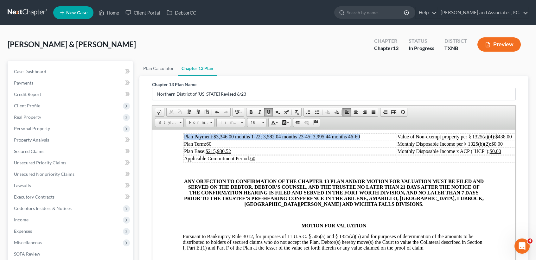
scroll to position [210, 0]
drag, startPoint x: 379, startPoint y: 141, endPoint x: 215, endPoint y: 141, distance: 163.9
click at [215, 140] on td "Plan Payment: $3,346.00 months 1-22; 3,582.04 months 23-45; 3,995.44 months 46-…" at bounding box center [289, 136] width 213 height 7
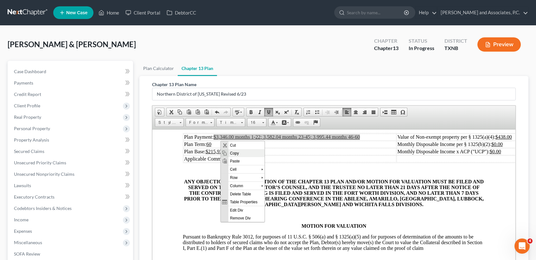
click at [239, 153] on span "Copy" at bounding box center [246, 153] width 36 height 8
copy u "$3,346.00 months 1-22; 3,582.04 months 23-45; 3,995.44 months 46-60"
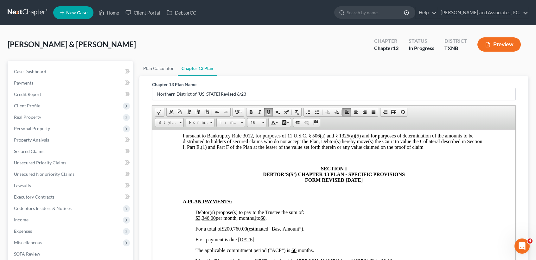
scroll to position [337, 0]
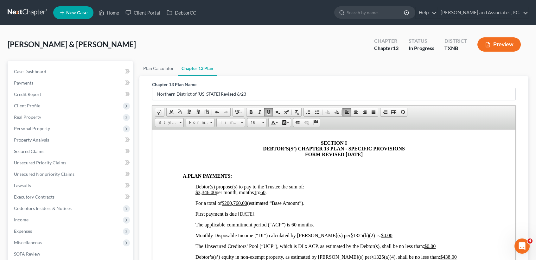
drag, startPoint x: 268, startPoint y: 204, endPoint x: 194, endPoint y: 204, distance: 74.1
click at [225, 221] on span "Paste" at bounding box center [230, 222] width 34 height 8
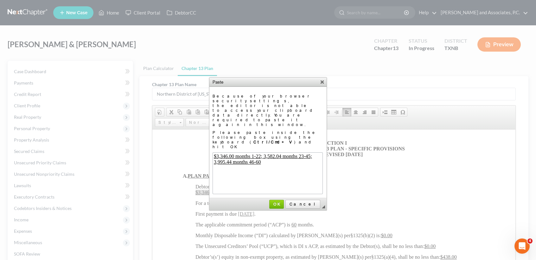
scroll to position [0, 0]
drag, startPoint x: 291, startPoint y: 176, endPoint x: 144, endPoint y: 48, distance: 194.8
click at [283, 202] on span "OK" at bounding box center [276, 204] width 13 height 5
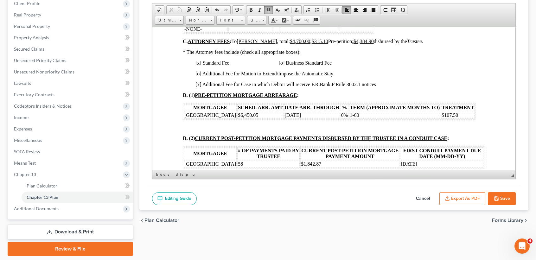
scroll to position [121, 0]
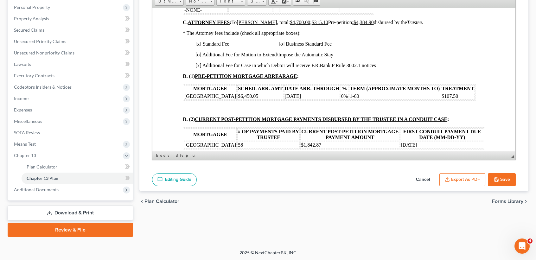
click at [507, 178] on button "Save" at bounding box center [501, 179] width 28 height 13
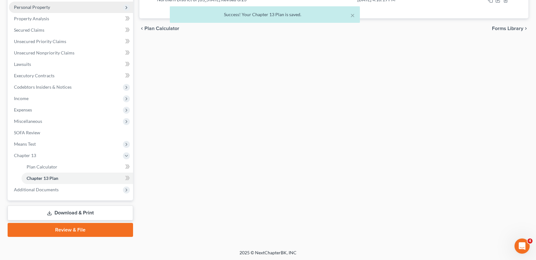
scroll to position [0, 0]
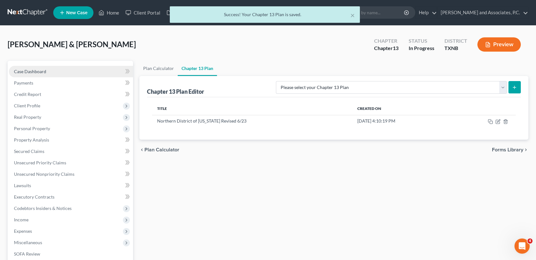
click at [27, 72] on span "Case Dashboard" at bounding box center [30, 71] width 32 height 5
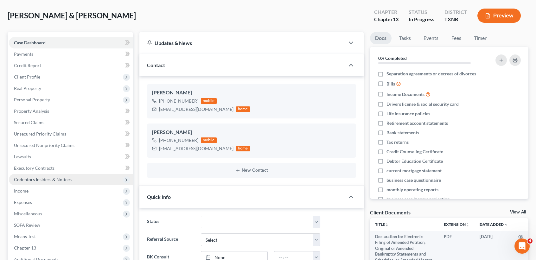
scroll to position [42, 0]
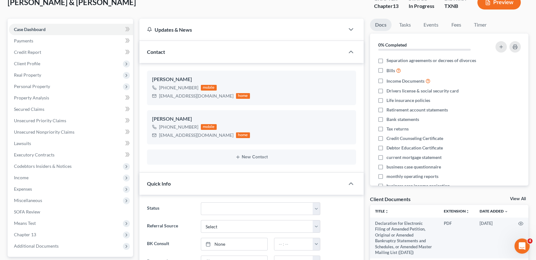
click at [518, 199] on link "View All" at bounding box center [518, 199] width 16 height 4
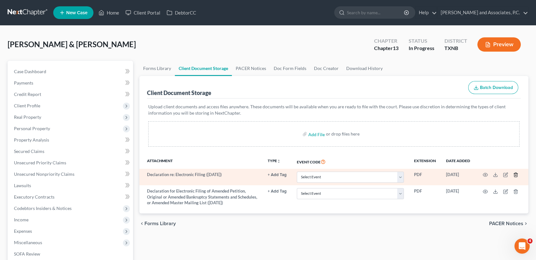
click at [514, 174] on icon "button" at bounding box center [515, 174] width 5 height 5
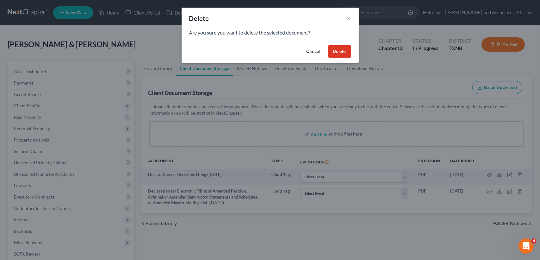
click at [344, 53] on button "Delete" at bounding box center [339, 51] width 23 height 13
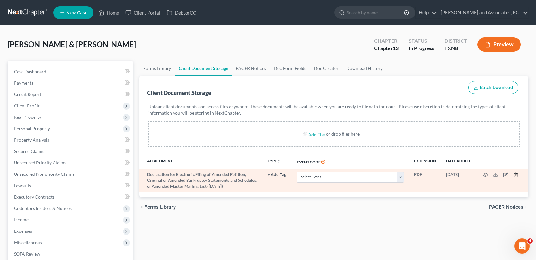
click at [514, 173] on icon "button" at bounding box center [515, 175] width 3 height 4
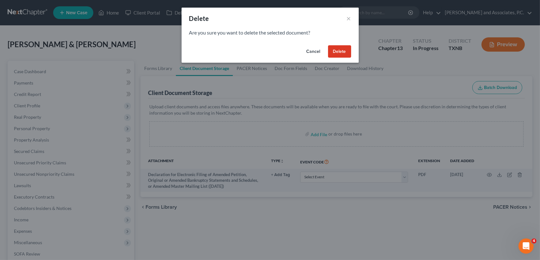
click at [344, 52] on button "Delete" at bounding box center [339, 51] width 23 height 13
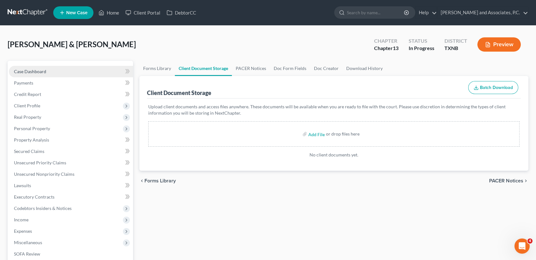
click at [46, 67] on link "Case Dashboard" at bounding box center [71, 71] width 124 height 11
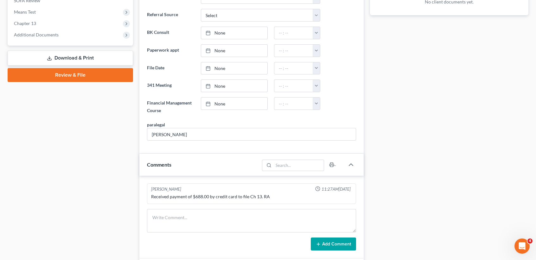
scroll to position [402, 0]
drag, startPoint x: 65, startPoint y: 33, endPoint x: 41, endPoint y: 82, distance: 54.9
click at [65, 33] on span "Additional Documents" at bounding box center [71, 34] width 124 height 11
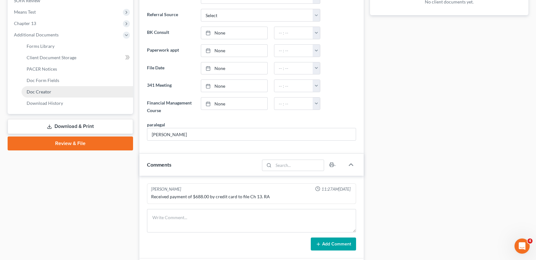
click at [40, 88] on link "Doc Creator" at bounding box center [77, 91] width 111 height 11
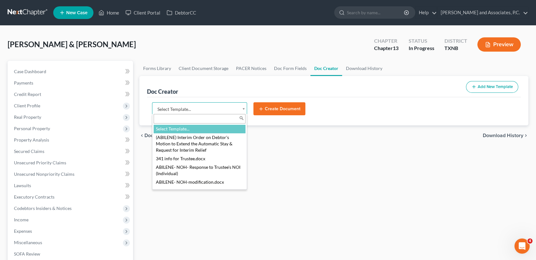
click at [204, 109] on body "Home New Case Client Portal DebtorCC [PERSON_NAME] and Associates, P.C. [PERSON…" at bounding box center [268, 214] width 536 height 428
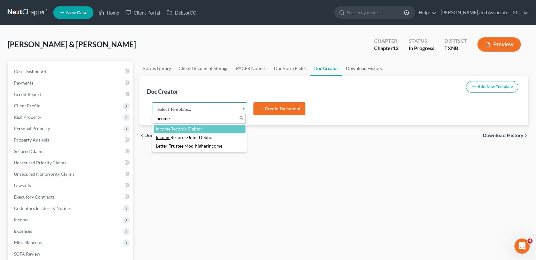
type input "income"
select select "77082"
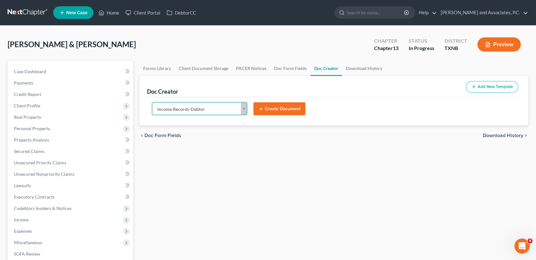
click at [281, 110] on button "Create Document" at bounding box center [279, 108] width 52 height 13
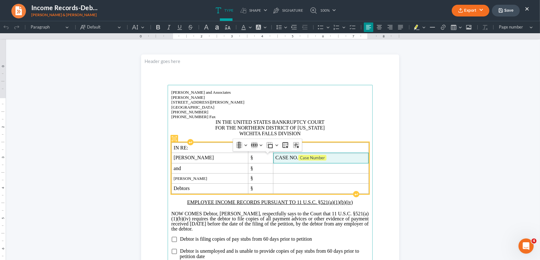
click at [330, 161] on span "CASE NO. Case Number" at bounding box center [321, 158] width 91 height 6
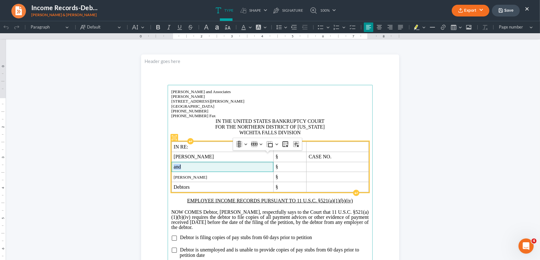
drag, startPoint x: 172, startPoint y: 177, endPoint x: 207, endPoint y: 180, distance: 34.3
click at [207, 170] on span "and" at bounding box center [222, 167] width 97 height 6
click at [204, 190] on span "Debtors" at bounding box center [222, 187] width 97 height 6
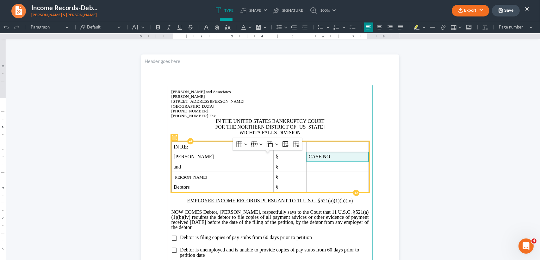
click at [339, 160] on span "CASE NO." at bounding box center [338, 157] width 58 height 6
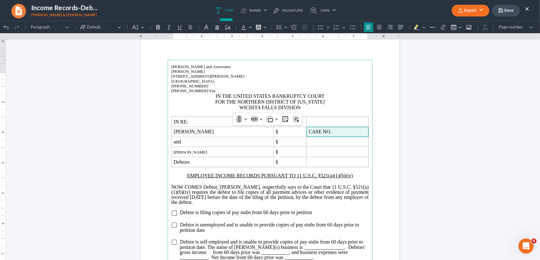
scroll to position [84, 0]
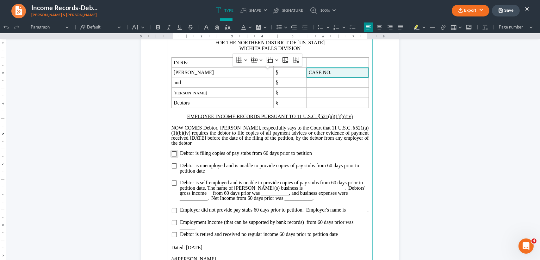
click at [172, 156] on input "Rich Text Editor, page-0-main" at bounding box center [174, 153] width 5 height 5
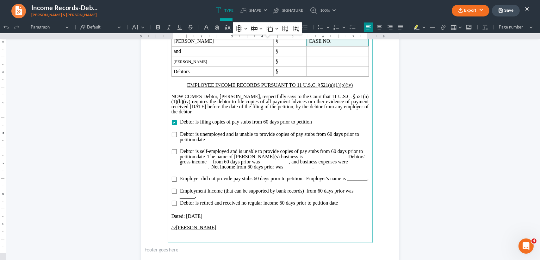
scroll to position [155, 0]
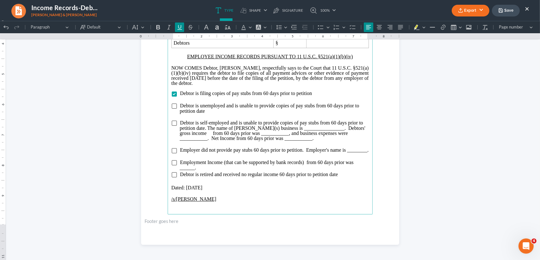
drag, startPoint x: 205, startPoint y: 202, endPoint x: 164, endPoint y: 204, distance: 41.2
click at [164, 204] on section "[PERSON_NAME] and Associates [PERSON_NAME] [STREET_ADDRESS][PERSON_NAME] (940)7…" at bounding box center [270, 77] width 258 height 334
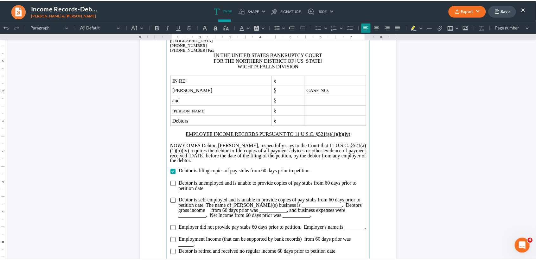
scroll to position [0, 0]
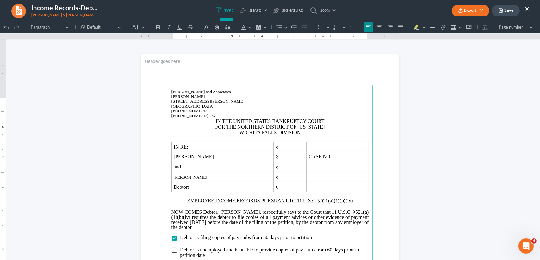
click at [477, 12] on button "Export" at bounding box center [471, 11] width 38 height 12
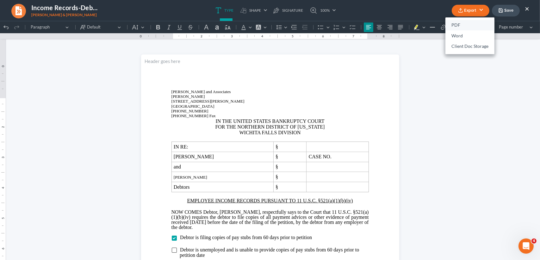
click at [461, 24] on link "PDF" at bounding box center [470, 25] width 49 height 11
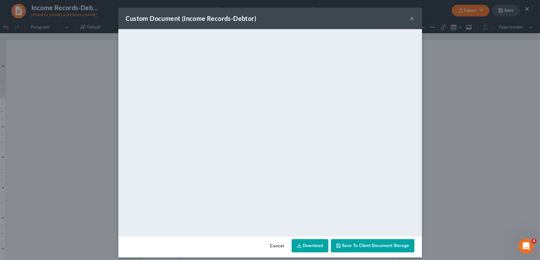
click at [411, 18] on button "×" at bounding box center [412, 19] width 4 height 8
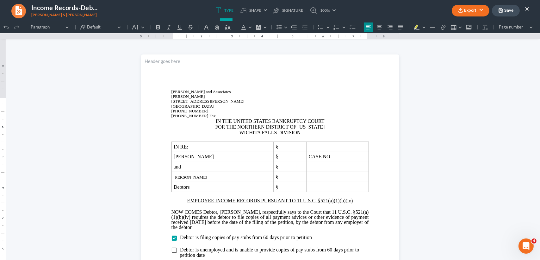
click at [509, 13] on button "Save" at bounding box center [506, 11] width 28 height 12
click at [355, 15] on ul "Type shapes Shape Line Check Arrow Circle Rectangle pen-tool Signature 100% Fit…" at bounding box center [276, 10] width 316 height 21
click at [528, 8] on button "×" at bounding box center [527, 9] width 4 height 8
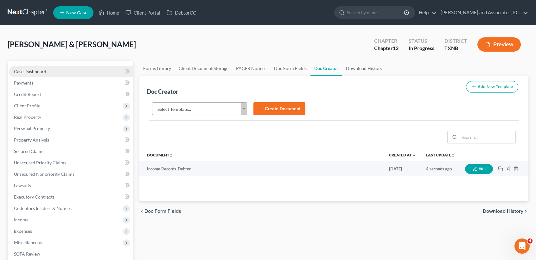
click at [41, 67] on link "Case Dashboard" at bounding box center [71, 71] width 124 height 11
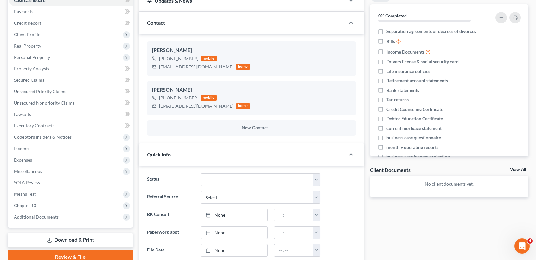
scroll to position [84, 0]
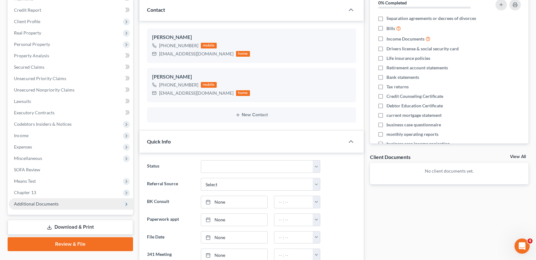
click at [47, 205] on span "Additional Documents" at bounding box center [36, 203] width 45 height 5
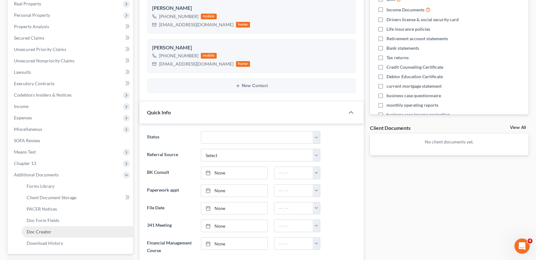
scroll to position [127, 0]
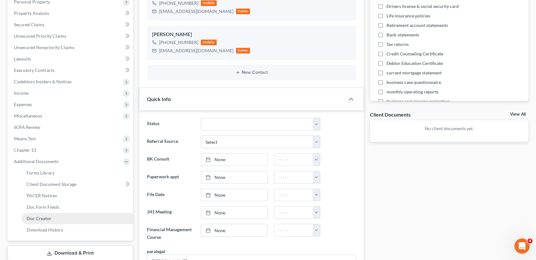
click at [45, 220] on span "Doc Creator" at bounding box center [39, 218] width 25 height 5
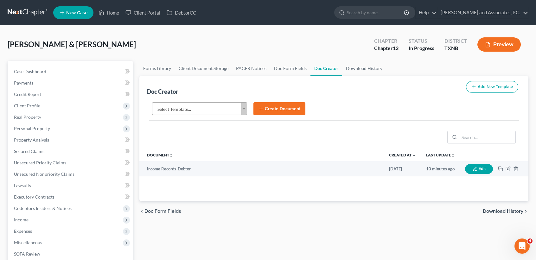
click at [231, 108] on body "Home New Case Client Portal DebtorCC [PERSON_NAME] and Associates, P.C. [PERSON…" at bounding box center [268, 214] width 536 height 428
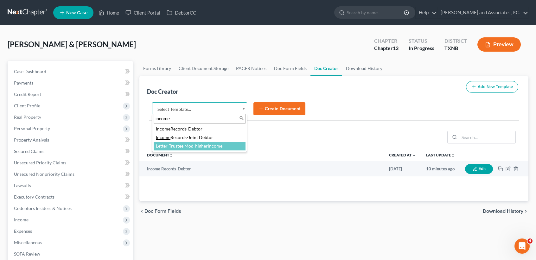
type input "income"
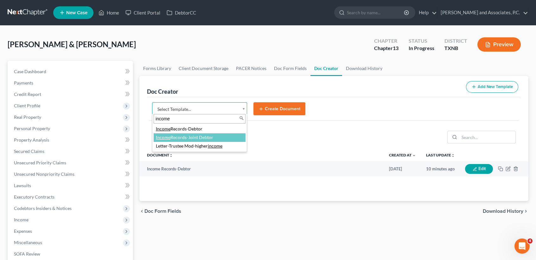
select select "77083"
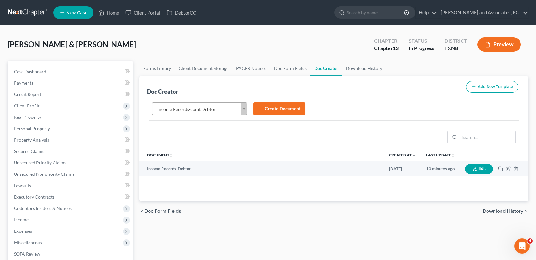
click at [288, 109] on button "Create Document" at bounding box center [279, 108] width 52 height 13
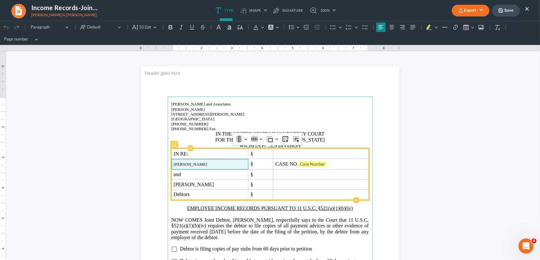
click at [226, 165] on span "[PERSON_NAME]" at bounding box center [210, 164] width 72 height 5
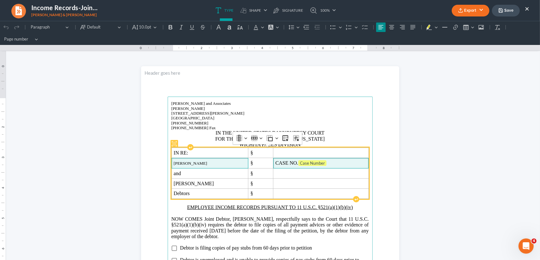
click at [324, 160] on span "CASE NO. Case Number" at bounding box center [321, 163] width 91 height 6
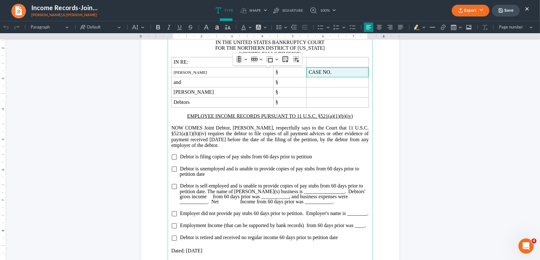
scroll to position [84, 0]
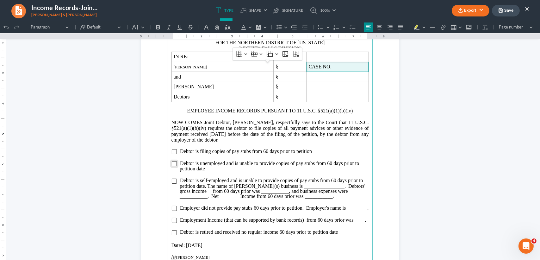
click at [173, 166] on input "Rich Text Editor, page-0-main" at bounding box center [174, 163] width 5 height 5
click at [173, 154] on input "Rich Text Editor, page-0-main" at bounding box center [174, 151] width 5 height 5
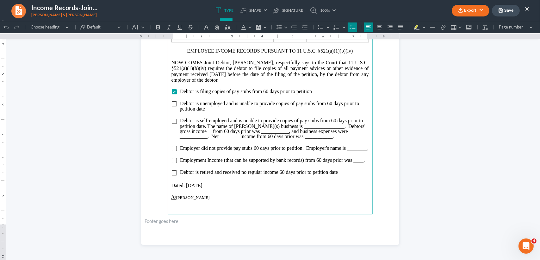
scroll to position [155, 0]
click at [386, 202] on section "[PERSON_NAME] and Associates [PERSON_NAME] [STREET_ADDRESS][PERSON_NAME] (940)7…" at bounding box center [270, 77] width 258 height 334
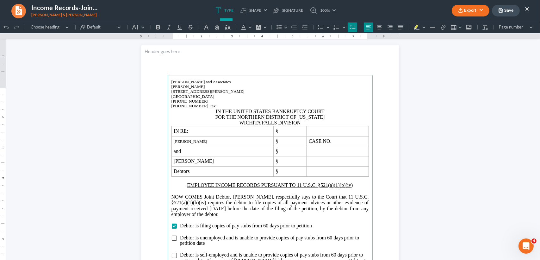
scroll to position [0, 0]
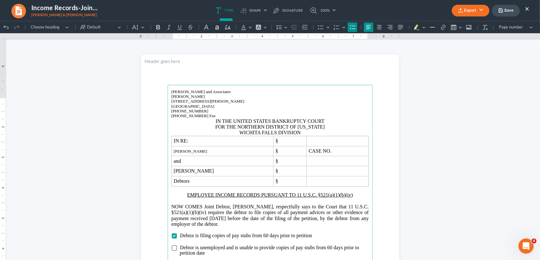
click at [349, 85] on header "Rich Text Editor, page-0-header" at bounding box center [270, 69] width 258 height 30
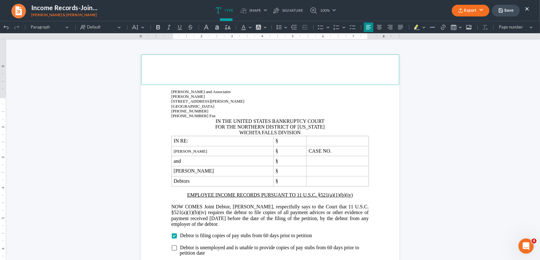
click at [424, 98] on html "1.00 10.00 0 1 1 2 2 3 3 4 4 5 5 6 6 7 7 8 8 9 9 10 10 11 11 Undo (Ctrl+Z) Undo…" at bounding box center [270, 212] width 540 height 383
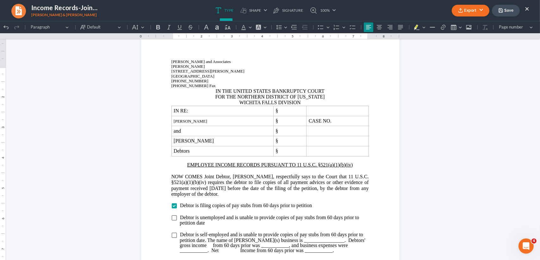
scroll to position [84, 0]
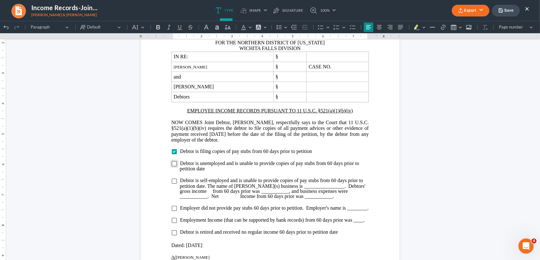
click at [172, 166] on input "Rich Text Editor, page-0-main" at bounding box center [174, 163] width 5 height 5
click at [172, 154] on input "Rich Text Editor, page-0-main" at bounding box center [174, 151] width 5 height 5
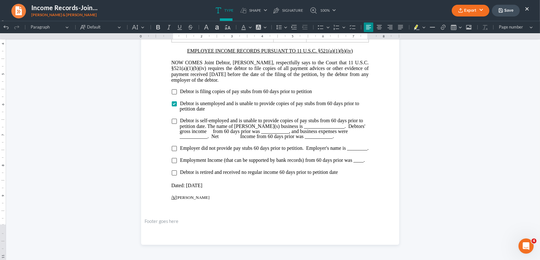
scroll to position [155, 0]
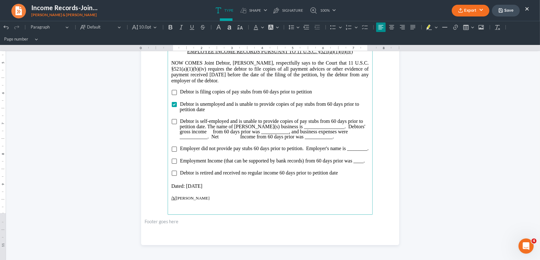
click at [215, 201] on p "/s/ [PERSON_NAME]" at bounding box center [270, 198] width 197 height 6
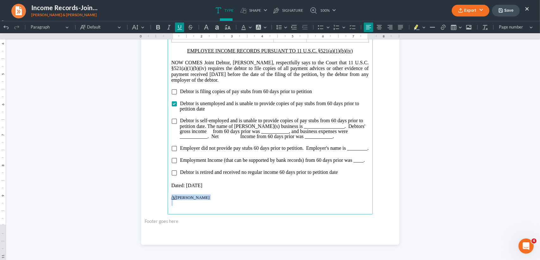
drag, startPoint x: 215, startPoint y: 203, endPoint x: 160, endPoint y: 202, distance: 54.5
click at [160, 202] on section "[PERSON_NAME] and Associates [PERSON_NAME] [STREET_ADDRESS][PERSON_NAME] (940)7…" at bounding box center [270, 77] width 258 height 334
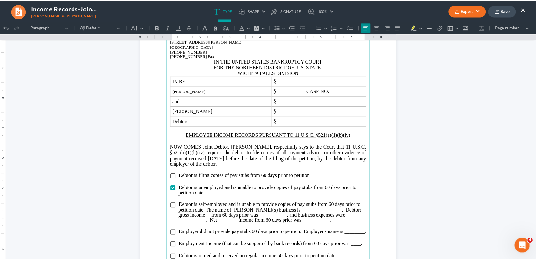
scroll to position [29, 0]
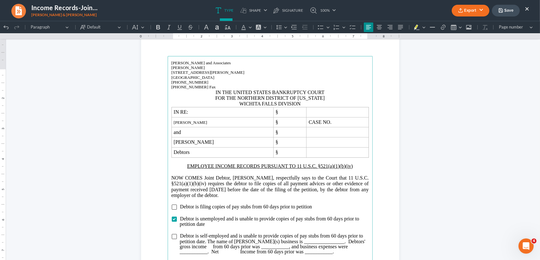
click at [477, 11] on button "Export" at bounding box center [471, 11] width 38 height 12
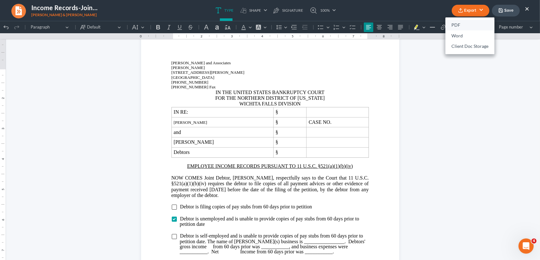
click at [462, 25] on link "PDF" at bounding box center [470, 25] width 49 height 11
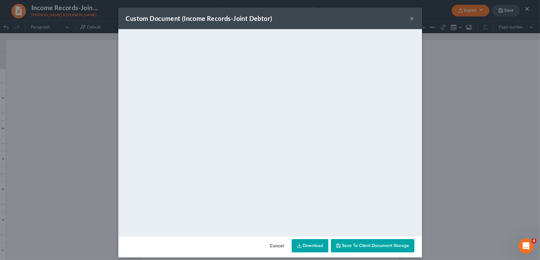
drag, startPoint x: 483, startPoint y: 149, endPoint x: 412, endPoint y: 22, distance: 146.1
click at [483, 148] on div "Custom Document (Income Records-Joint Debtor) × <object ng-attr-data='[URL][DOM…" at bounding box center [270, 130] width 540 height 260
drag, startPoint x: 411, startPoint y: 19, endPoint x: 496, endPoint y: 17, distance: 85.8
click at [411, 19] on button "×" at bounding box center [412, 19] width 4 height 8
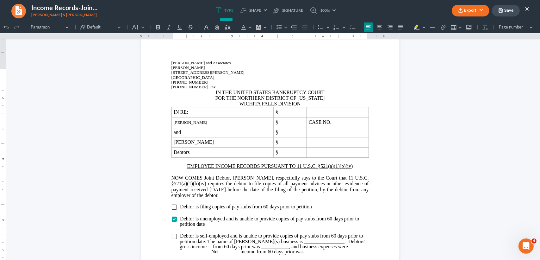
click at [500, 13] on button "Save" at bounding box center [506, 11] width 28 height 12
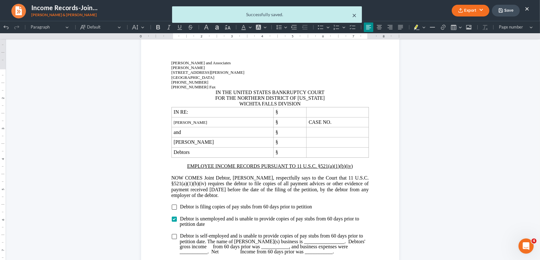
drag, startPoint x: 352, startPoint y: 17, endPoint x: 356, endPoint y: 17, distance: 4.7
click at [355, 16] on div "× Successfully saved." at bounding box center [267, 14] width 190 height 16
click at [358, 16] on div "× Successfully saved." at bounding box center [267, 14] width 190 height 16
click at [356, 17] on button "×" at bounding box center [355, 15] width 4 height 8
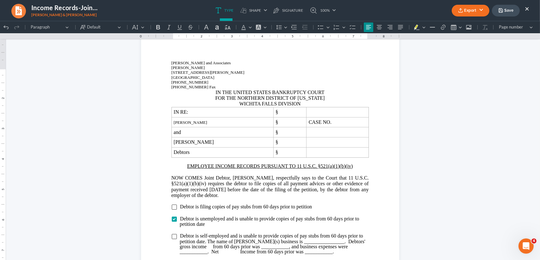
click at [355, 16] on ul "Type shapes Shape Line Check Arrow Circle Rectangle pen-tool Signature 100% Fit…" at bounding box center [276, 10] width 316 height 21
click at [526, 7] on button "×" at bounding box center [527, 9] width 4 height 8
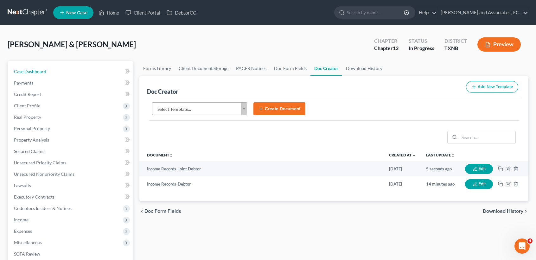
drag, startPoint x: 22, startPoint y: 71, endPoint x: 521, endPoint y: 151, distance: 505.3
click at [22, 71] on span "Case Dashboard" at bounding box center [30, 71] width 32 height 5
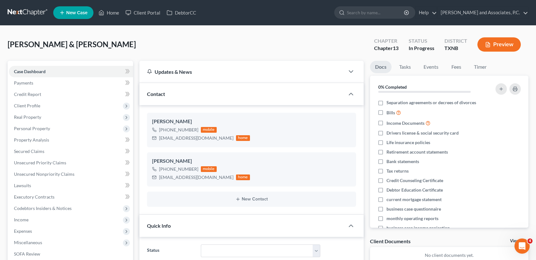
scroll to position [402, 0]
click at [52, 109] on span "Client Profile" at bounding box center [71, 105] width 124 height 11
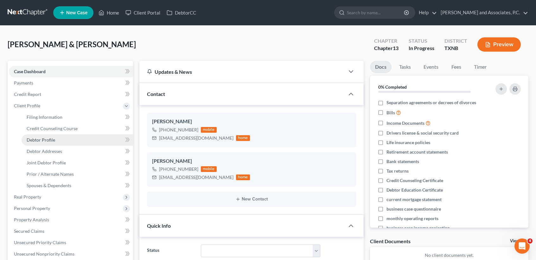
click at [48, 142] on link "Debtor Profile" at bounding box center [77, 139] width 111 height 11
select select "1"
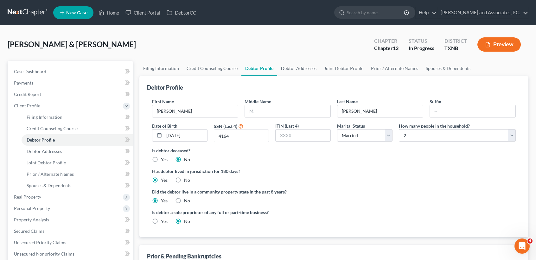
click at [292, 69] on link "Debtor Addresses" at bounding box center [298, 68] width 43 height 15
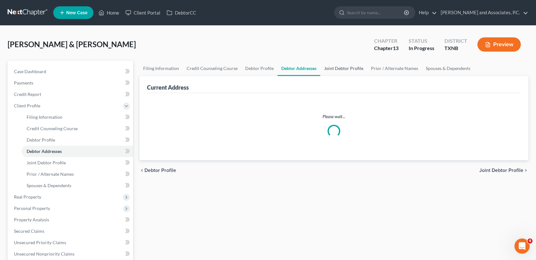
click at [331, 66] on link "Joint Debtor Profile" at bounding box center [343, 68] width 47 height 15
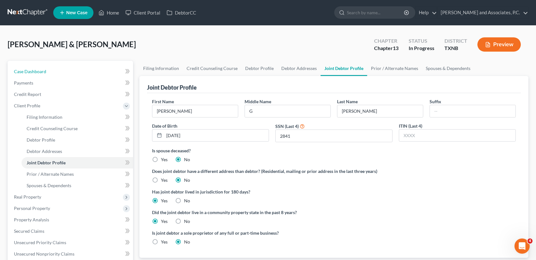
drag, startPoint x: 38, startPoint y: 71, endPoint x: 505, endPoint y: 124, distance: 469.9
click at [38, 71] on span "Case Dashboard" at bounding box center [30, 71] width 32 height 5
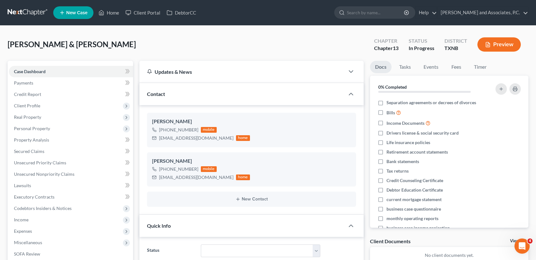
scroll to position [402, 0]
click at [26, 219] on span "Income" at bounding box center [21, 219] width 15 height 5
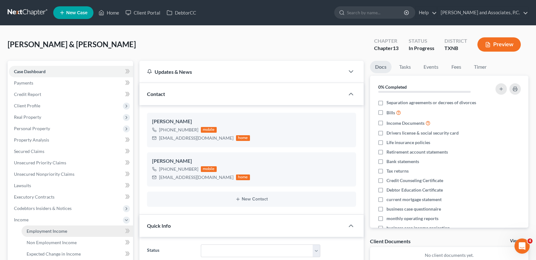
click at [28, 228] on span "Employment Income" at bounding box center [47, 230] width 41 height 5
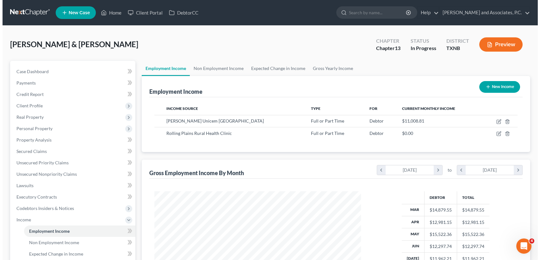
scroll to position [113, 219]
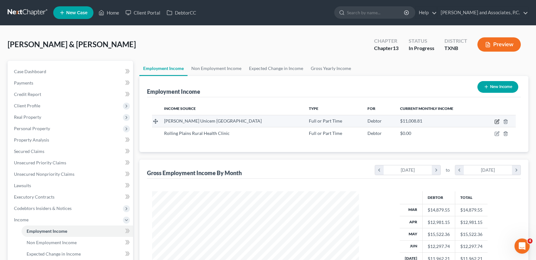
click at [494, 121] on icon "button" at bounding box center [496, 122] width 4 height 4
select select "0"
select select "39"
select select "3"
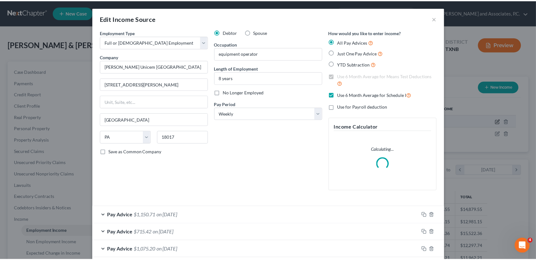
scroll to position [113, 221]
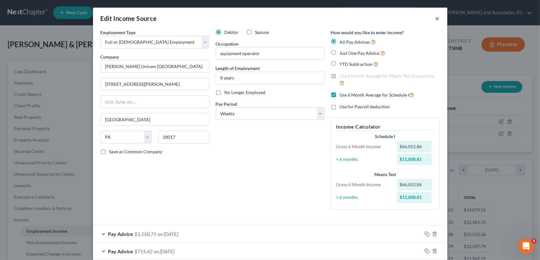
click at [436, 21] on button "×" at bounding box center [438, 19] width 4 height 8
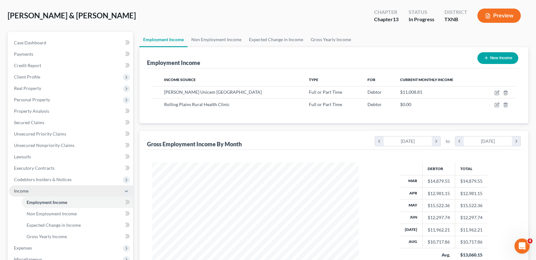
scroll to position [42, 0]
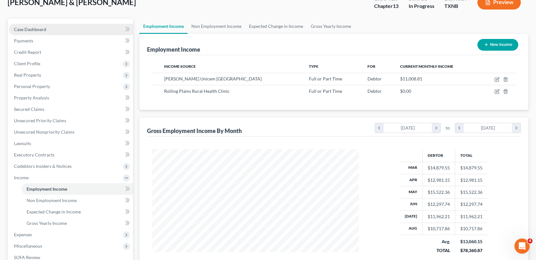
click at [28, 31] on span "Case Dashboard" at bounding box center [30, 29] width 32 height 5
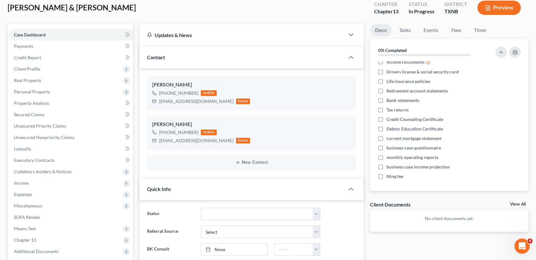
scroll to position [127, 0]
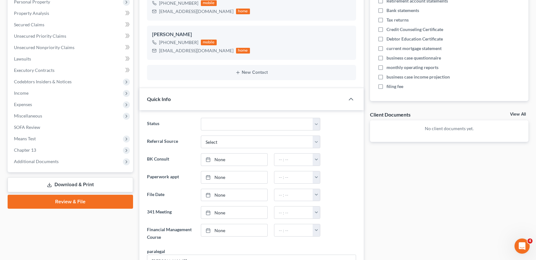
click at [516, 115] on link "View All" at bounding box center [518, 114] width 16 height 4
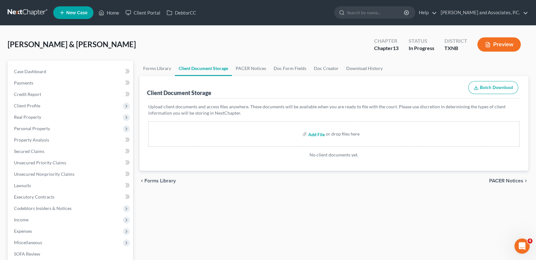
click at [313, 135] on input "file" at bounding box center [315, 133] width 15 height 11
type input "C:\fakepath\dec re electronic filing.pdf"
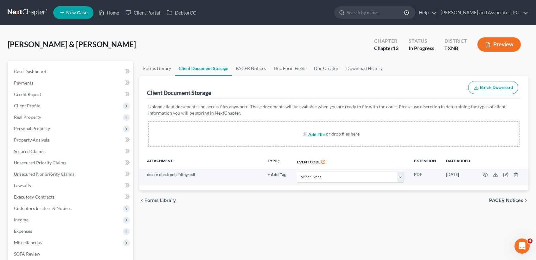
click at [310, 134] on input "file" at bounding box center [315, 133] width 15 height 11
type input "C:\fakepath\dec for electronic filing amended.pdf"
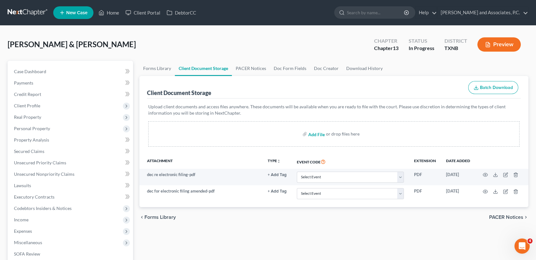
click at [314, 133] on input "file" at bounding box center [315, 133] width 15 height 11
type input "C:\fakepath\credit counseling (Debtor 1).pdf"
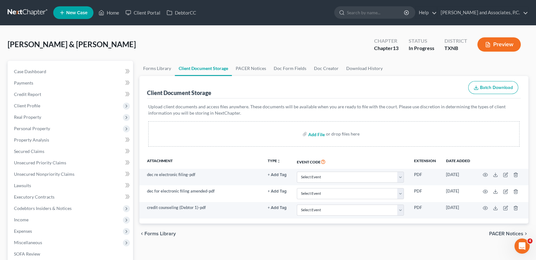
click at [318, 134] on input "file" at bounding box center [315, 133] width 15 height 11
type input "C:\fakepath\credit counseling (Debtor 2).pdf"
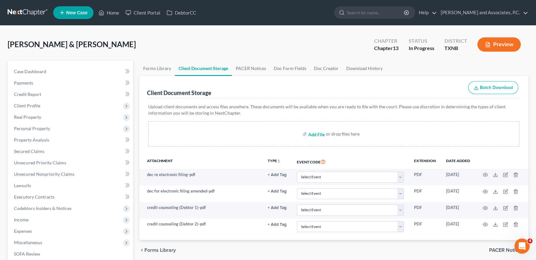
click at [316, 133] on input "file" at bounding box center [315, 133] width 15 height 11
type input "C:\fakepath\employee income records (debtor 1).pdf"
click at [322, 135] on input "file" at bounding box center [315, 133] width 15 height 11
type input "C:\fakepath\employee income records (debtor 2).pdf"
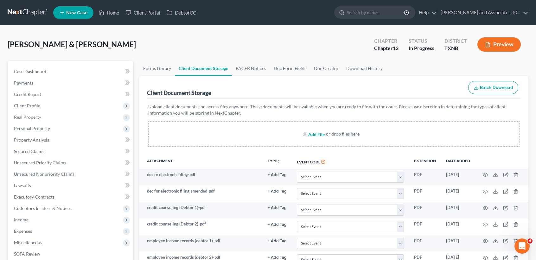
click at [314, 134] on input "file" at bounding box center [315, 133] width 15 height 11
type input "C:\fakepath\ss statement.pdf"
click at [317, 135] on input "file" at bounding box center [315, 133] width 15 height 11
type input "C:\fakepath\tax statement (debtor 2).pdf"
click at [310, 134] on input "file" at bounding box center [315, 133] width 15 height 11
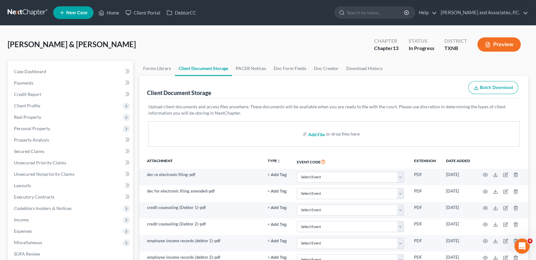
type input "C:\fakepath\tax statement (debtor1).pdf"
click at [317, 132] on input "file" at bounding box center [315, 133] width 15 height 11
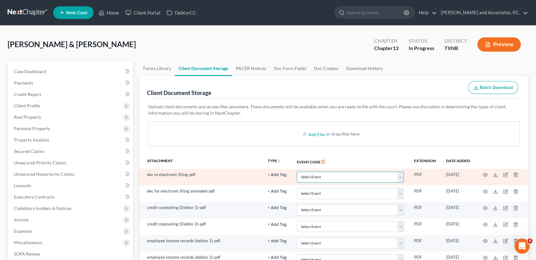
click at [305, 173] on select "Select Event 20 Largest unsecured creditors Amended petition Attachment to Volu…" at bounding box center [350, 177] width 107 height 11
select select "19"
click at [297, 172] on select "Select Event 20 Largest unsecured creditors Amended petition Attachment to Volu…" at bounding box center [350, 177] width 107 height 11
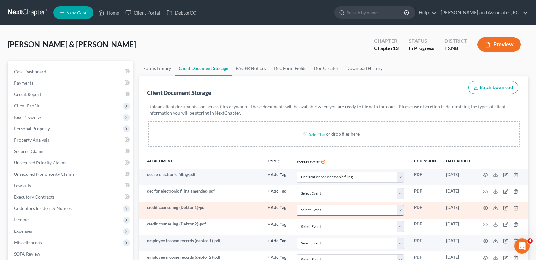
click at [324, 209] on select "Select Event 20 Largest unsecured creditors Amended petition Attachment to Volu…" at bounding box center [350, 209] width 107 height 11
select select "6"
click at [297, 205] on select "Select Event 20 Largest unsecured creditors Amended petition Attachment to Volu…" at bounding box center [350, 209] width 107 height 11
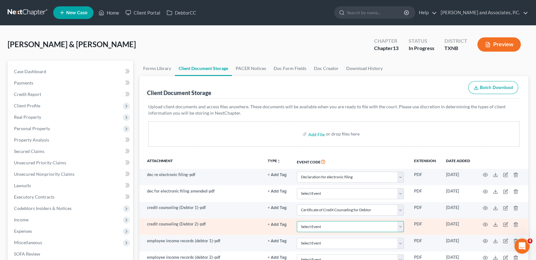
drag, startPoint x: 324, startPoint y: 230, endPoint x: 325, endPoint y: 223, distance: 7.9
click at [324, 230] on select "Select Event 20 Largest unsecured creditors Amended petition Attachment to Volu…" at bounding box center [350, 226] width 107 height 11
select select "7"
click at [297, 222] on select "Select Event 20 Largest unsecured creditors Amended petition Attachment to Volu…" at bounding box center [350, 226] width 107 height 11
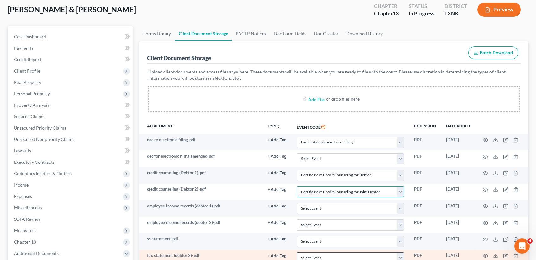
scroll to position [84, 0]
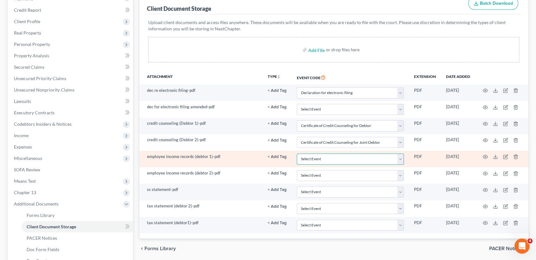
click at [315, 160] on select "Select Event 20 Largest unsecured creditors Amended petition Attachment to Volu…" at bounding box center [350, 159] width 107 height 11
select select "22"
click at [297, 154] on select "Select Event 20 Largest unsecured creditors Amended petition Attachment to Volu…" at bounding box center [350, 159] width 107 height 11
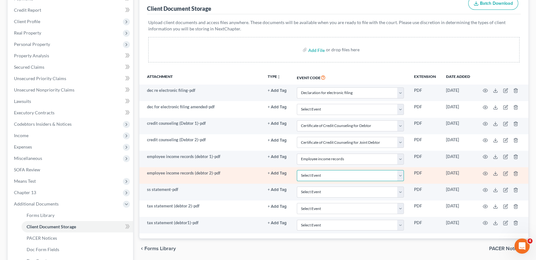
drag, startPoint x: 318, startPoint y: 178, endPoint x: 319, endPoint y: 170, distance: 7.4
click at [318, 178] on select "Select Event 20 Largest unsecured creditors Amended petition Attachment to Volu…" at bounding box center [350, 175] width 107 height 11
select select "22"
click at [297, 171] on select "Select Event 20 Largest unsecured creditors Amended petition Attachment to Volu…" at bounding box center [350, 175] width 107 height 11
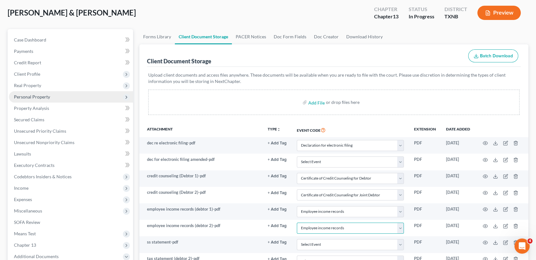
scroll to position [0, 0]
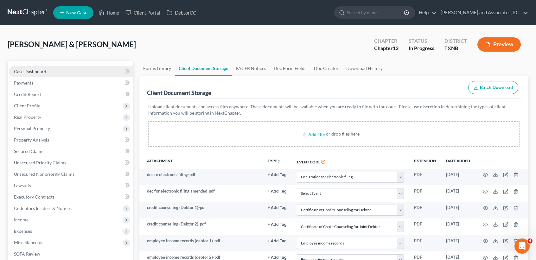
click at [35, 71] on span "Case Dashboard" at bounding box center [30, 71] width 32 height 5
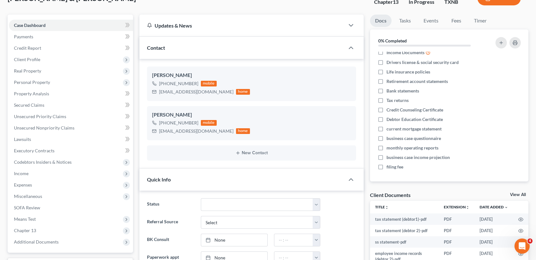
scroll to position [169, 0]
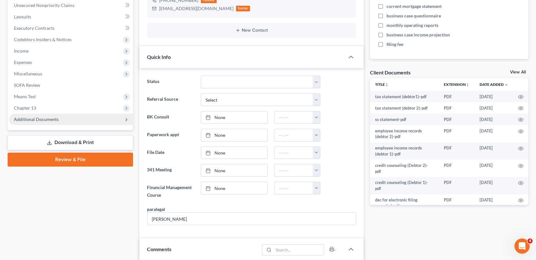
click at [46, 117] on span "Additional Documents" at bounding box center [36, 118] width 45 height 5
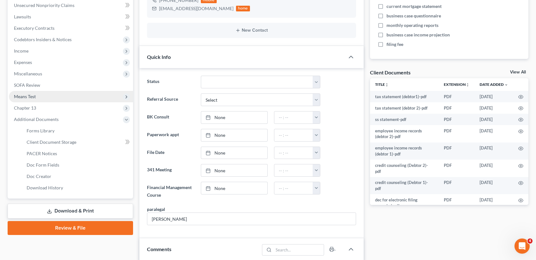
click at [35, 94] on span "Means Test" at bounding box center [25, 96] width 22 height 5
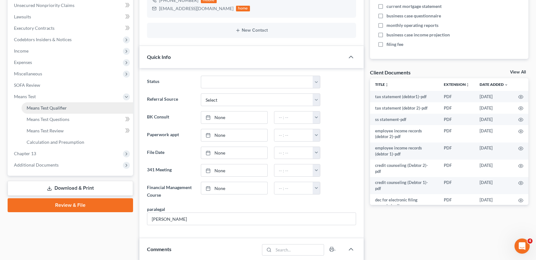
click at [41, 110] on span "Means Test Qualifier" at bounding box center [47, 107] width 40 height 5
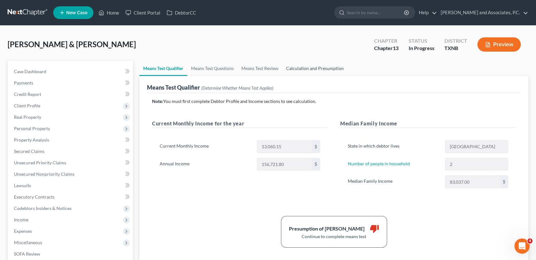
click at [307, 67] on link "Calculation and Presumption" at bounding box center [314, 68] width 65 height 15
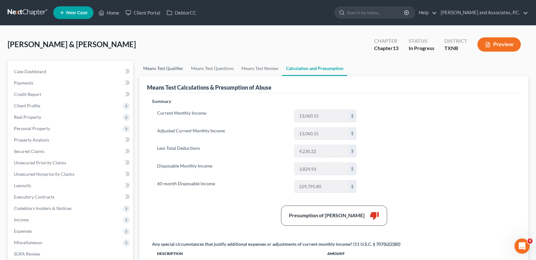
click at [169, 69] on link "Means Test Qualifier" at bounding box center [163, 68] width 48 height 15
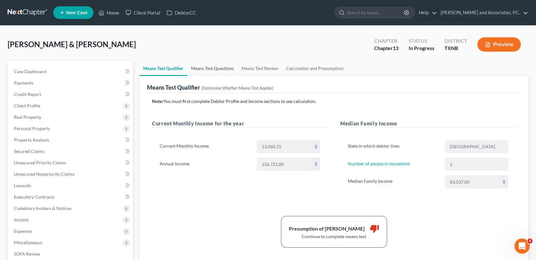
click at [200, 64] on link "Means Test Questions" at bounding box center [212, 68] width 50 height 15
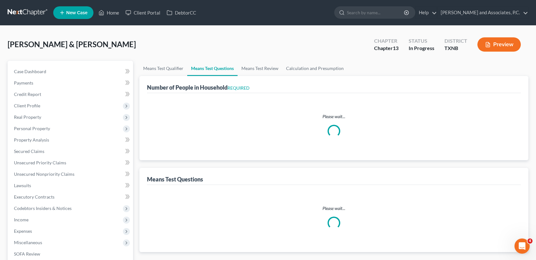
select select "0"
select select "60"
select select "1"
select select "60"
select select "1"
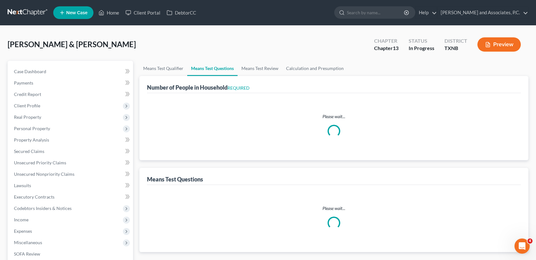
select select "60"
select select "1"
select select "60"
select select "1"
select select "60"
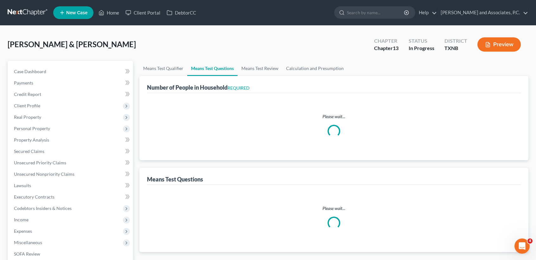
select select "0"
select select "60"
select select "4"
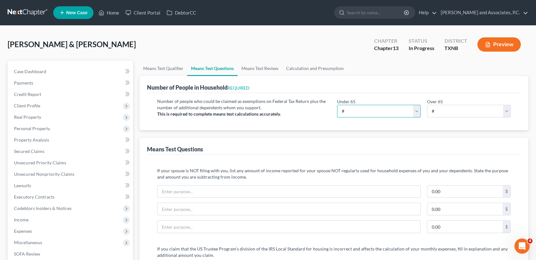
click at [375, 109] on select "# 0 1 2 3 4 5 6 7 8 9 10" at bounding box center [379, 111] width 84 height 13
select select "2"
click at [337, 105] on select "# 0 1 2 3 4 5 6 7 8 9 10" at bounding box center [379, 111] width 84 height 13
click at [387, 81] on div "Number of People in Household REQUIRED" at bounding box center [333, 84] width 373 height 17
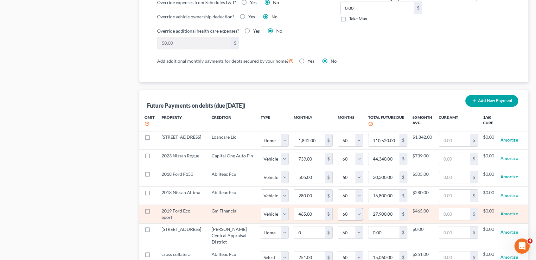
scroll to position [633, 0]
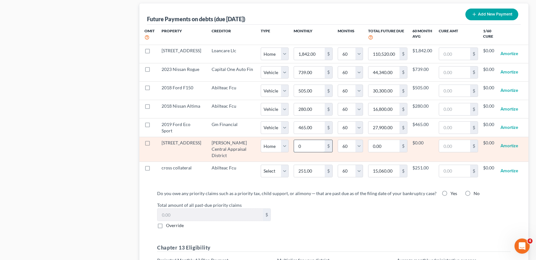
click at [297, 141] on input "0" at bounding box center [309, 146] width 31 height 12
type input "8"
type input "480.00"
type input "82"
type input "4,920.00"
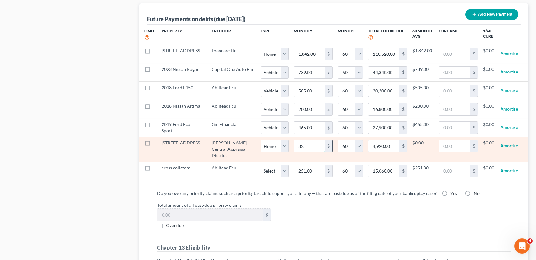
type input "82.1"
type input "4,926.00"
type input "82.17"
type input "4,930.20"
select select "0"
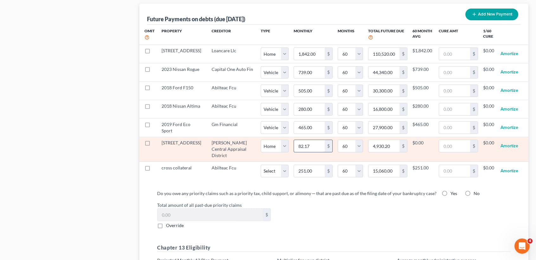
select select "60"
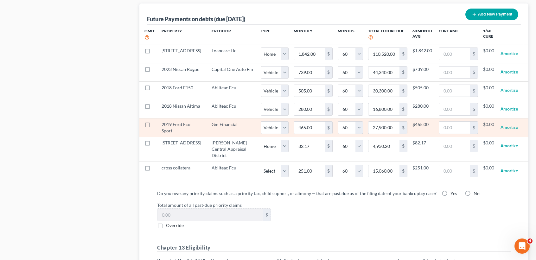
select select "0"
select select "60"
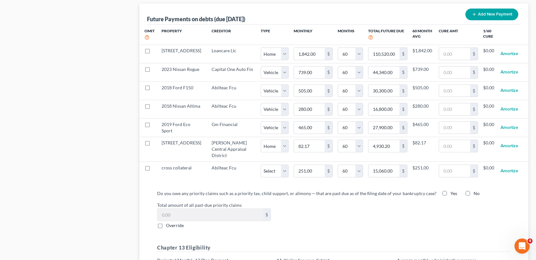
select select "0"
select select "60"
select select "0"
select select "60"
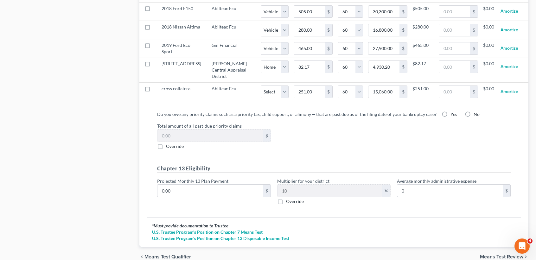
scroll to position [717, 0]
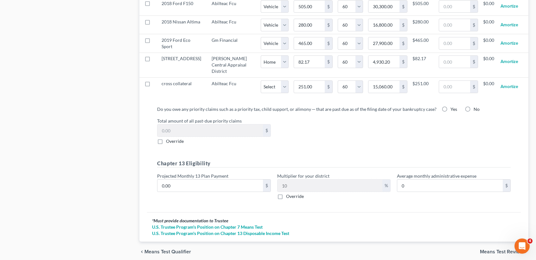
click at [450, 106] on label "Yes" at bounding box center [453, 109] width 7 height 6
click at [453, 106] on input "Yes" at bounding box center [455, 108] width 4 height 4
radio input "true"
click at [166, 138] on label "Override" at bounding box center [175, 141] width 18 height 6
click at [168, 138] on input "Override" at bounding box center [170, 140] width 4 height 4
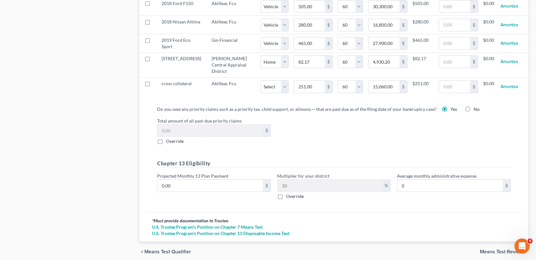
checkbox input "true"
click at [185, 124] on input "0.00" at bounding box center [209, 130] width 105 height 12
click at [189, 124] on input "14,984.90" at bounding box center [209, 130] width 105 height 12
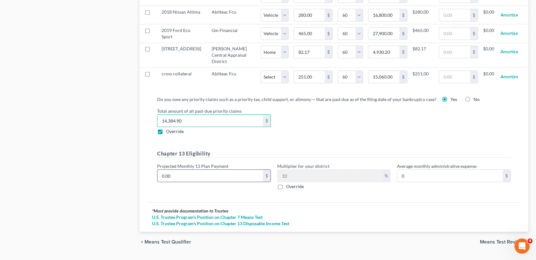
scroll to position [736, 0]
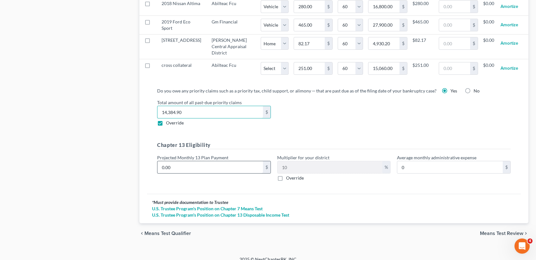
type input "14,384.90"
click at [227, 161] on input "0.00" at bounding box center [209, 167] width 105 height 12
type input "3"
type input "0.30"
type input "33"
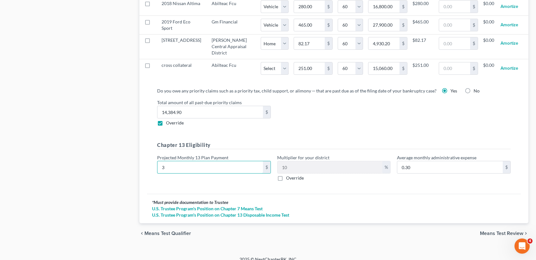
type input "3.30"
type input "334"
type input "33.40"
type input "3346"
type input "334.60"
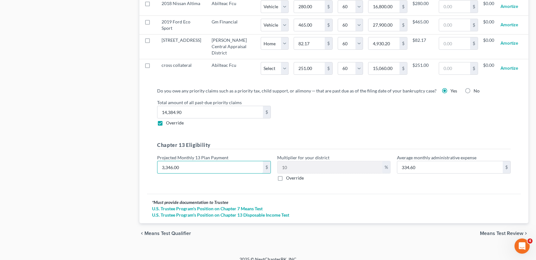
type input "3,346.00"
drag, startPoint x: 29, startPoint y: 84, endPoint x: 137, endPoint y: 166, distance: 135.9
drag, startPoint x: 505, startPoint y: 224, endPoint x: 501, endPoint y: 228, distance: 5.4
click at [505, 231] on span "Means Test Review" at bounding box center [501, 233] width 43 height 5
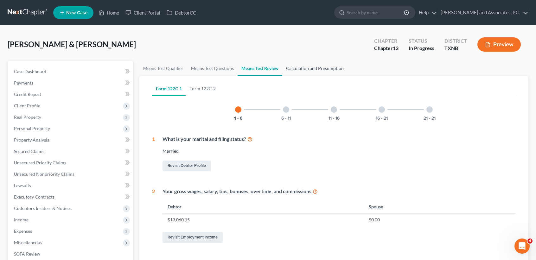
click at [322, 69] on link "Calculation and Presumption" at bounding box center [314, 68] width 65 height 15
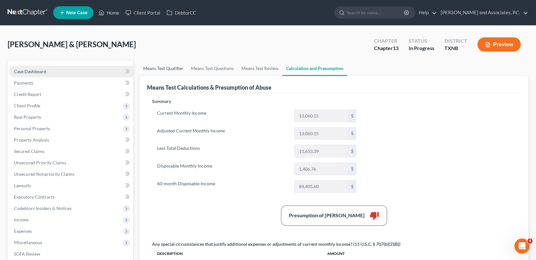
click at [161, 69] on link "Means Test Qualifier" at bounding box center [163, 68] width 48 height 15
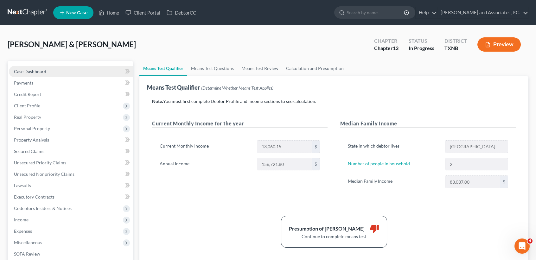
click at [51, 70] on link "Case Dashboard" at bounding box center [71, 71] width 124 height 11
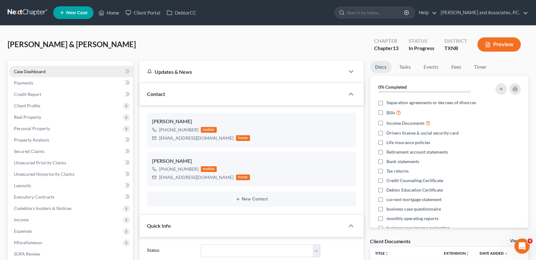
scroll to position [402, 0]
click at [455, 61] on link "Fees" at bounding box center [456, 67] width 20 height 12
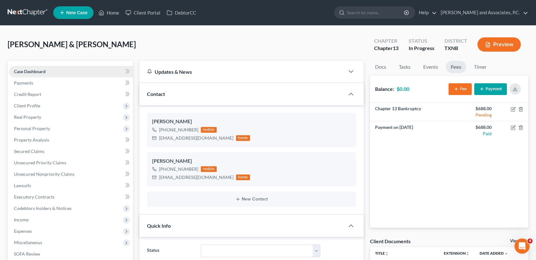
click at [27, 70] on span "Case Dashboard" at bounding box center [30, 71] width 32 height 5
click at [110, 12] on link "Home" at bounding box center [108, 12] width 27 height 11
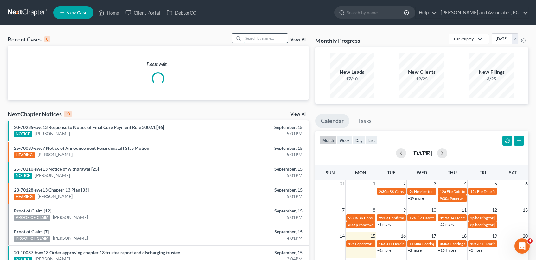
click at [263, 36] on input "search" at bounding box center [265, 38] width 44 height 9
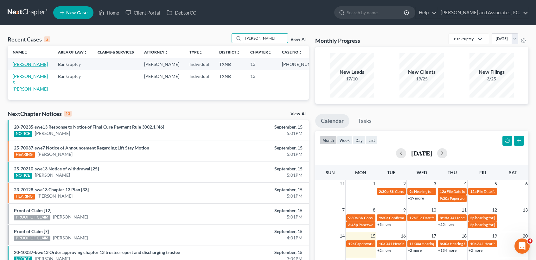
type input "[PERSON_NAME]"
click at [29, 65] on link "[PERSON_NAME]" at bounding box center [30, 63] width 35 height 5
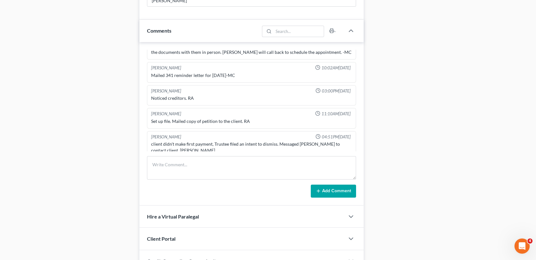
scroll to position [422, 0]
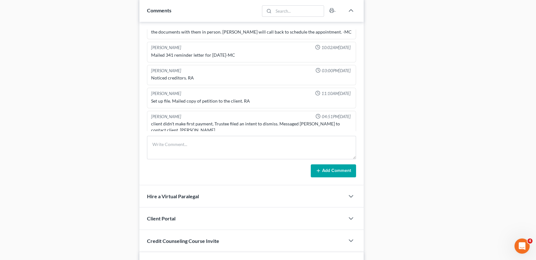
drag, startPoint x: 72, startPoint y: 119, endPoint x: 66, endPoint y: 88, distance: 30.9
click at [72, 119] on div "Case Dashboard Payments Invoices Payments Payments Credit Report Client Profile" at bounding box center [70, 27] width 132 height 777
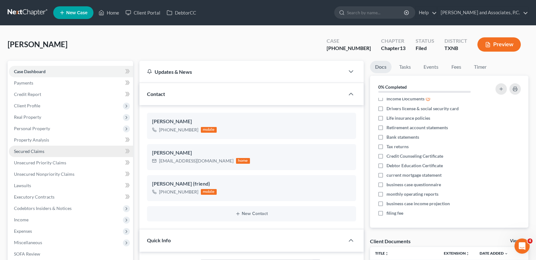
click at [46, 152] on link "Secured Claims" at bounding box center [71, 151] width 124 height 11
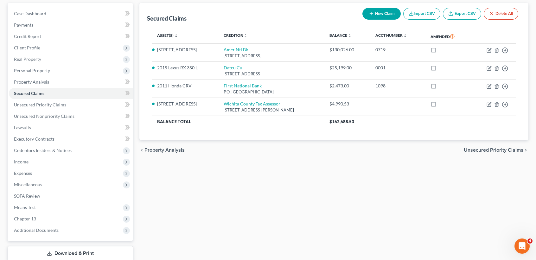
scroll to position [98, 0]
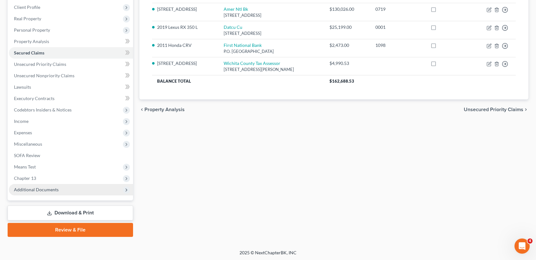
click at [44, 190] on span "Additional Documents" at bounding box center [36, 189] width 45 height 5
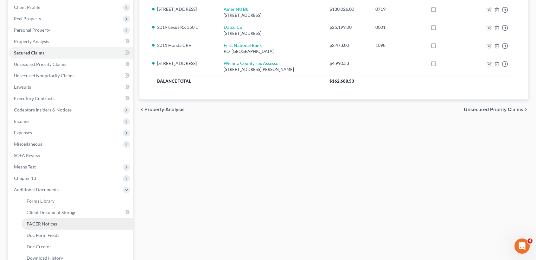
drag, startPoint x: 46, startPoint y: 222, endPoint x: 51, endPoint y: 223, distance: 5.2
click at [46, 222] on span "PACER Notices" at bounding box center [42, 223] width 30 height 5
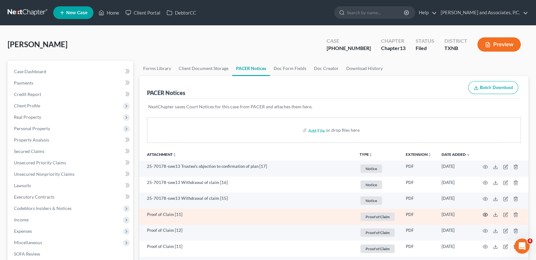
click at [486, 215] on icon "button" at bounding box center [484, 214] width 5 height 5
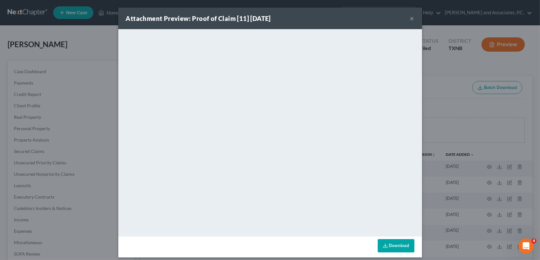
click at [410, 20] on button "×" at bounding box center [412, 19] width 4 height 8
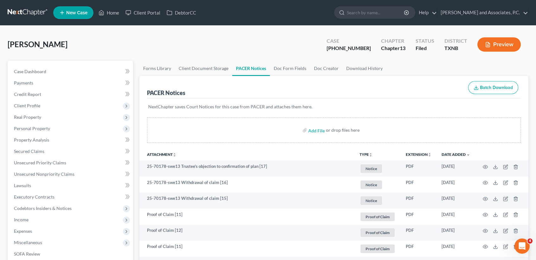
click at [409, 19] on ul "New Case Home Client Portal DebtorCC - No Result - See all results Or Press Ent…" at bounding box center [290, 12] width 475 height 16
click at [17, 69] on span "Case Dashboard" at bounding box center [30, 71] width 32 height 5
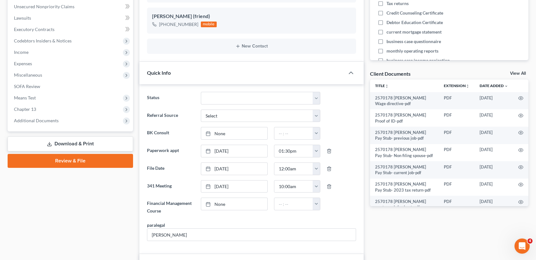
scroll to position [169, 0]
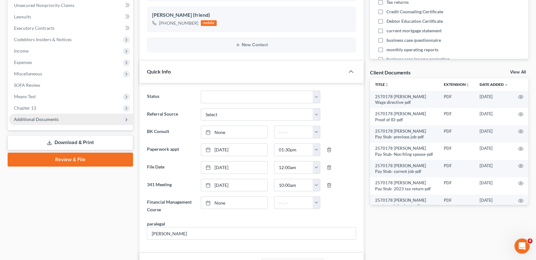
click at [62, 118] on span "Additional Documents" at bounding box center [71, 119] width 124 height 11
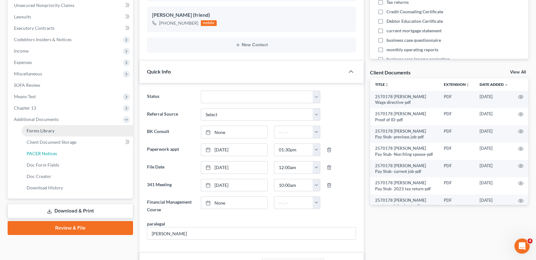
drag, startPoint x: 57, startPoint y: 154, endPoint x: 56, endPoint y: 125, distance: 28.5
click at [57, 154] on link "PACER Notices" at bounding box center [77, 153] width 111 height 11
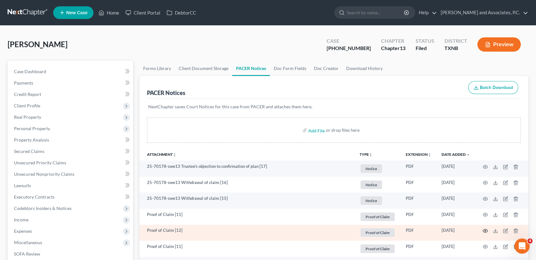
click at [486, 233] on icon "button" at bounding box center [484, 230] width 5 height 5
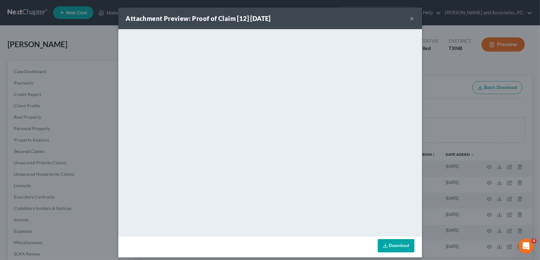
click at [410, 17] on button "×" at bounding box center [412, 19] width 4 height 8
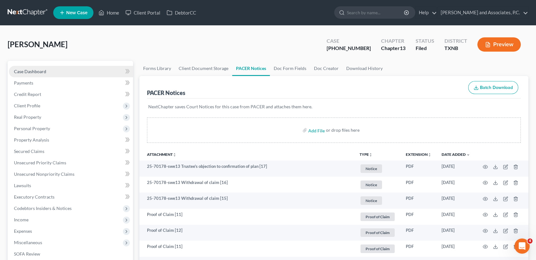
click at [46, 75] on link "Case Dashboard" at bounding box center [71, 71] width 124 height 11
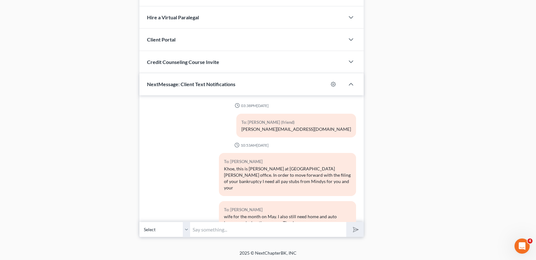
scroll to position [254, 0]
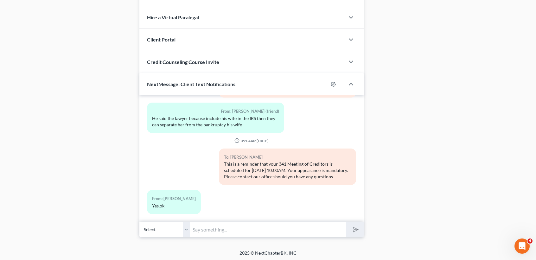
click at [187, 232] on select "Select [PHONE_NUMBER] - [PERSON_NAME] [PHONE_NUMBER] - [PERSON_NAME] (friend)" at bounding box center [164, 230] width 51 height 16
click at [186, 234] on select "Select [PHONE_NUMBER] - [PERSON_NAME] [PHONE_NUMBER] - [PERSON_NAME] (friend)" at bounding box center [164, 230] width 51 height 16
select select "1"
click at [139, 222] on select "Select [PHONE_NUMBER] - [PERSON_NAME] [PHONE_NUMBER] - [PERSON_NAME] (friend)" at bounding box center [164, 230] width 51 height 16
click at [186, 228] on select "Select [PHONE_NUMBER] - [PERSON_NAME] [PHONE_NUMBER] - [PERSON_NAME] (friend)" at bounding box center [164, 230] width 51 height 16
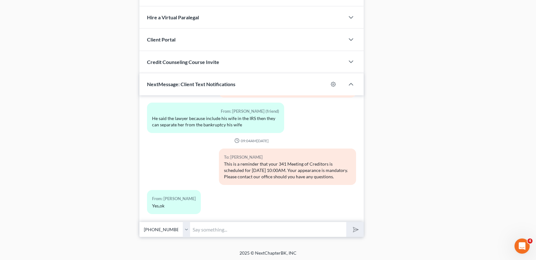
click at [139, 222] on select "Select [PHONE_NUMBER] - [PERSON_NAME] [PHONE_NUMBER] - [PERSON_NAME] (friend)" at bounding box center [164, 230] width 51 height 16
click at [219, 229] on input "text" at bounding box center [268, 230] width 156 height 16
click at [225, 224] on input "text" at bounding box center [268, 230] width 156 height 16
drag, startPoint x: 339, startPoint y: 228, endPoint x: 338, endPoint y: 205, distance: 22.8
click at [339, 228] on input "There are 3 claims that came back SECURED in his case. 1) Res" at bounding box center [268, 230] width 156 height 16
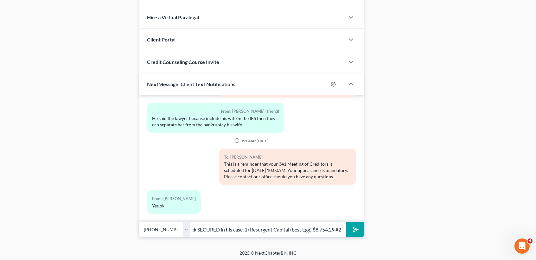
scroll to position [0, 73]
drag, startPoint x: 246, startPoint y: 225, endPoint x: 260, endPoint y: 228, distance: 14.5
click at [246, 226] on input "There are 3 claims that came back SECURED in his case. 1) Resurgent Capital (be…" at bounding box center [268, 230] width 156 height 16
click at [314, 230] on input "There are 3 claims that came back SECURED in his case. #1 Resurgent Capital (be…" at bounding box center [268, 230] width 156 height 16
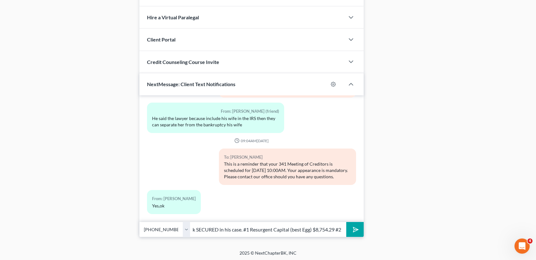
scroll to position [0, 0]
click at [336, 228] on input "There are 3 claims that came back SECURED in his case. #1 Resurgent Capital (be…" at bounding box center [268, 230] width 156 height 16
drag, startPoint x: 320, startPoint y: 223, endPoint x: 419, endPoint y: 256, distance: 104.3
click at [321, 223] on input "There are 3 claims that came back SECURED in his case. #1 Resurgent Capital (be…" at bounding box center [268, 230] width 156 height 16
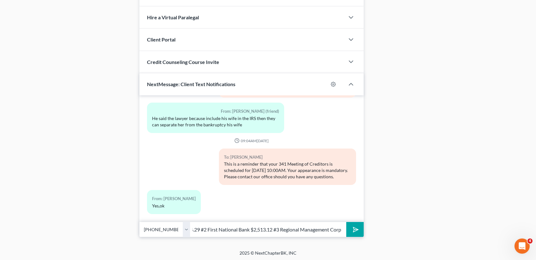
type input "There are 3 claims that came back SECURED in his case. #1 Resurgent Capital (be…"
click at [346, 222] on button "submit" at bounding box center [354, 229] width 17 height 15
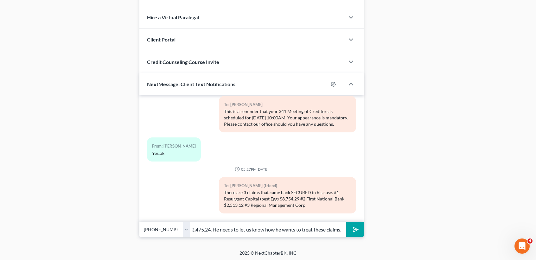
scroll to position [0, 8]
type input "$2,475.24. He needs to let us know how he wants to treat these claims."
click at [346, 222] on button "submit" at bounding box center [354, 229] width 17 height 15
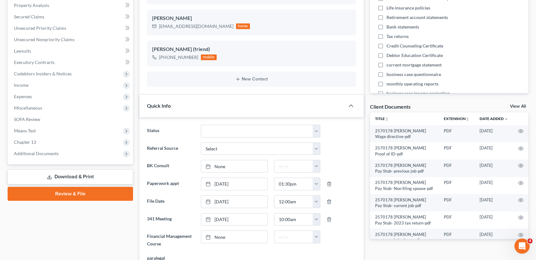
scroll to position [0, 0]
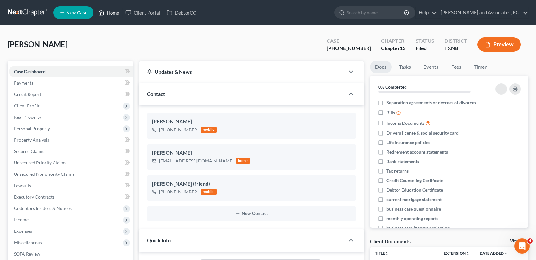
click at [109, 13] on link "Home" at bounding box center [108, 12] width 27 height 11
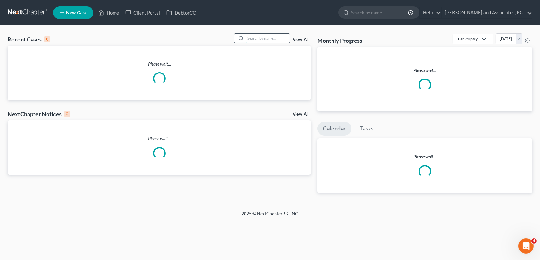
click at [274, 36] on input "search" at bounding box center [268, 38] width 44 height 9
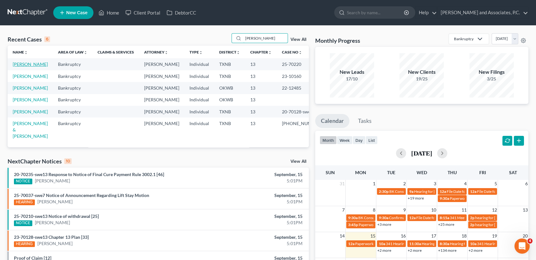
type input "[PERSON_NAME]"
click at [25, 65] on link "[PERSON_NAME]" at bounding box center [30, 63] width 35 height 5
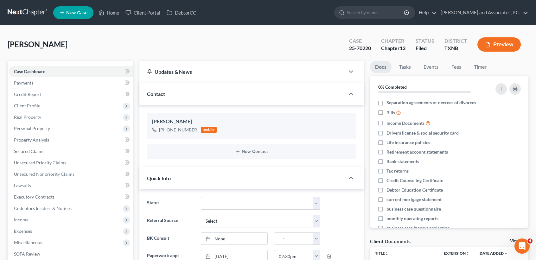
scroll to position [2285, 0]
click at [174, 39] on div "[PERSON_NAME] Upgraded Case 25-70220 Chapter Chapter 13 Status [GEOGRAPHIC_DATA…" at bounding box center [268, 47] width 520 height 28
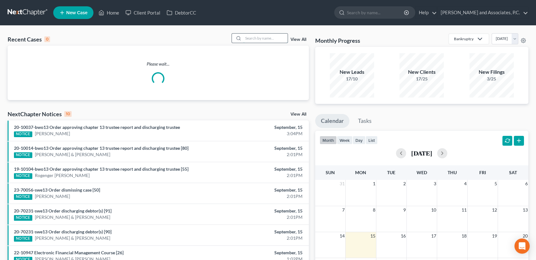
click at [277, 41] on input "search" at bounding box center [265, 38] width 44 height 9
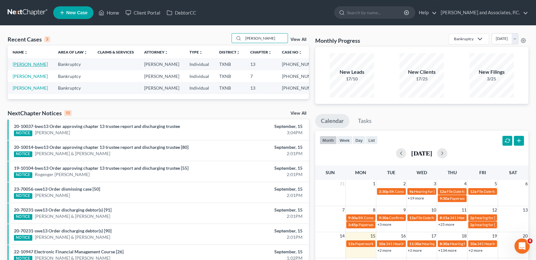
type input "[PERSON_NAME]"
click at [29, 64] on link "[PERSON_NAME]" at bounding box center [30, 63] width 35 height 5
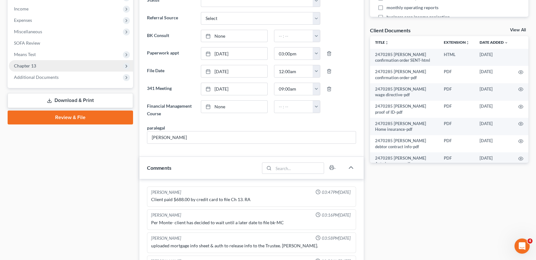
scroll to position [79, 0]
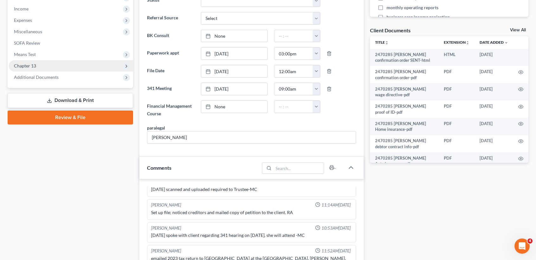
click at [38, 63] on span "Chapter 13" at bounding box center [71, 65] width 124 height 11
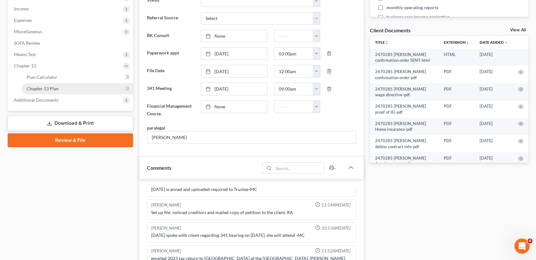
scroll to position [926, 0]
click at [41, 87] on span "Chapter 13 Plan" at bounding box center [43, 88] width 32 height 5
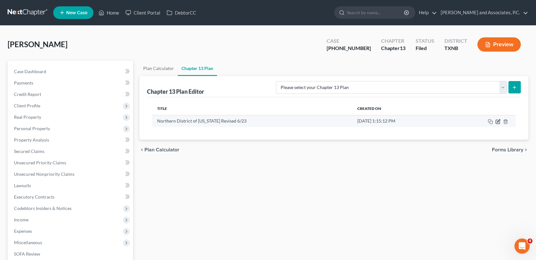
click at [498, 121] on icon "button" at bounding box center [497, 121] width 5 height 5
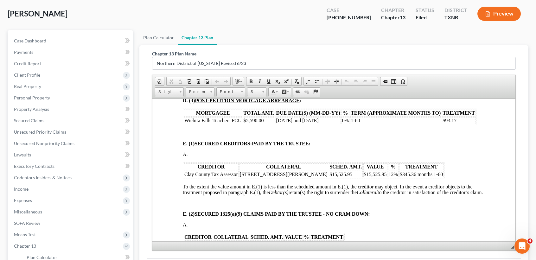
scroll to position [42, 0]
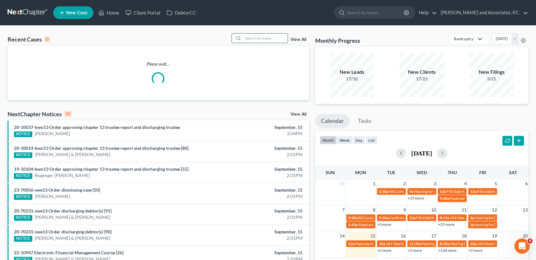
click at [276, 38] on input "search" at bounding box center [265, 38] width 44 height 9
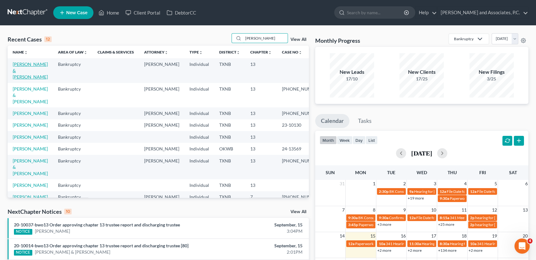
type input "hernandez"
click at [24, 70] on link "[PERSON_NAME] & [PERSON_NAME]" at bounding box center [30, 70] width 35 height 18
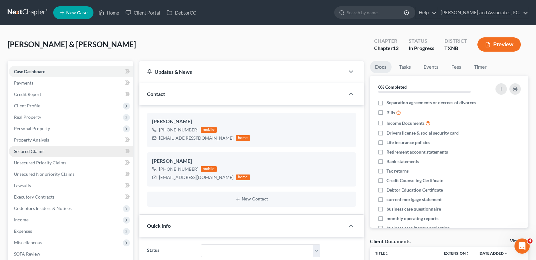
click at [34, 146] on link "Secured Claims" at bounding box center [71, 151] width 124 height 11
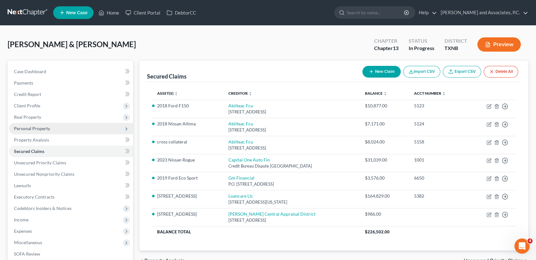
click at [48, 128] on span "Personal Property" at bounding box center [32, 128] width 36 height 5
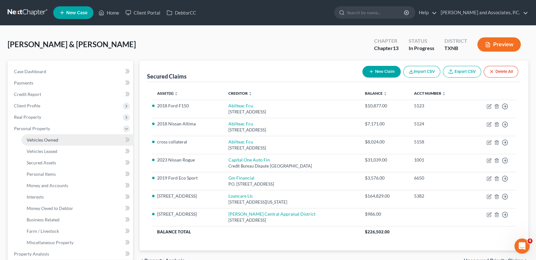
click at [47, 135] on link "Vehicles Owned" at bounding box center [77, 139] width 111 height 11
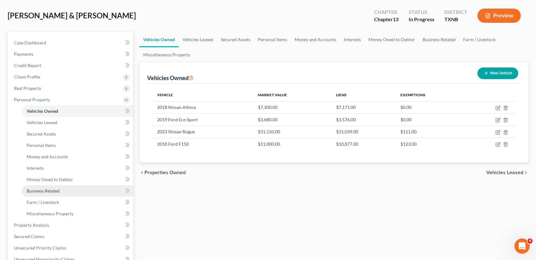
scroll to position [42, 0]
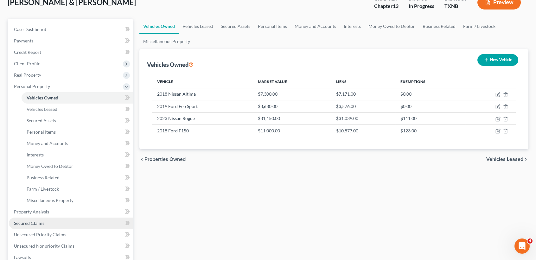
click at [46, 220] on link "Secured Claims" at bounding box center [71, 222] width 124 height 11
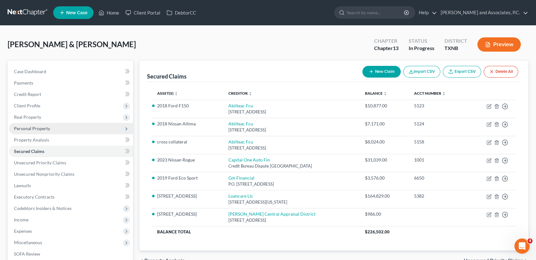
click at [56, 130] on span "Personal Property" at bounding box center [71, 128] width 124 height 11
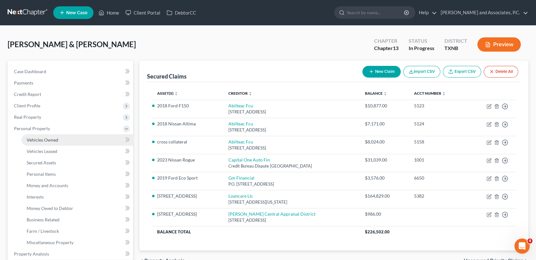
click at [49, 137] on span "Vehicles Owned" at bounding box center [43, 139] width 32 height 5
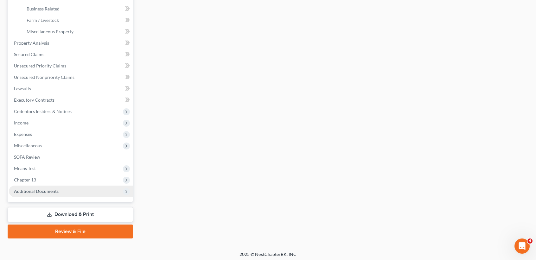
click at [41, 189] on span "Additional Documents" at bounding box center [36, 190] width 45 height 5
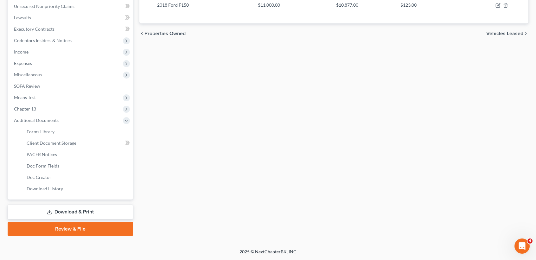
scroll to position [167, 0]
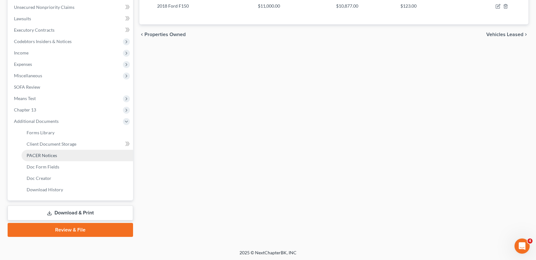
click at [53, 155] on span "PACER Notices" at bounding box center [42, 155] width 30 height 5
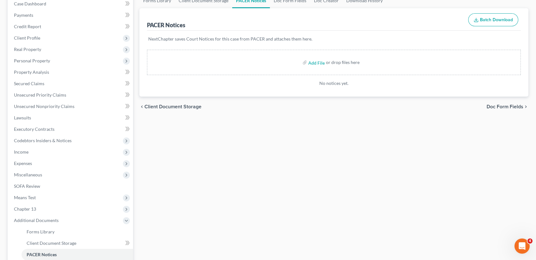
scroll to position [167, 0]
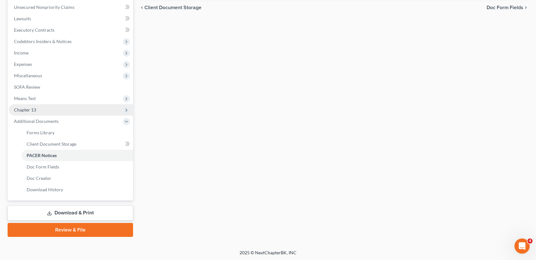
click at [53, 106] on span "Chapter 13" at bounding box center [71, 109] width 124 height 11
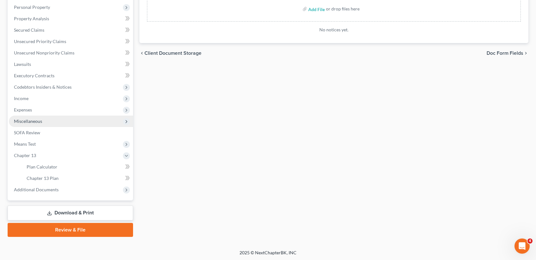
click at [54, 122] on span "Miscellaneous" at bounding box center [71, 121] width 124 height 11
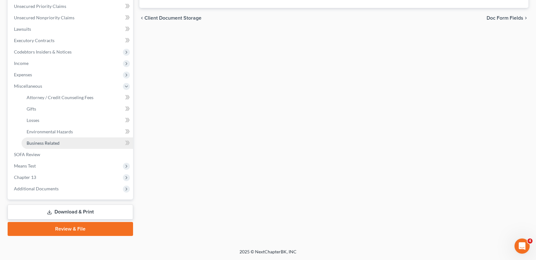
scroll to position [155, 0]
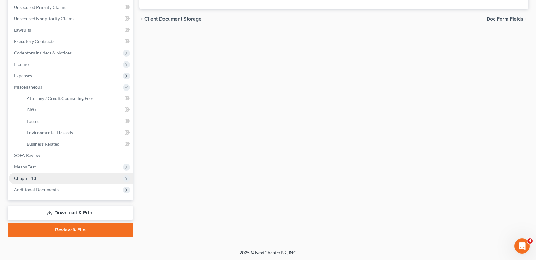
click at [42, 179] on span "Chapter 13" at bounding box center [71, 177] width 124 height 11
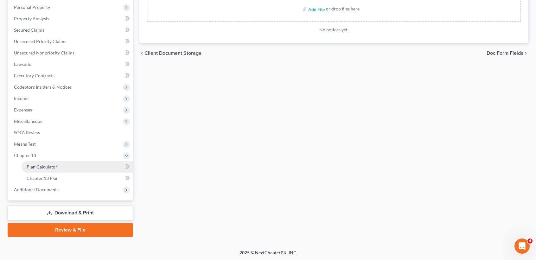
click at [50, 167] on span "Plan Calculator" at bounding box center [42, 166] width 31 height 5
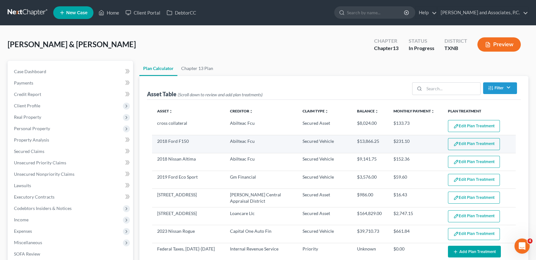
select select "59"
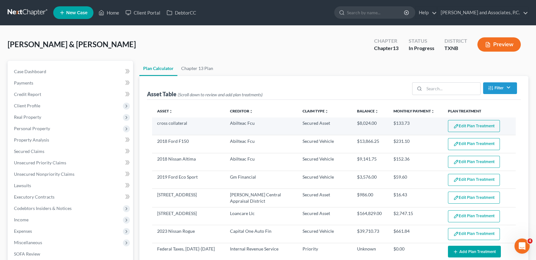
click at [477, 126] on button "Edit Plan Treatment" at bounding box center [474, 126] width 52 height 12
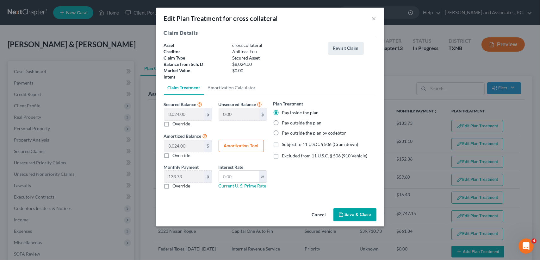
click at [240, 140] on button "Amortization Tool" at bounding box center [241, 146] width 45 height 13
type input "8,024.00"
type input "60"
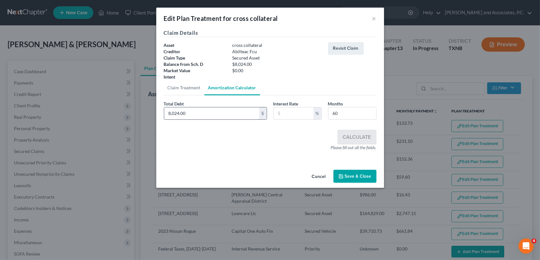
click at [220, 112] on input "8,024.00" at bounding box center [211, 113] width 95 height 12
type input "123.00"
click at [302, 118] on input "text" at bounding box center [294, 113] width 40 height 12
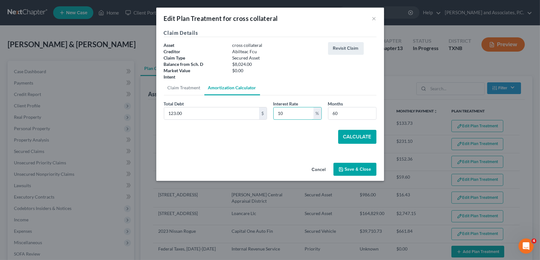
type input "10"
click at [354, 134] on button "Calculate" at bounding box center [357, 137] width 38 height 14
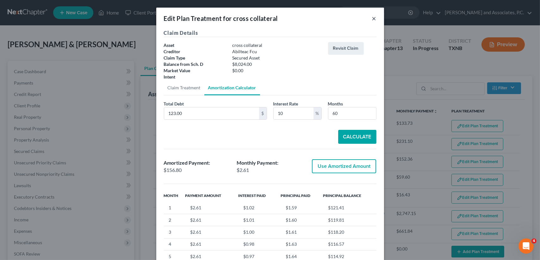
drag, startPoint x: 371, startPoint y: 20, endPoint x: 260, endPoint y: 53, distance: 116.0
click at [372, 20] on button "×" at bounding box center [374, 19] width 4 height 8
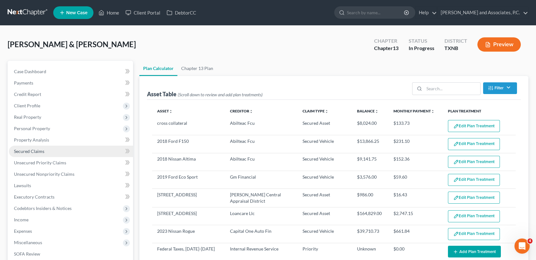
click at [28, 155] on link "Secured Claims" at bounding box center [71, 151] width 124 height 11
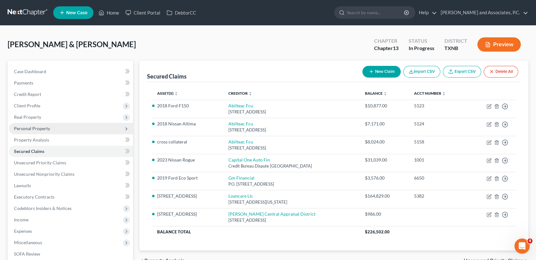
click at [62, 123] on span "Personal Property" at bounding box center [71, 128] width 124 height 11
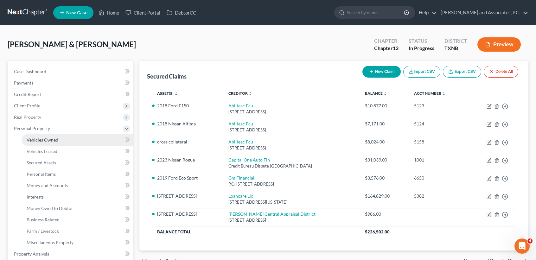
click at [50, 139] on span "Vehicles Owned" at bounding box center [43, 139] width 32 height 5
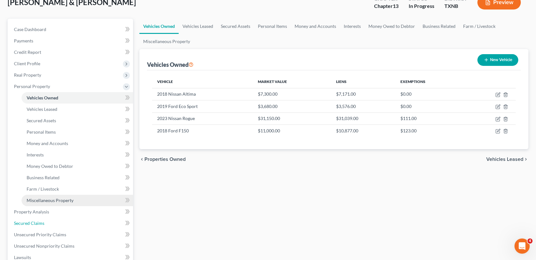
drag, startPoint x: 47, startPoint y: 220, endPoint x: 75, endPoint y: 203, distance: 32.8
click at [47, 220] on link "Secured Claims" at bounding box center [71, 222] width 124 height 11
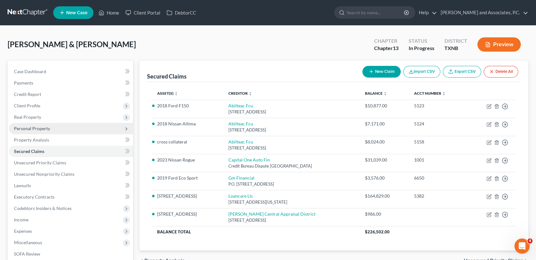
click at [59, 131] on span "Personal Property" at bounding box center [71, 128] width 124 height 11
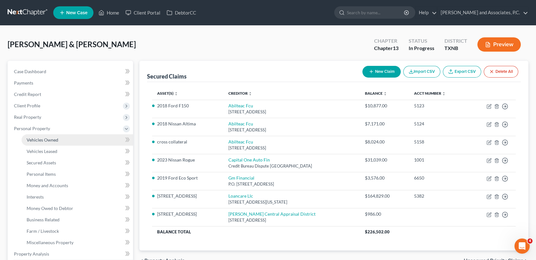
click at [56, 138] on span "Vehicles Owned" at bounding box center [43, 139] width 32 height 5
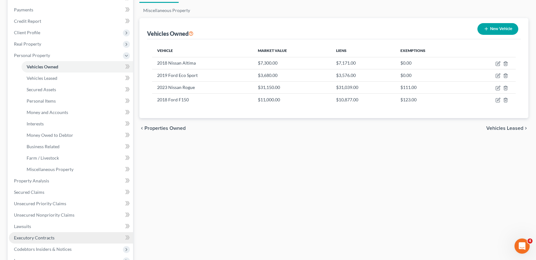
scroll to position [84, 0]
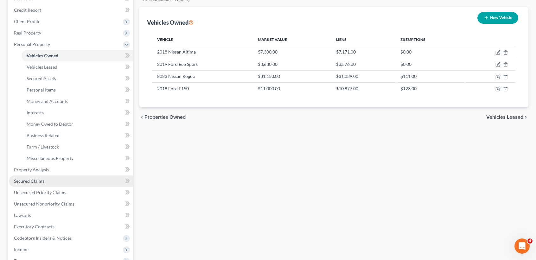
drag, startPoint x: 49, startPoint y: 180, endPoint x: 46, endPoint y: 180, distance: 3.5
click at [49, 180] on link "Secured Claims" at bounding box center [71, 180] width 124 height 11
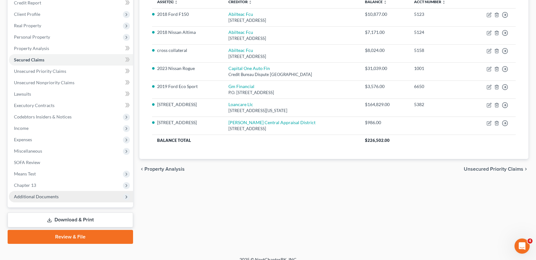
scroll to position [98, 0]
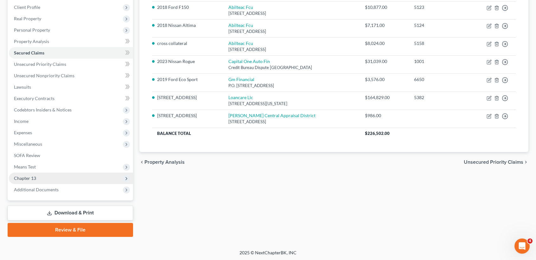
click at [33, 177] on span "Chapter 13" at bounding box center [25, 177] width 22 height 5
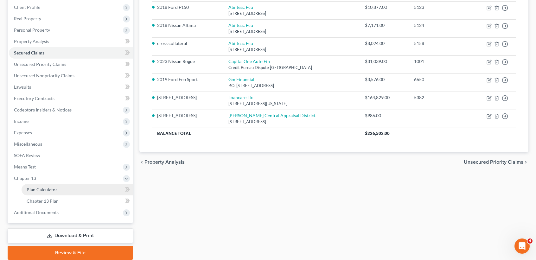
click at [41, 188] on span "Plan Calculator" at bounding box center [42, 189] width 31 height 5
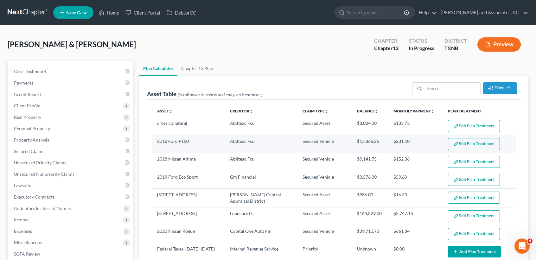
select select "59"
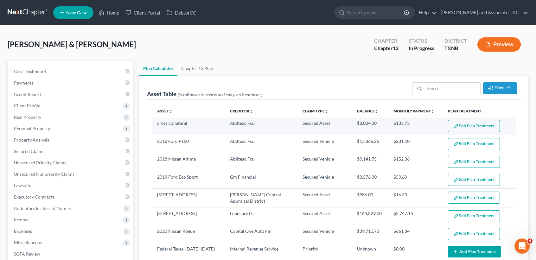
click at [474, 120] on td "Edit Plan Treatment Add Plan Treatment" at bounding box center [478, 126] width 73 height 18
click at [474, 128] on button "Edit Plan Treatment" at bounding box center [474, 126] width 52 height 12
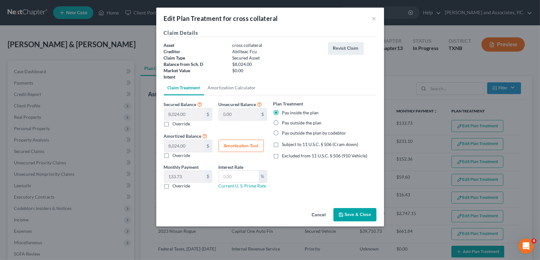
drag, startPoint x: 252, startPoint y: 144, endPoint x: 254, endPoint y: 141, distance: 3.8
click at [252, 144] on button "Amortization Tool" at bounding box center [241, 146] width 45 height 13
type input "8,024.00"
type input "60"
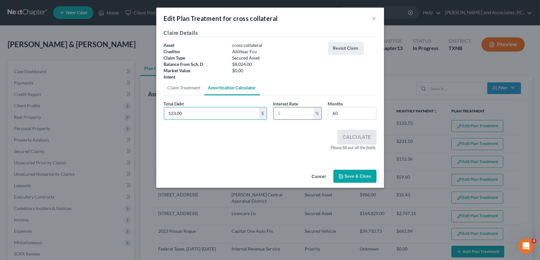
type input "123.00"
click at [287, 118] on input "text" at bounding box center [294, 113] width 40 height 12
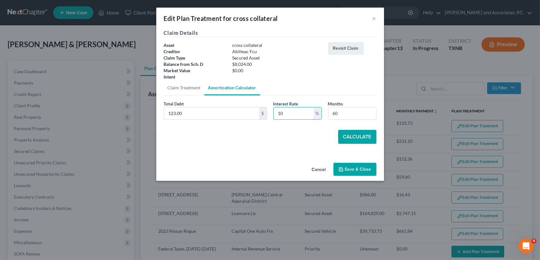
type input "10"
click at [352, 129] on div "Total Debt 123.00 $ Interest Rate 10 % Months 60 Calculate" at bounding box center [270, 121] width 213 height 43
click at [352, 133] on button "Calculate" at bounding box center [357, 137] width 38 height 14
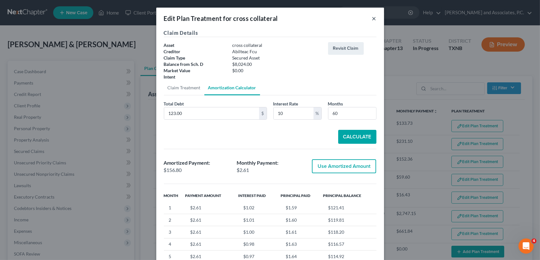
click at [373, 20] on button "×" at bounding box center [374, 19] width 4 height 8
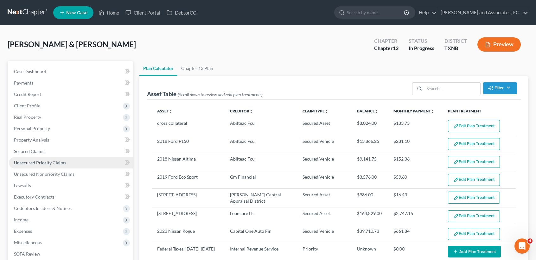
click at [79, 163] on link "Unsecured Priority Claims" at bounding box center [71, 162] width 124 height 11
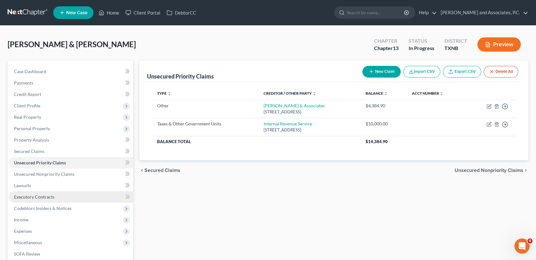
drag, startPoint x: 82, startPoint y: 206, endPoint x: 83, endPoint y: 201, distance: 5.2
click at [77, 215] on ul "Case Dashboard Payments Invoices Payments Payments Credit Report Client Profile" at bounding box center [71, 180] width 124 height 228
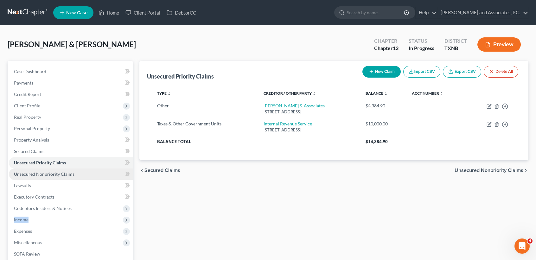
click at [89, 178] on link "Unsecured Nonpriority Claims" at bounding box center [71, 173] width 124 height 11
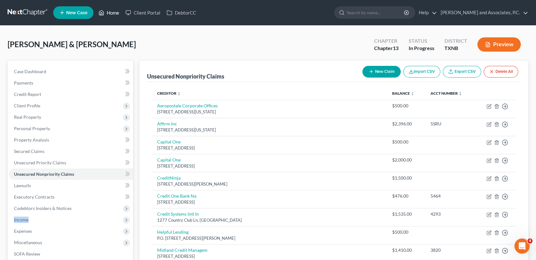
click at [110, 9] on link "Home" at bounding box center [108, 12] width 27 height 11
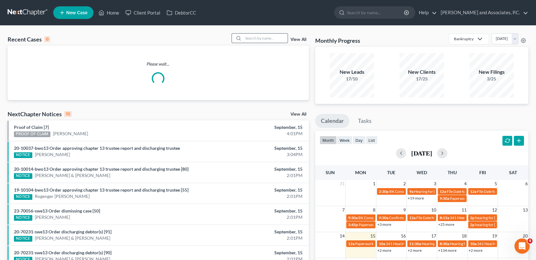
click at [265, 40] on input "search" at bounding box center [265, 38] width 44 height 9
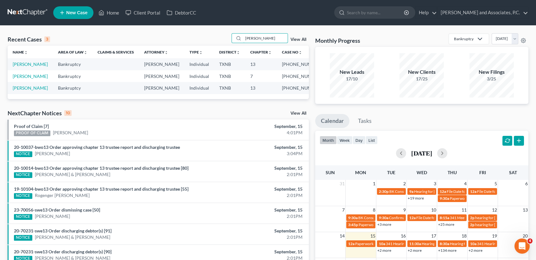
type input "CREECH"
click at [23, 65] on link "Creech, Gina" at bounding box center [30, 63] width 35 height 5
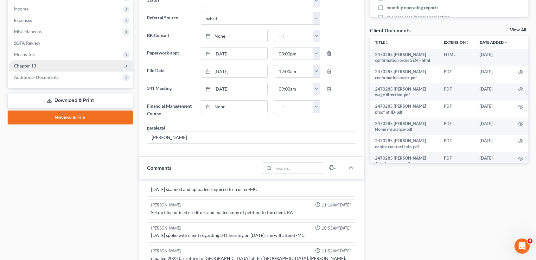
scroll to position [926, 0]
click at [32, 64] on span "Chapter 13" at bounding box center [25, 65] width 22 height 5
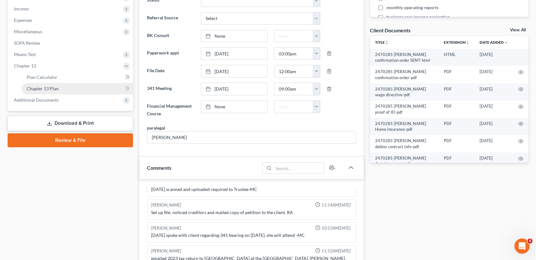
click at [37, 88] on span "Chapter 13 Plan" at bounding box center [43, 88] width 32 height 5
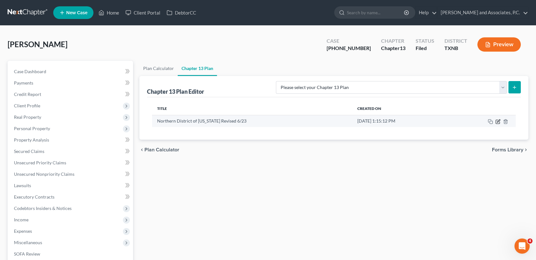
click at [499, 119] on icon "button" at bounding box center [498, 120] width 3 height 3
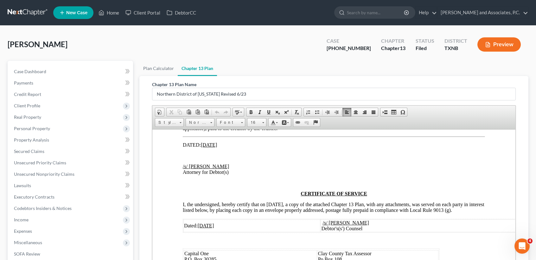
scroll to position [3701, 0]
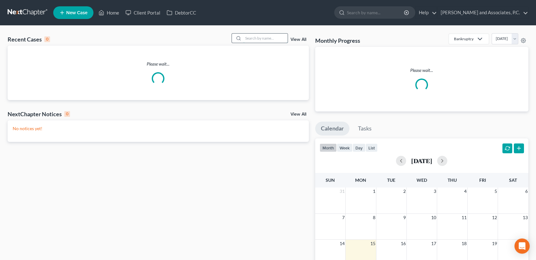
click at [262, 35] on input "search" at bounding box center [265, 38] width 44 height 9
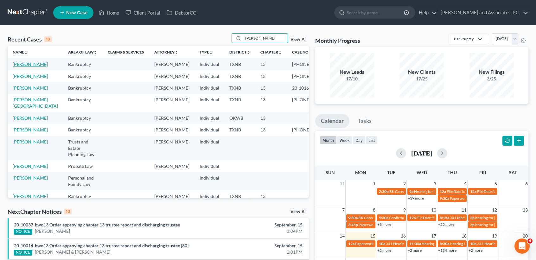
type input "andrews"
click at [29, 64] on link "[PERSON_NAME]" at bounding box center [30, 63] width 35 height 5
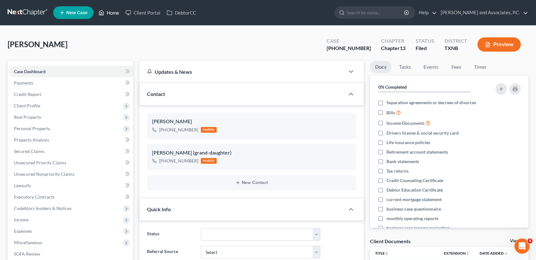
click at [113, 14] on link "Home" at bounding box center [108, 12] width 27 height 11
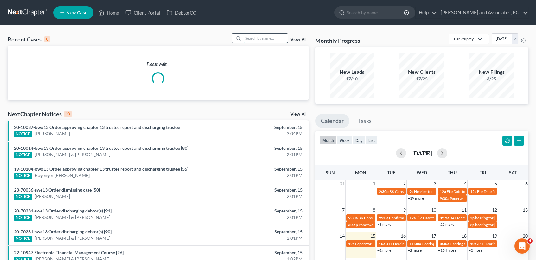
click at [270, 34] on input "search" at bounding box center [265, 38] width 44 height 9
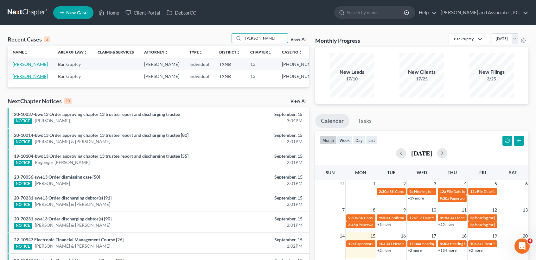
type input "conley"
click at [22, 79] on link "Conley, Melissa" at bounding box center [30, 75] width 35 height 5
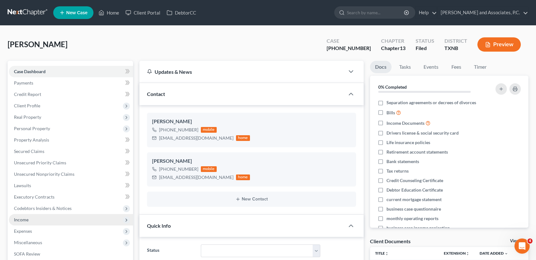
scroll to position [17, 0]
click at [34, 218] on span "Income" at bounding box center [71, 219] width 124 height 11
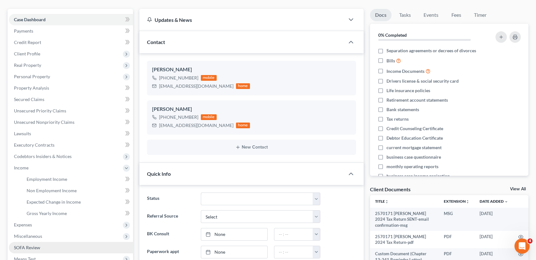
scroll to position [84, 0]
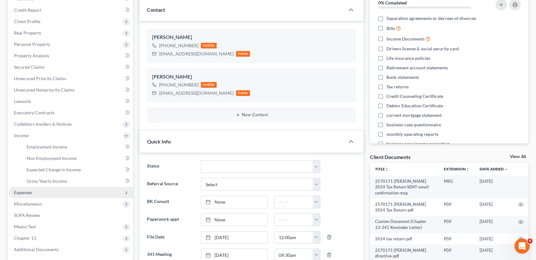
click at [26, 191] on span "Expenses" at bounding box center [23, 192] width 18 height 5
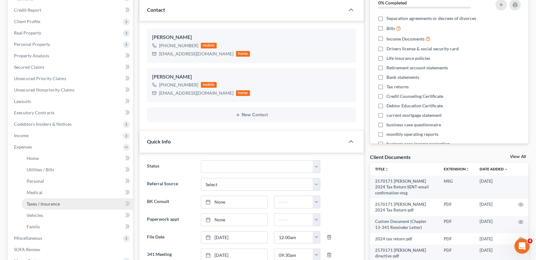
click at [31, 202] on span "Taxes / Insurance" at bounding box center [43, 203] width 33 height 5
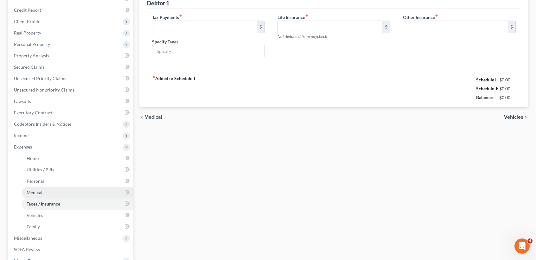
scroll to position [47, 0]
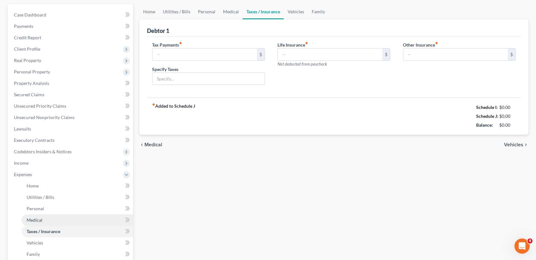
type input "0.00"
type input "224.00"
type input "46.00"
type input "AFLAC"
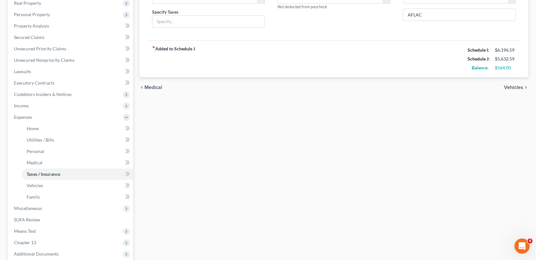
scroll to position [169, 0]
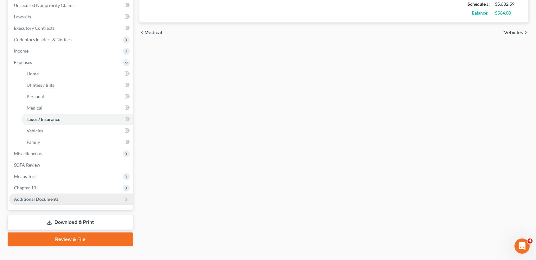
click at [69, 202] on span "Additional Documents" at bounding box center [71, 198] width 124 height 11
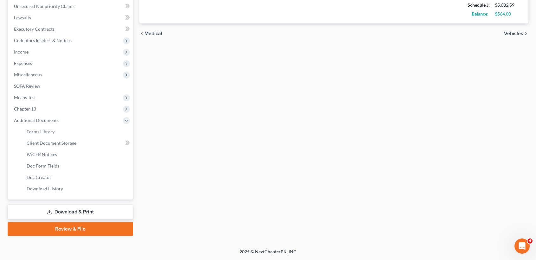
scroll to position [167, 0]
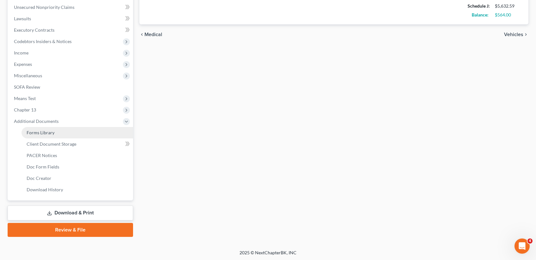
click at [59, 132] on link "Forms Library" at bounding box center [77, 132] width 111 height 11
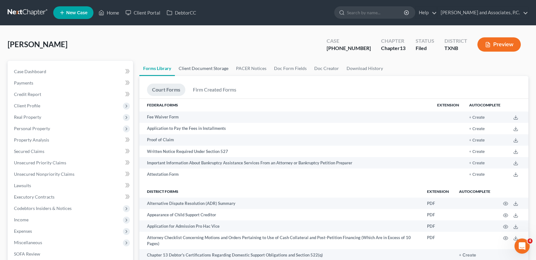
click at [216, 70] on link "Client Document Storage" at bounding box center [203, 68] width 57 height 15
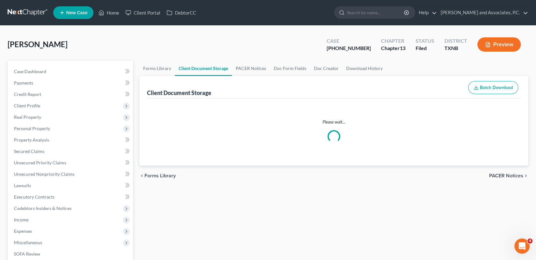
select select "21"
select select "18"
select select "10"
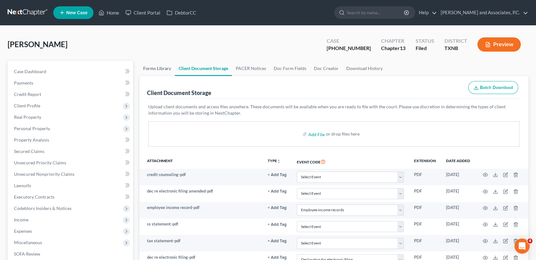
click at [154, 66] on link "Forms Library" at bounding box center [156, 68] width 35 height 15
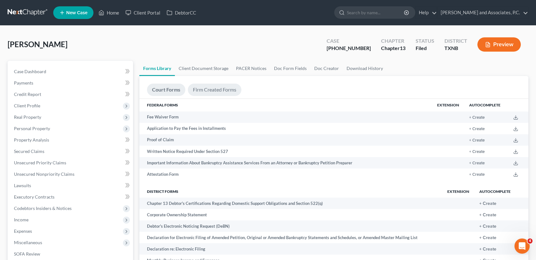
click at [216, 88] on link "Firm Created Forms" at bounding box center [214, 90] width 53 height 12
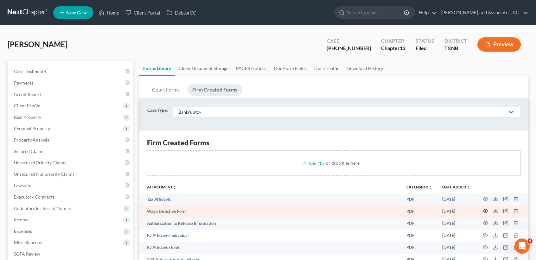
click at [484, 208] on icon "button" at bounding box center [484, 210] width 5 height 5
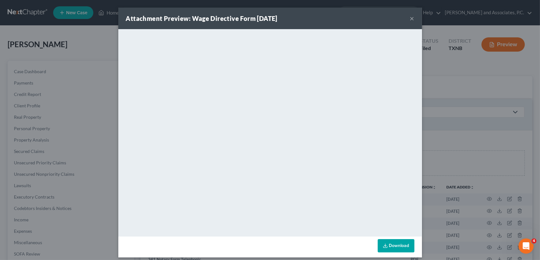
click at [410, 16] on button "×" at bounding box center [412, 19] width 4 height 8
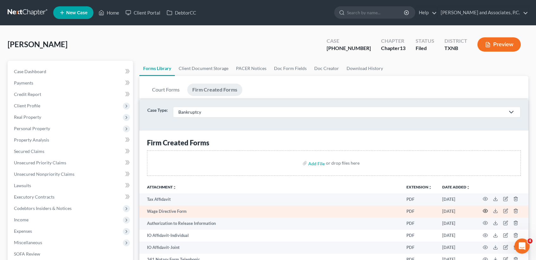
click at [486, 210] on icon "button" at bounding box center [484, 210] width 5 height 5
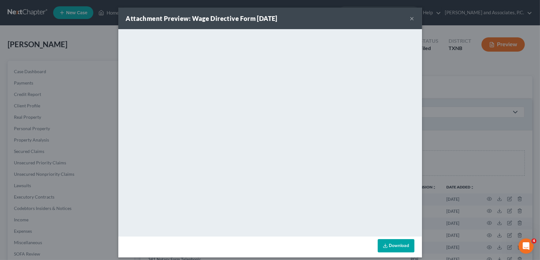
click at [410, 18] on button "×" at bounding box center [412, 19] width 4 height 8
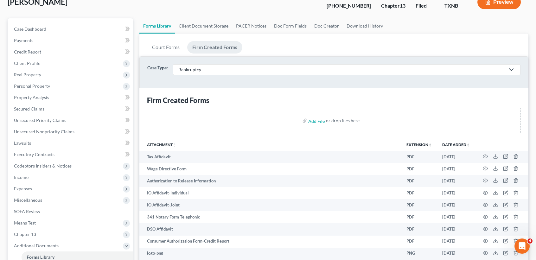
scroll to position [84, 0]
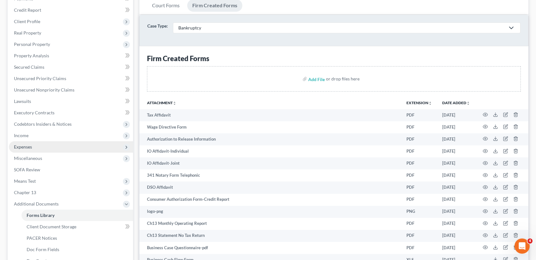
click at [33, 143] on span "Expenses" at bounding box center [71, 146] width 124 height 11
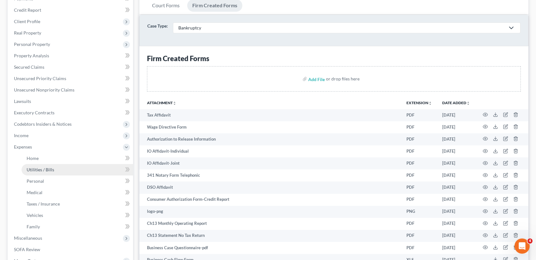
click at [35, 167] on span "Utilities / Bills" at bounding box center [41, 169] width 28 height 5
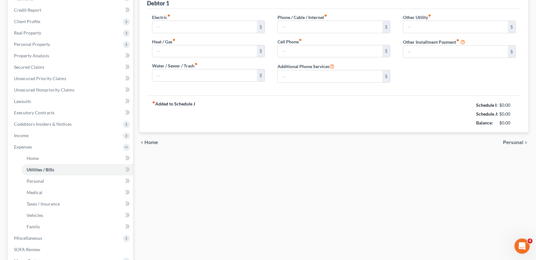
type input "250.00"
type input "85.00"
type input "110.00"
type input "90.00"
type input "214.37"
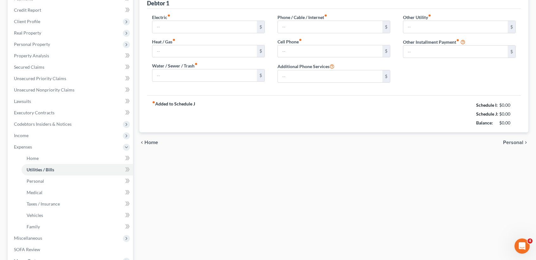
type input "0.00"
type input "312.58"
type input "Safeco Insurance for E Spring house"
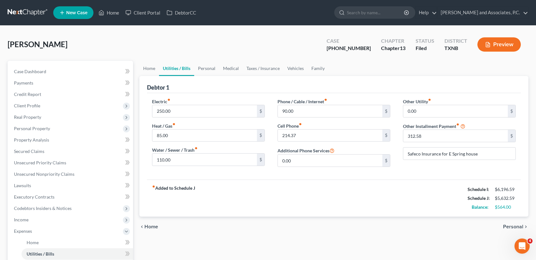
click at [212, 38] on div "Conley, Melissa Upgraded Case 25-70171-13 Chapter Chapter 13 Status Filed Distr…" at bounding box center [268, 47] width 520 height 28
click at [104, 12] on link "Home" at bounding box center [108, 12] width 27 height 11
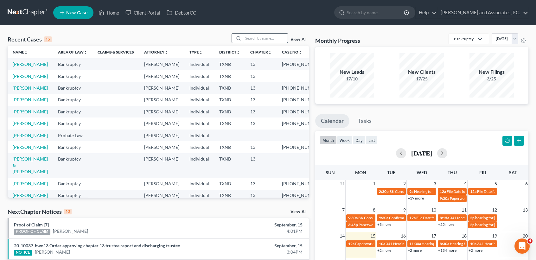
click at [253, 36] on input "search" at bounding box center [265, 38] width 44 height 9
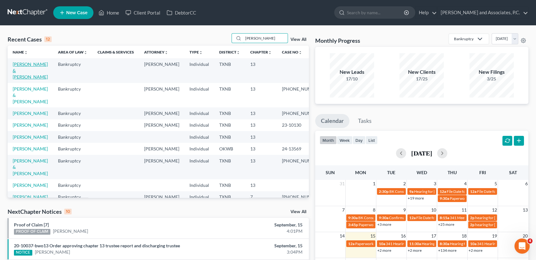
type input "hernandez"
click at [19, 70] on link "[PERSON_NAME] & [PERSON_NAME]" at bounding box center [30, 70] width 35 height 18
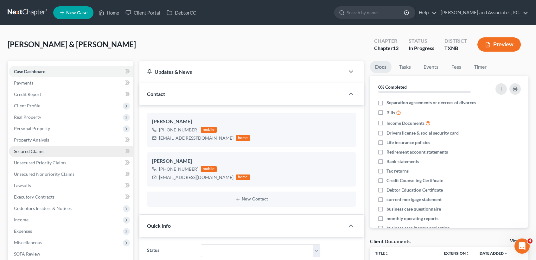
click at [30, 148] on span "Secured Claims" at bounding box center [29, 150] width 30 height 5
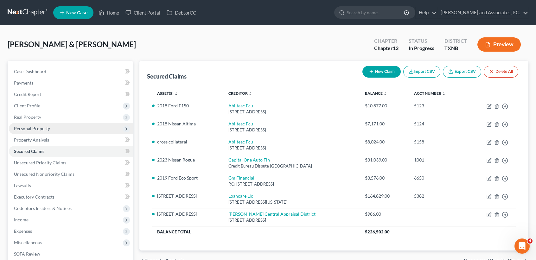
click at [72, 130] on span "Personal Property" at bounding box center [71, 128] width 124 height 11
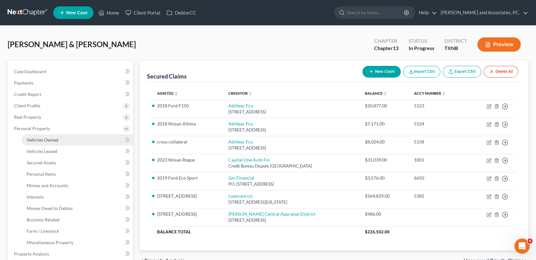
click at [71, 141] on link "Vehicles Owned" at bounding box center [77, 139] width 111 height 11
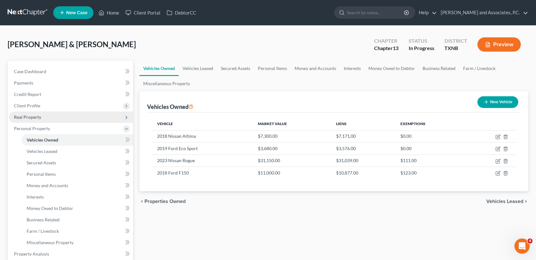
click at [59, 117] on span "Real Property" at bounding box center [71, 116] width 124 height 11
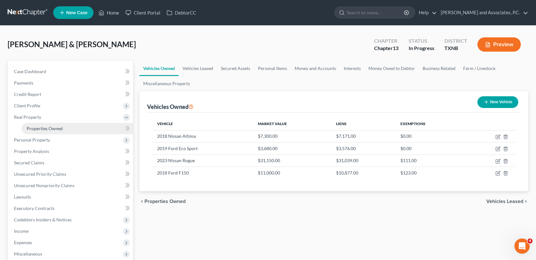
click at [59, 128] on span "Properties Owned" at bounding box center [45, 128] width 36 height 5
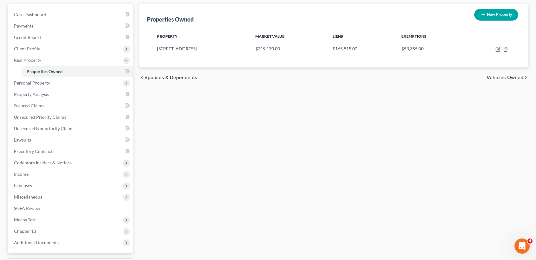
scroll to position [110, 0]
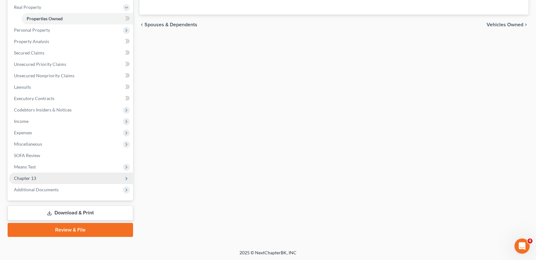
click at [43, 176] on span "Chapter 13" at bounding box center [71, 177] width 124 height 11
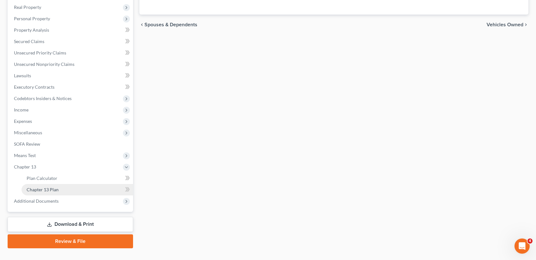
click at [40, 191] on span "Chapter 13 Plan" at bounding box center [43, 189] width 32 height 5
